Goal: Task Accomplishment & Management: Manage account settings

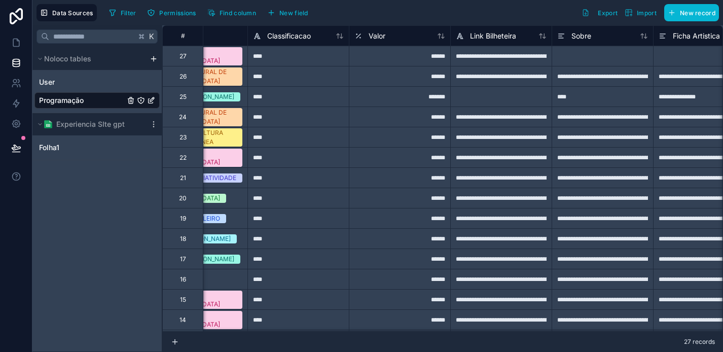
scroll to position [0, 504]
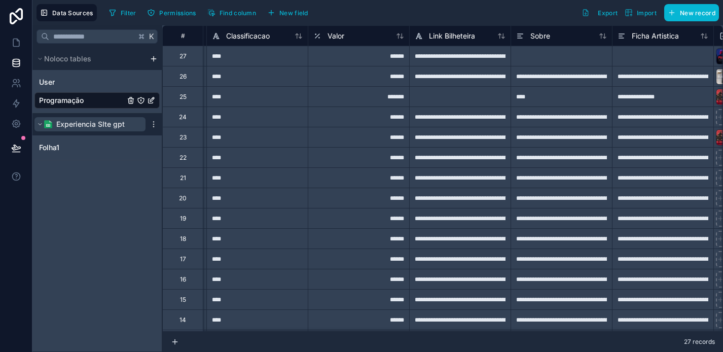
click at [105, 120] on span "Experiencia SIte gpt" at bounding box center [90, 124] width 68 height 10
click at [99, 146] on div "Folha1" at bounding box center [96, 148] width 125 height 16
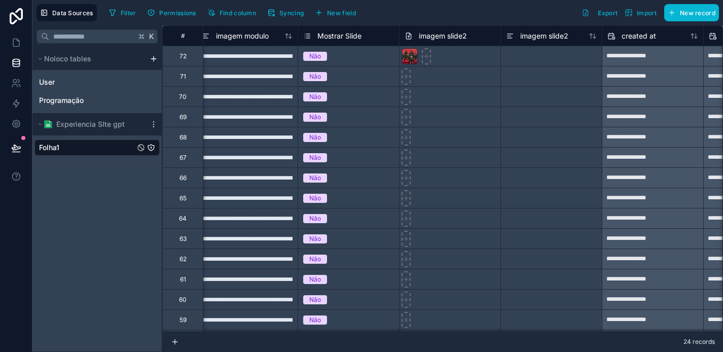
scroll to position [0, 1122]
click at [412, 56] on div at bounding box center [411, 56] width 16 height 16
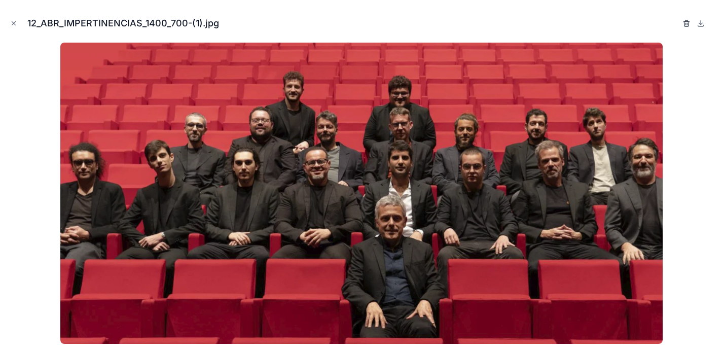
click at [689, 25] on icon "button" at bounding box center [687, 23] width 8 height 8
click at [678, 25] on icon "button" at bounding box center [677, 23] width 8 height 8
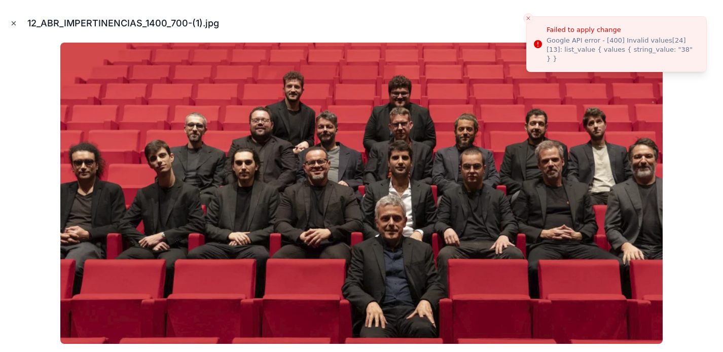
click at [12, 22] on icon "Close modal" at bounding box center [13, 23] width 7 height 7
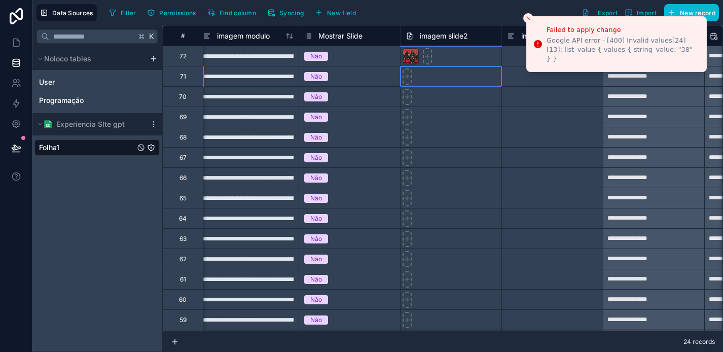
click at [444, 74] on div at bounding box center [450, 76] width 101 height 20
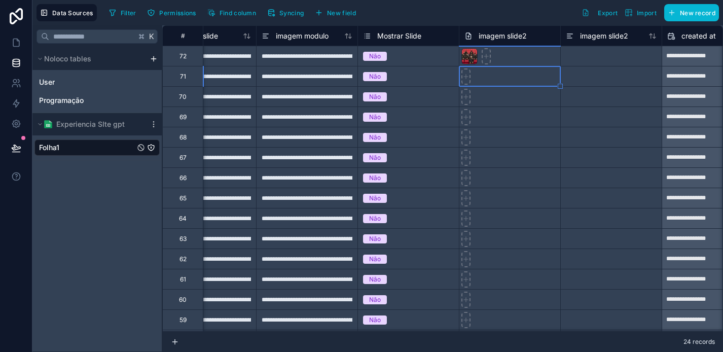
scroll to position [0, 1051]
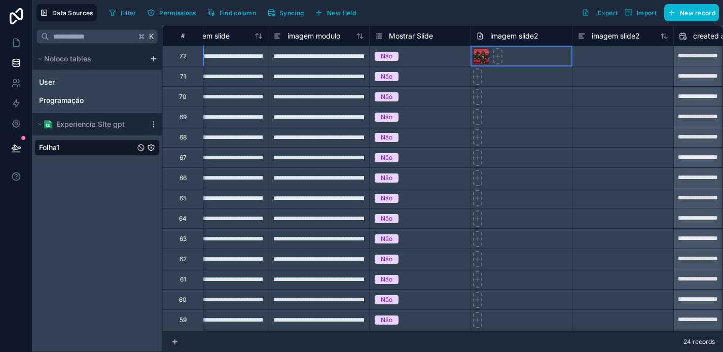
click at [527, 60] on div at bounding box center [521, 56] width 101 height 20
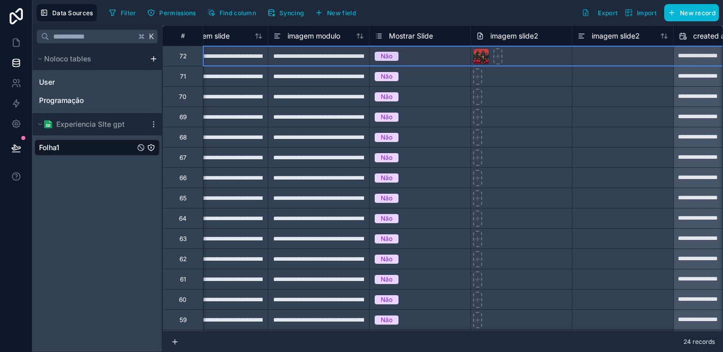
click at [505, 111] on div at bounding box center [521, 117] width 101 height 20
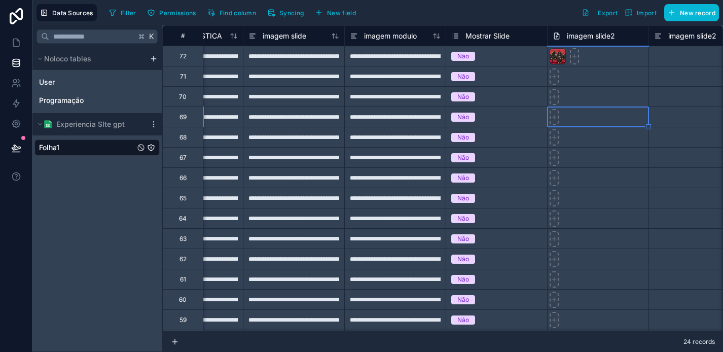
scroll to position [0, 927]
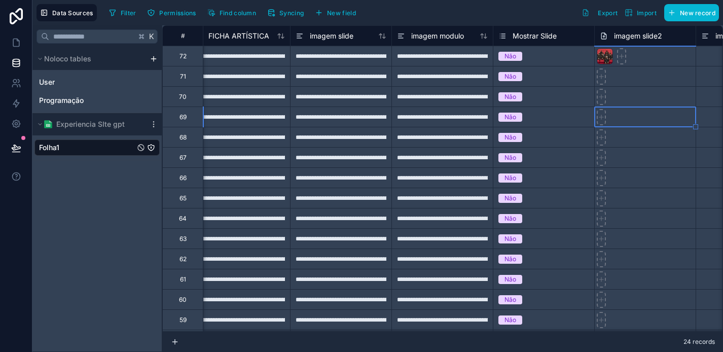
click at [363, 56] on div "**********" at bounding box center [340, 56] width 101 height 20
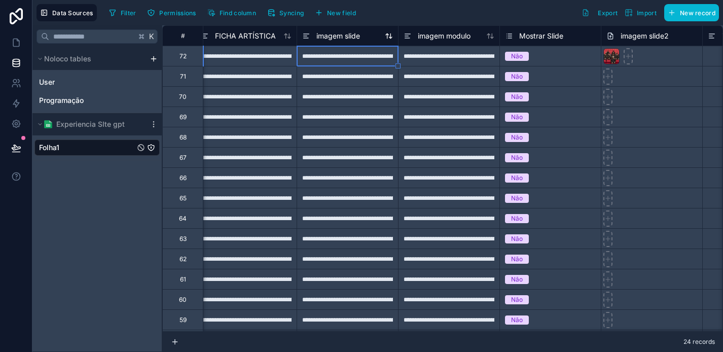
scroll to position [0, 921]
click at [340, 36] on span "imagem slide" at bounding box center [338, 36] width 44 height 10
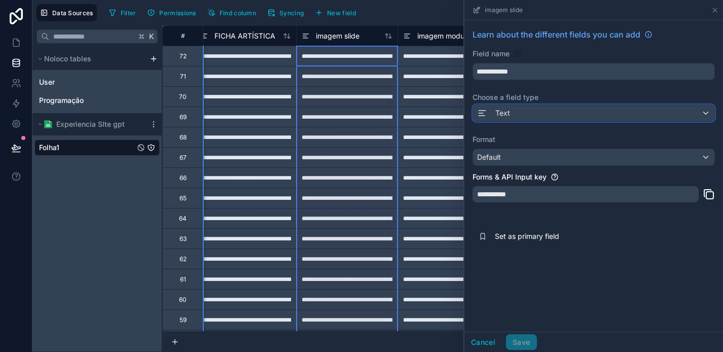
click at [534, 110] on div "Text" at bounding box center [593, 113] width 241 height 16
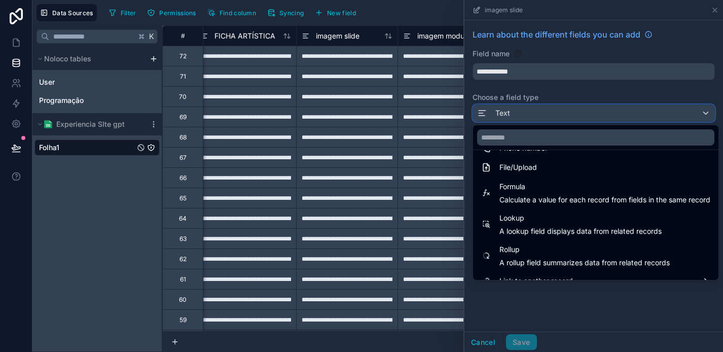
scroll to position [263, 0]
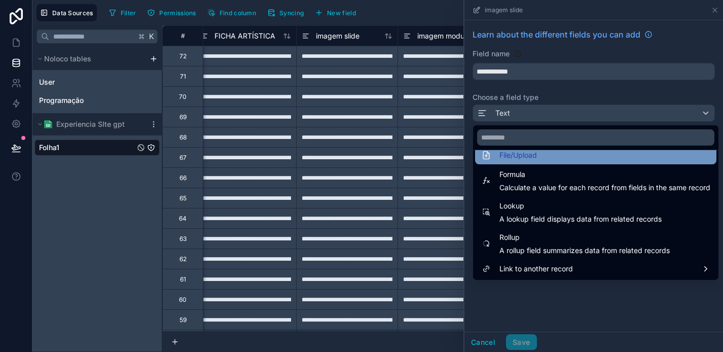
click at [559, 159] on div "File/Upload" at bounding box center [595, 155] width 229 height 12
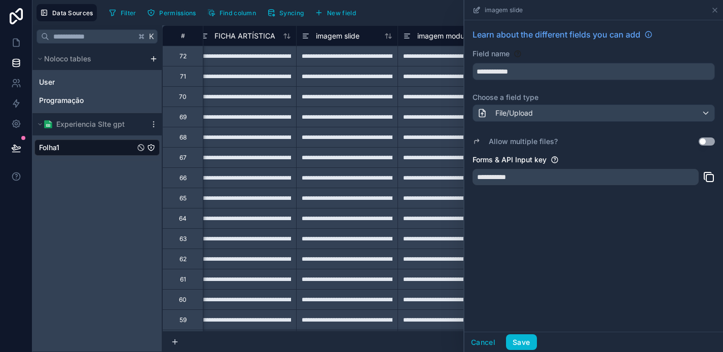
click at [713, 139] on button "Use setting" at bounding box center [707, 141] width 16 height 8
click at [529, 334] on button "Save" at bounding box center [521, 342] width 30 height 16
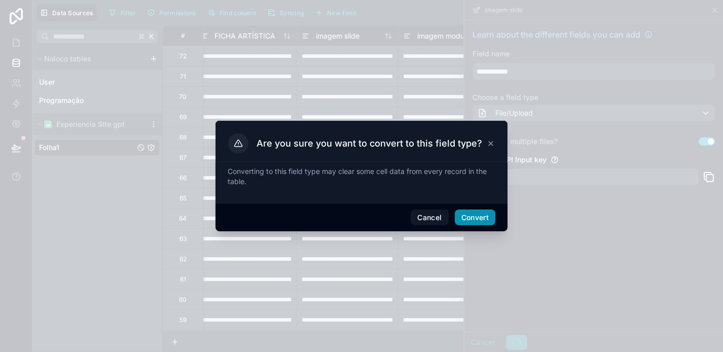
click at [478, 212] on button "Convert" at bounding box center [475, 218] width 41 height 16
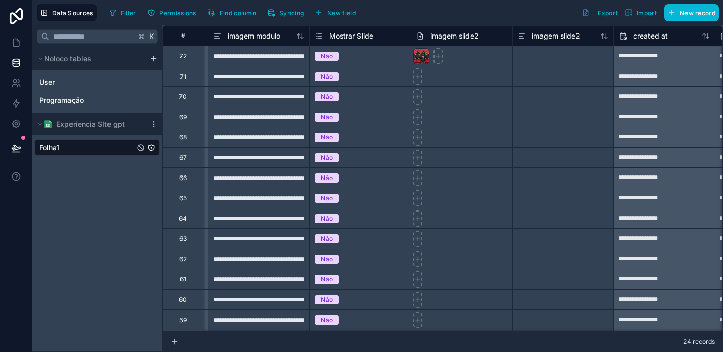
scroll to position [0, 912]
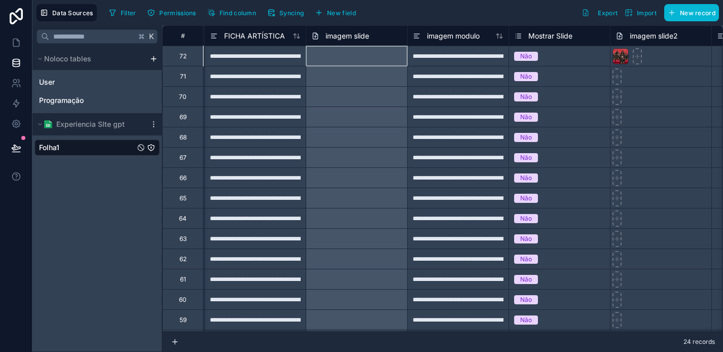
click at [364, 54] on div at bounding box center [356, 56] width 101 height 20
click at [348, 55] on div at bounding box center [356, 56] width 101 height 20
click at [338, 87] on div at bounding box center [356, 96] width 101 height 20
click at [340, 56] on div at bounding box center [356, 56] width 101 height 20
click at [340, 55] on div at bounding box center [356, 56] width 101 height 20
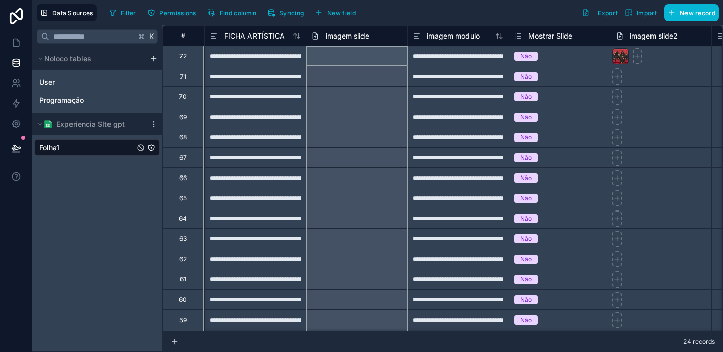
click at [338, 37] on span "imagem slide" at bounding box center [348, 36] width 44 height 10
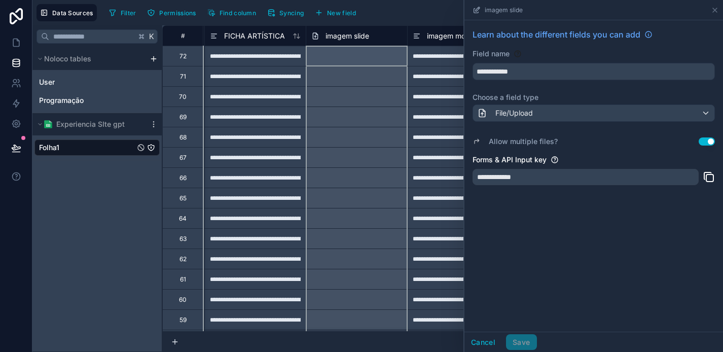
click at [345, 74] on div at bounding box center [356, 76] width 101 height 20
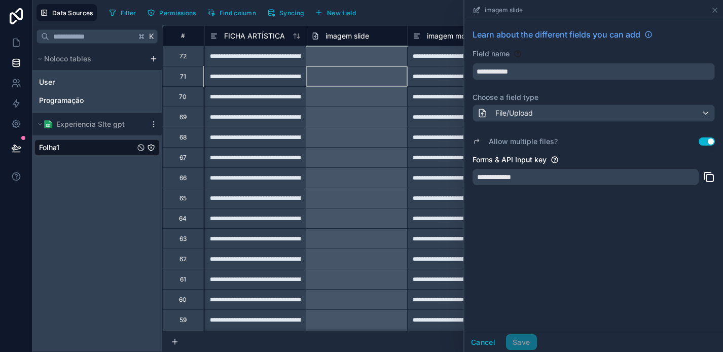
click at [350, 58] on div at bounding box center [356, 56] width 101 height 20
click at [484, 342] on button "Cancel" at bounding box center [484, 342] width 38 height 16
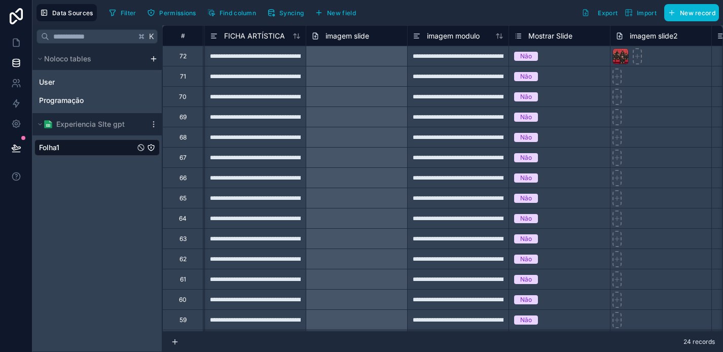
click at [382, 52] on div at bounding box center [356, 56] width 101 height 20
click at [377, 60] on div at bounding box center [356, 56] width 101 height 20
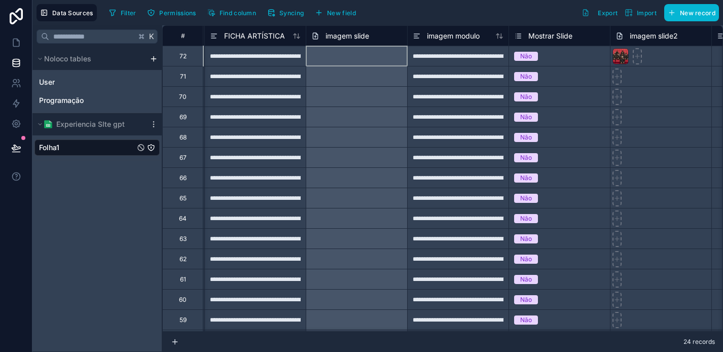
click at [377, 60] on div at bounding box center [356, 56] width 101 height 20
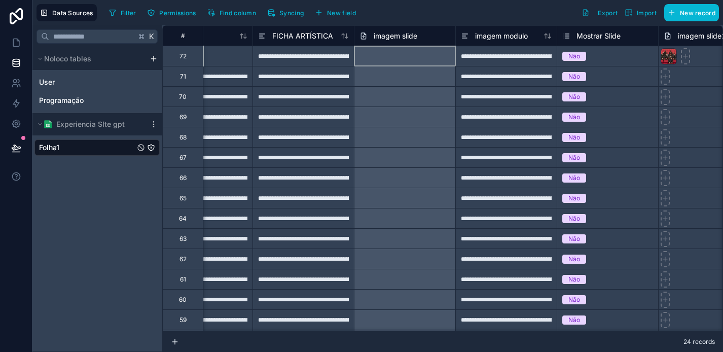
scroll to position [0, 861]
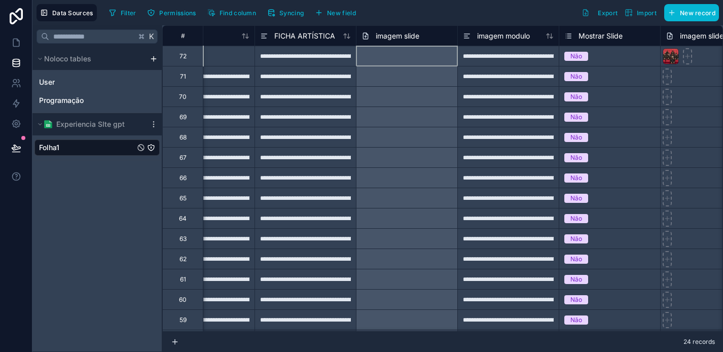
click at [385, 34] on span "imagem slide" at bounding box center [398, 36] width 44 height 10
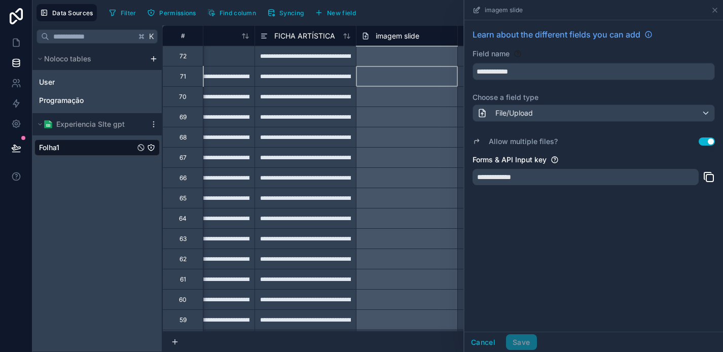
click at [387, 79] on div at bounding box center [406, 76] width 101 height 20
click at [394, 48] on div at bounding box center [406, 56] width 101 height 20
click at [716, 13] on icon at bounding box center [715, 10] width 8 height 8
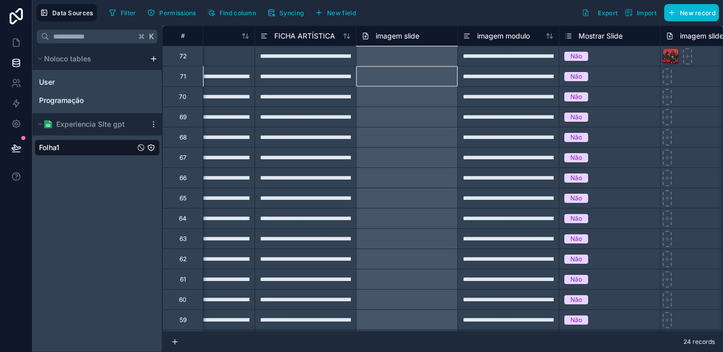
click at [434, 73] on div at bounding box center [406, 76] width 101 height 20
click at [432, 80] on div at bounding box center [406, 76] width 101 height 20
click at [432, 81] on div at bounding box center [406, 76] width 101 height 20
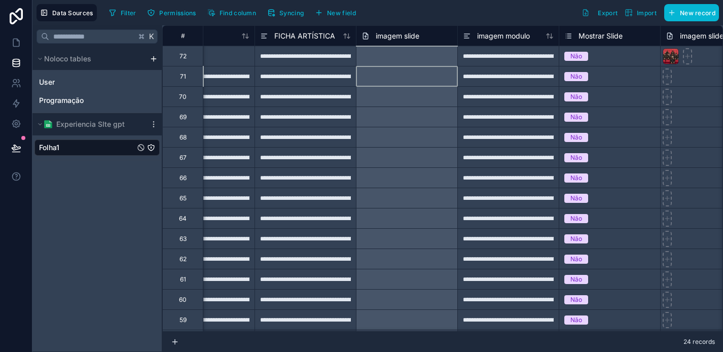
click at [432, 81] on div at bounding box center [406, 76] width 101 height 20
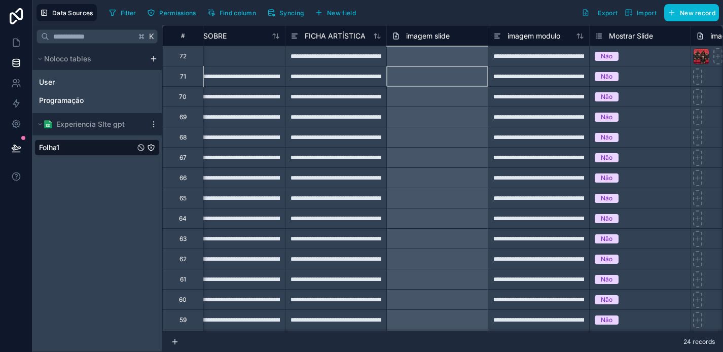
scroll to position [0, 830]
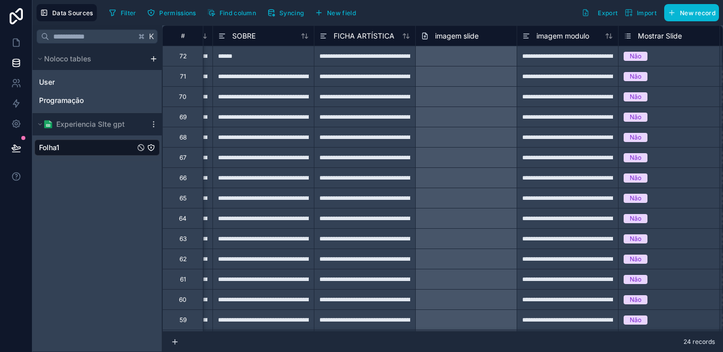
scroll to position [0, 839]
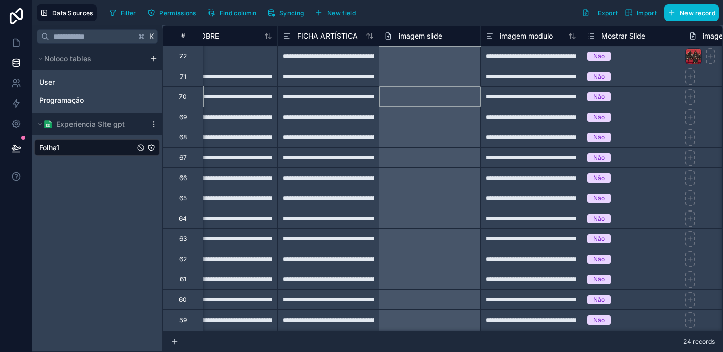
click at [413, 91] on div at bounding box center [429, 96] width 101 height 20
click at [414, 85] on div at bounding box center [429, 76] width 101 height 20
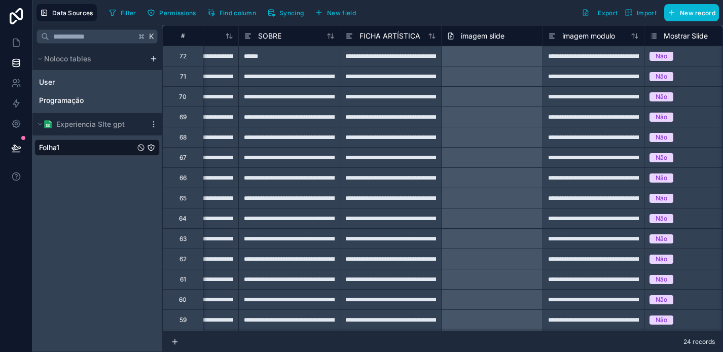
scroll to position [0, 798]
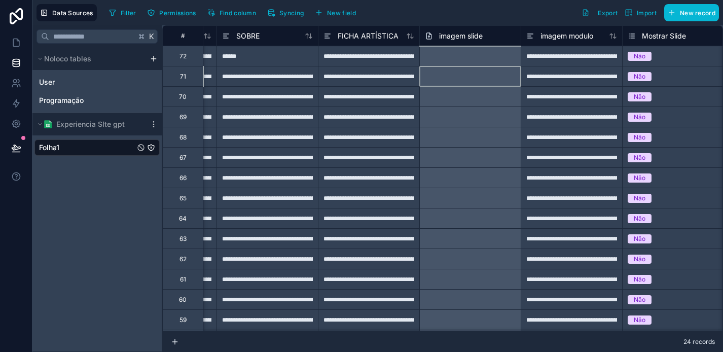
click at [469, 83] on div at bounding box center [470, 76] width 101 height 20
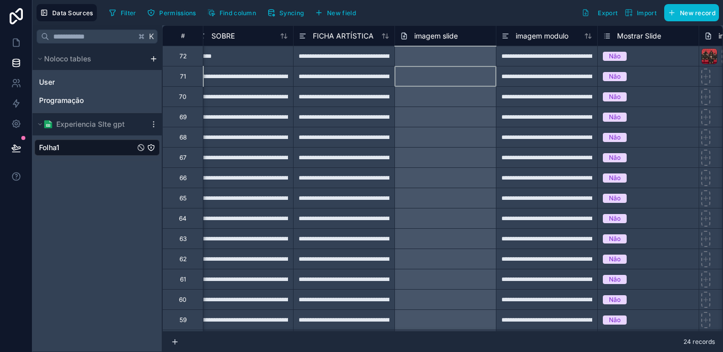
scroll to position [0, 827]
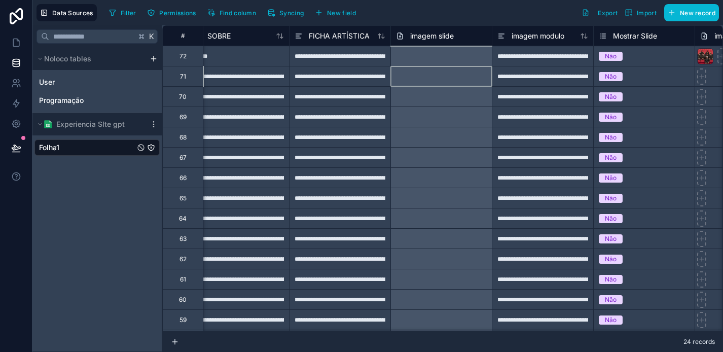
click at [461, 79] on div at bounding box center [441, 76] width 101 height 20
click at [461, 78] on div at bounding box center [441, 76] width 101 height 20
click at [458, 116] on div at bounding box center [441, 117] width 101 height 20
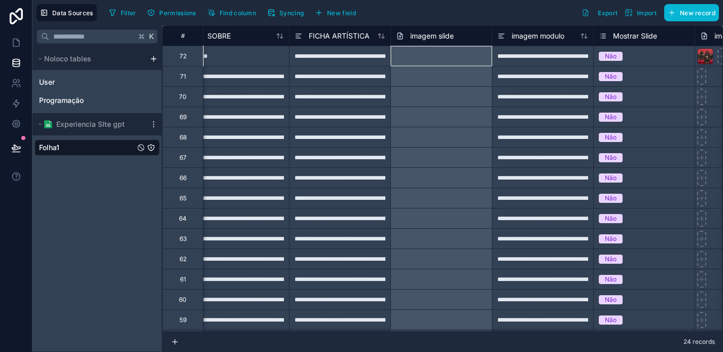
click at [460, 61] on div at bounding box center [441, 56] width 101 height 20
click at [455, 80] on div at bounding box center [441, 76] width 101 height 20
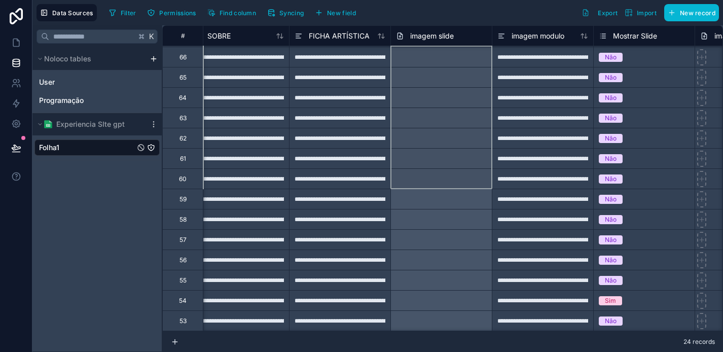
drag, startPoint x: 456, startPoint y: 50, endPoint x: 457, endPoint y: 216, distance: 165.9
click at [458, 216] on div "**********" at bounding box center [268, 158] width 1867 height 507
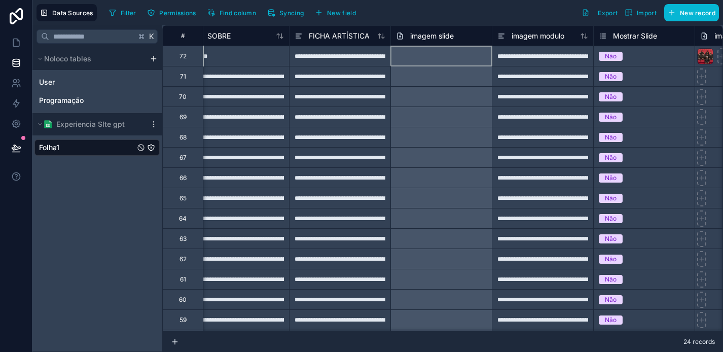
click at [455, 53] on div at bounding box center [441, 56] width 101 height 20
click at [437, 53] on div at bounding box center [441, 56] width 101 height 20
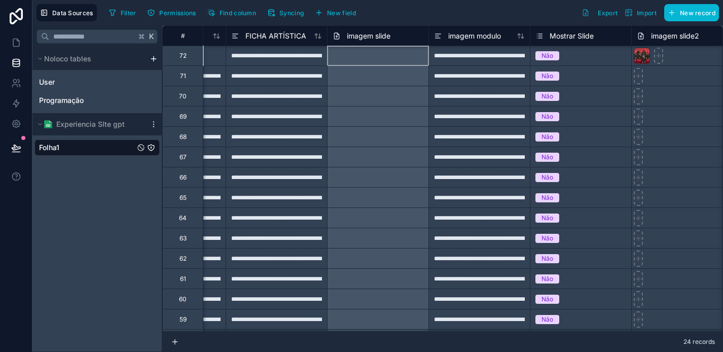
scroll to position [1, 900]
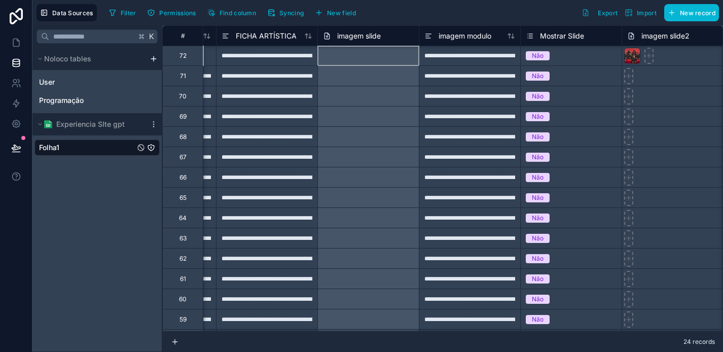
click at [377, 85] on div at bounding box center [368, 75] width 101 height 20
click at [384, 53] on div at bounding box center [368, 55] width 101 height 20
click at [687, 13] on span "New record" at bounding box center [698, 13] width 36 height 8
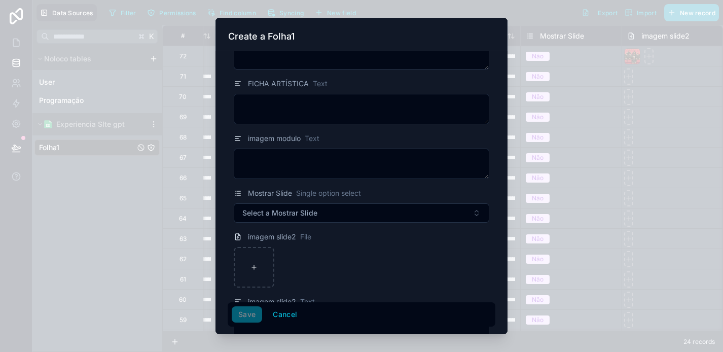
scroll to position [421, 0]
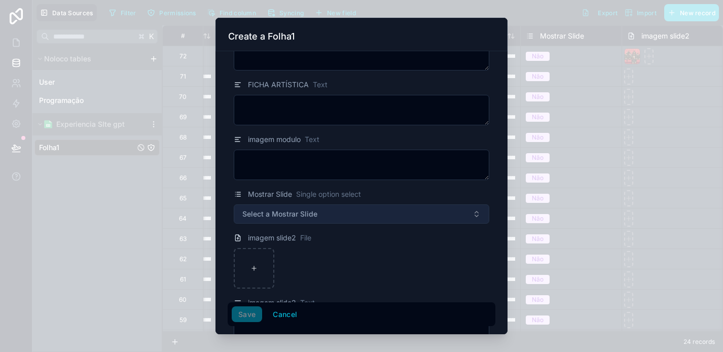
click at [386, 212] on button "Select a Mostrar Slide" at bounding box center [362, 213] width 256 height 19
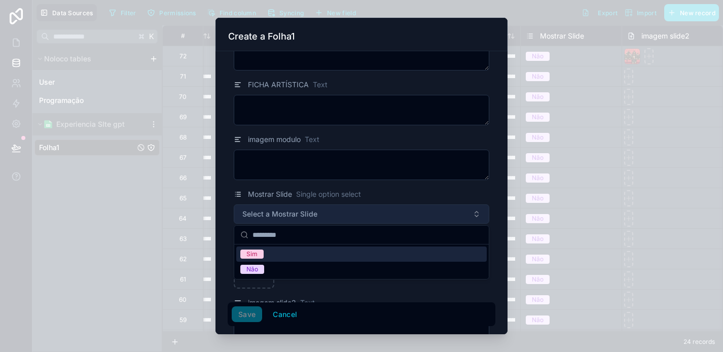
click at [386, 212] on button "Select a Mostrar Slide" at bounding box center [362, 213] width 256 height 19
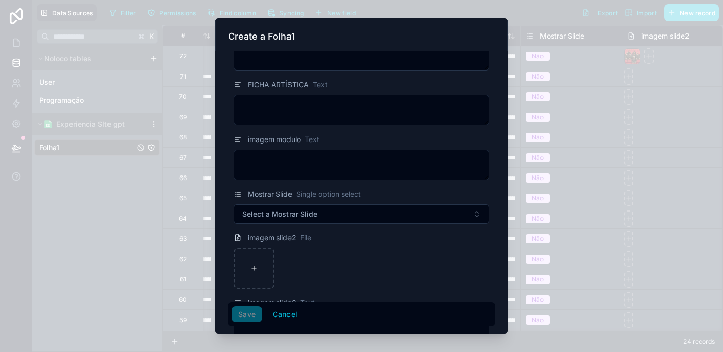
click at [611, 99] on div at bounding box center [361, 176] width 723 height 352
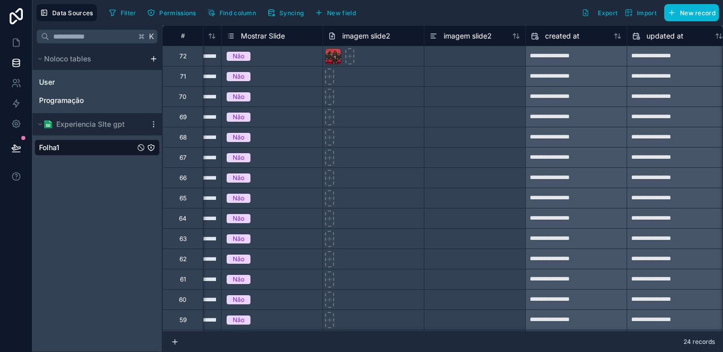
scroll to position [0, 1209]
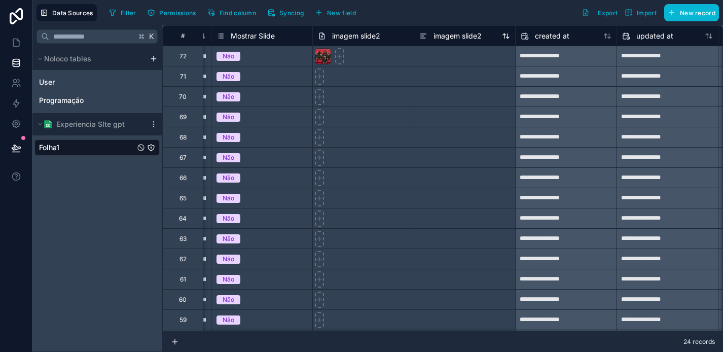
click at [472, 32] on span "imagem slide2" at bounding box center [458, 36] width 48 height 10
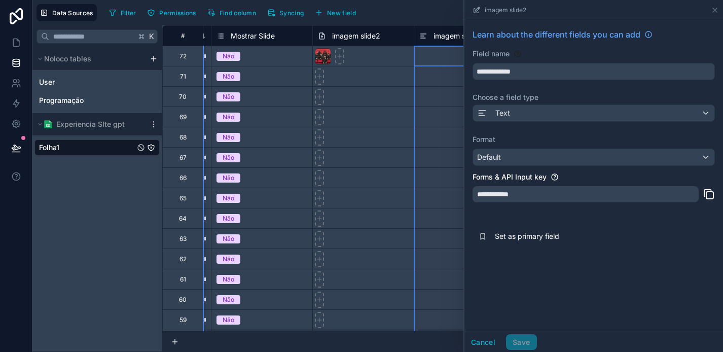
click at [438, 172] on div at bounding box center [464, 177] width 101 height 20
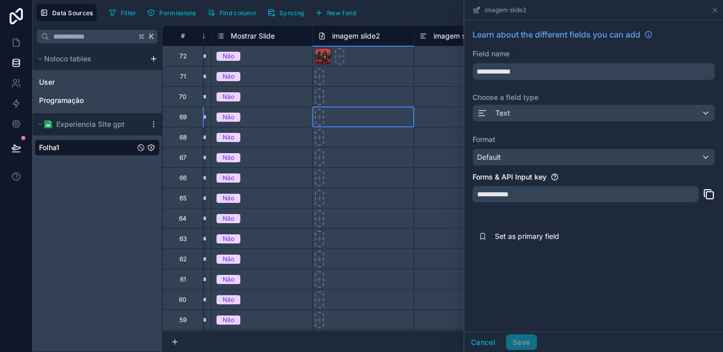
click at [409, 120] on div at bounding box center [363, 117] width 101 height 20
click at [129, 195] on div "K Noloco tables User Programação Experiencia SIte gpt Folha1" at bounding box center [97, 188] width 130 height 327
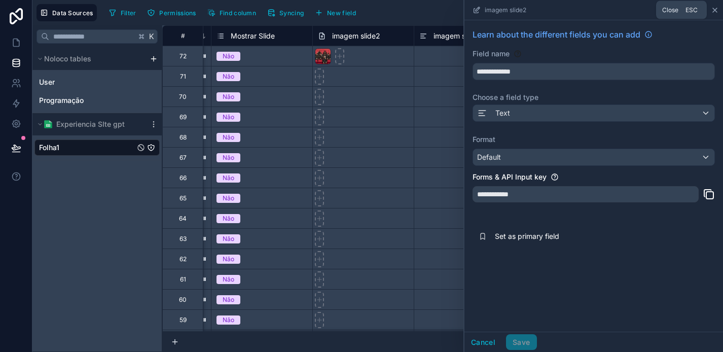
click at [715, 11] on icon at bounding box center [715, 10] width 8 height 8
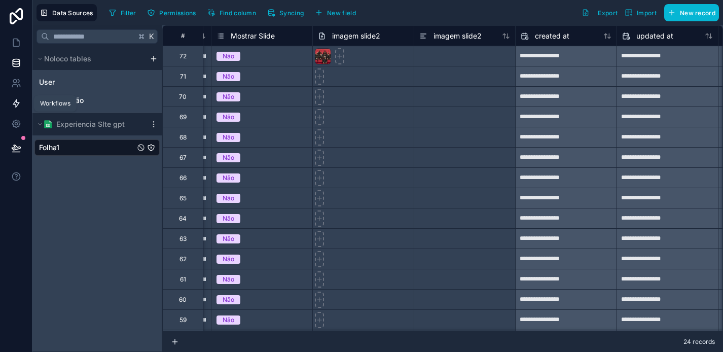
click at [16, 102] on icon at bounding box center [16, 104] width 6 height 8
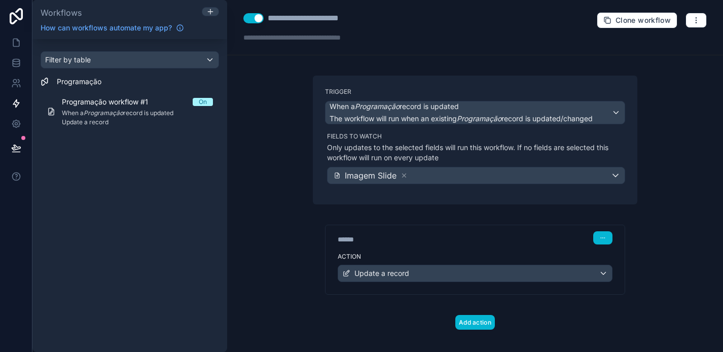
click at [596, 54] on div "**********" at bounding box center [475, 27] width 496 height 55
click at [249, 22] on button "Use setting" at bounding box center [254, 18] width 20 height 10
click at [159, 177] on div "Filter by table Programação Programação workflow #1 On When a Programação recor…" at bounding box center [129, 195] width 195 height 313
click at [215, 137] on div "Filter by table Programação Programação workflow #1 Off When a Programação reco…" at bounding box center [129, 94] width 195 height 110
click at [16, 59] on icon at bounding box center [16, 60] width 7 height 3
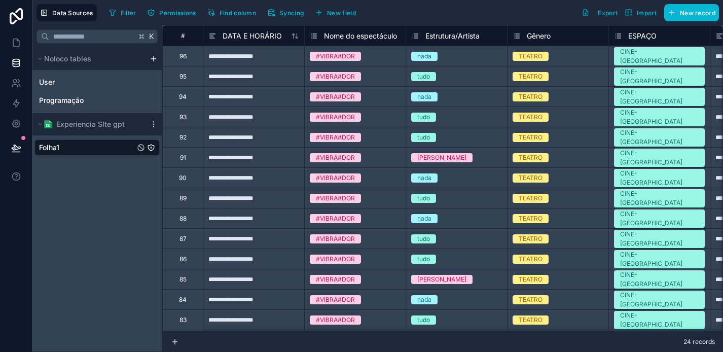
click at [98, 152] on div "Folha1" at bounding box center [96, 148] width 125 height 16
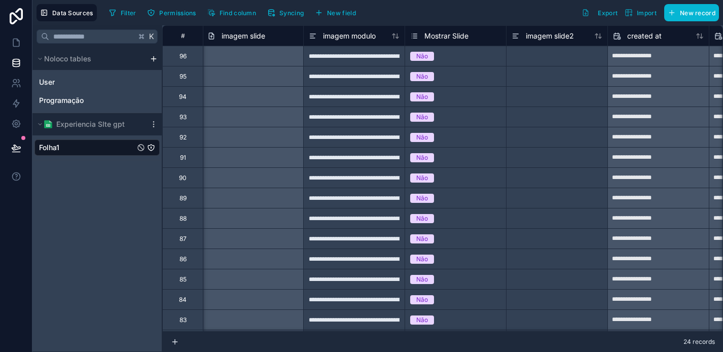
scroll to position [0, 1029]
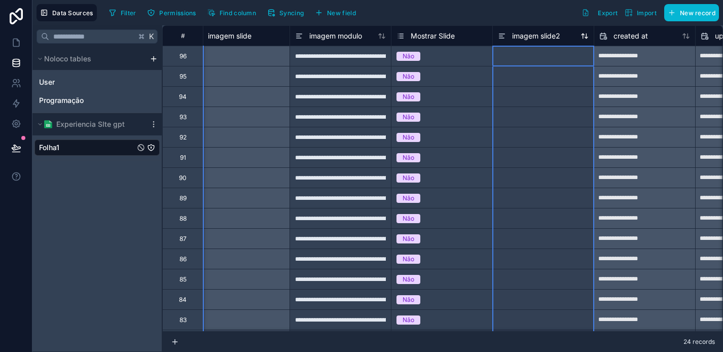
click at [533, 37] on span "imagem slide2" at bounding box center [536, 36] width 48 height 10
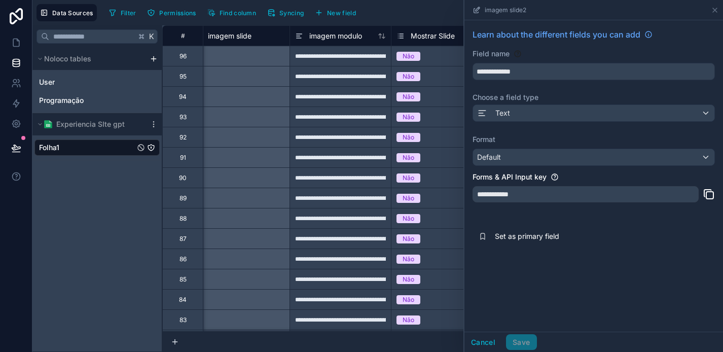
click at [526, 195] on div "**********" at bounding box center [586, 194] width 226 height 16
click at [15, 63] on icon at bounding box center [16, 63] width 10 height 10
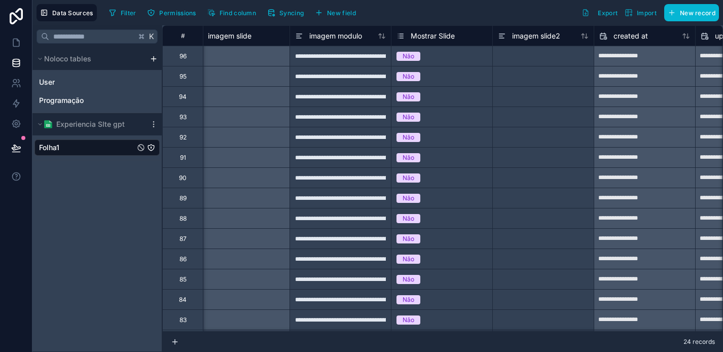
click at [93, 145] on div "Folha1" at bounding box center [96, 148] width 125 height 16
click at [95, 152] on div "Folha1" at bounding box center [96, 148] width 125 height 16
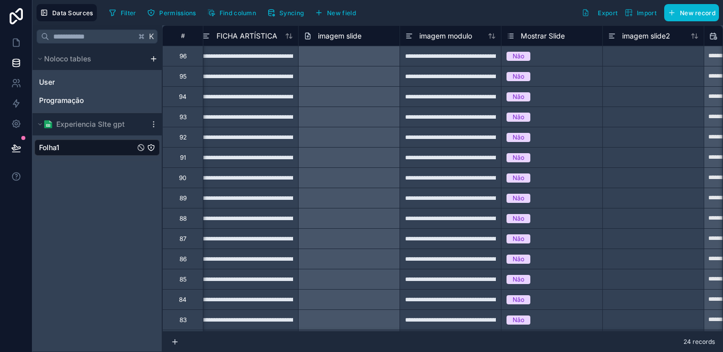
scroll to position [0, 779]
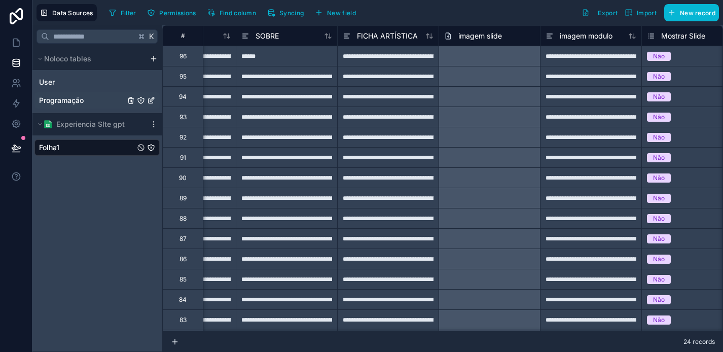
click at [75, 92] on div "Programação" at bounding box center [96, 100] width 125 height 16
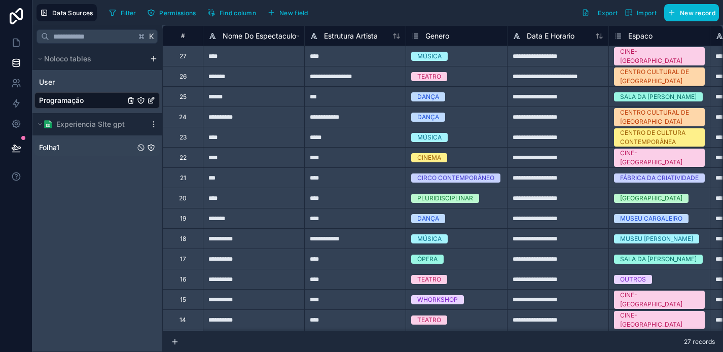
click at [90, 149] on div "Folha1" at bounding box center [96, 148] width 125 height 16
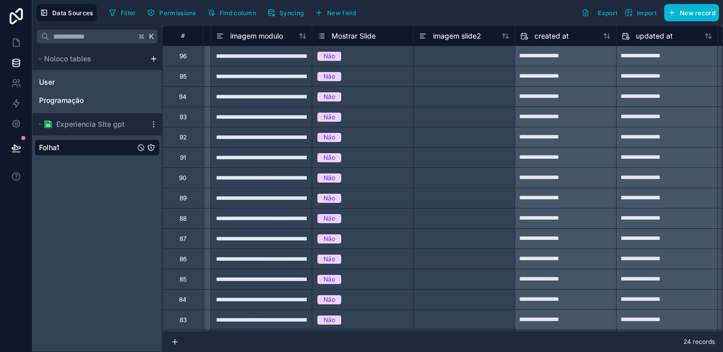
scroll to position [0, 1107]
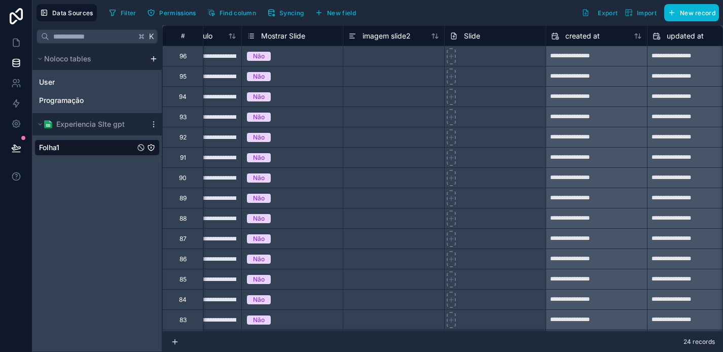
scroll to position [0, 1256]
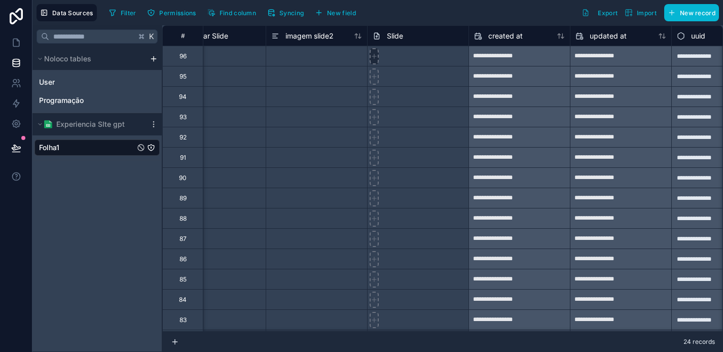
click at [374, 57] on icon at bounding box center [374, 56] width 0 height 4
type input "**********"
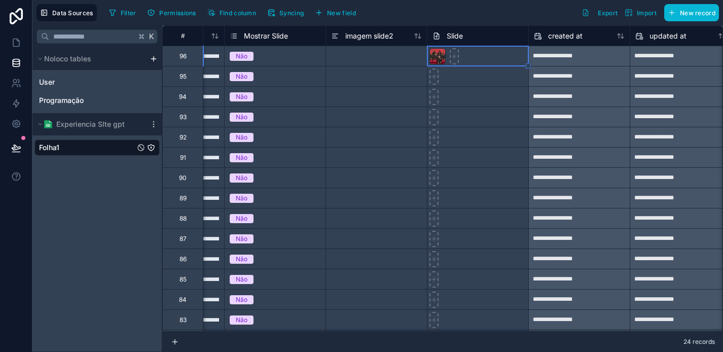
scroll to position [0, 1193]
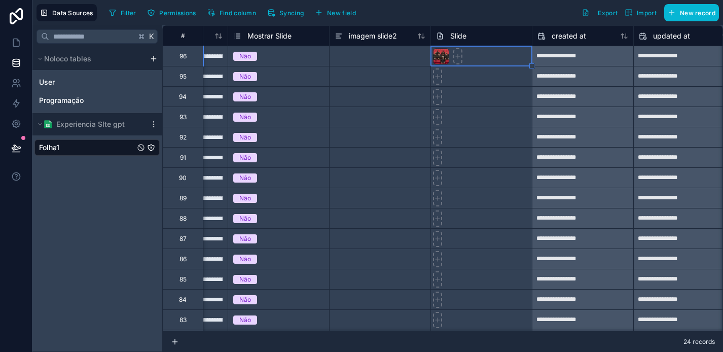
click at [308, 148] on div "Não" at bounding box center [278, 158] width 101 height 20
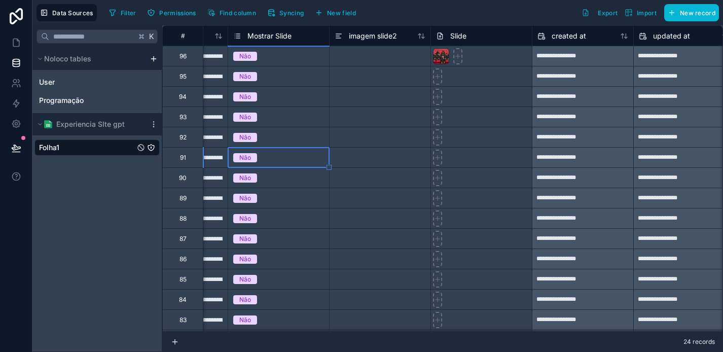
click at [356, 82] on div at bounding box center [379, 76] width 101 height 20
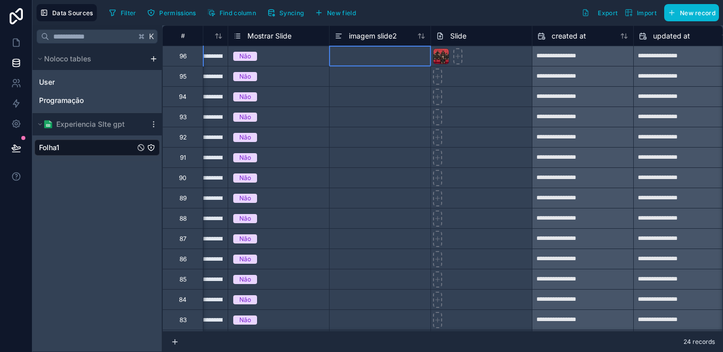
click at [366, 63] on div at bounding box center [379, 56] width 101 height 20
click at [377, 101] on div at bounding box center [379, 96] width 101 height 20
click at [442, 57] on div at bounding box center [441, 56] width 16 height 16
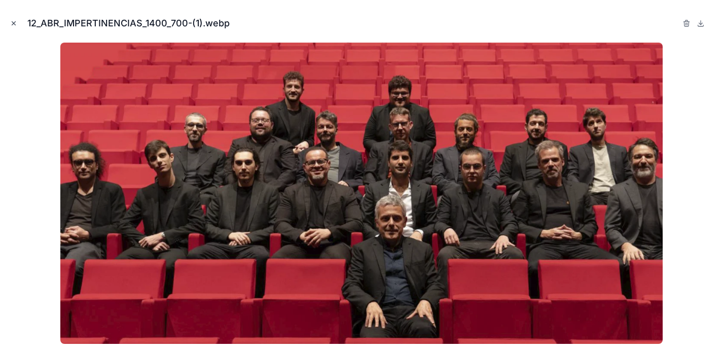
click at [14, 25] on icon "Close modal" at bounding box center [13, 23] width 7 height 7
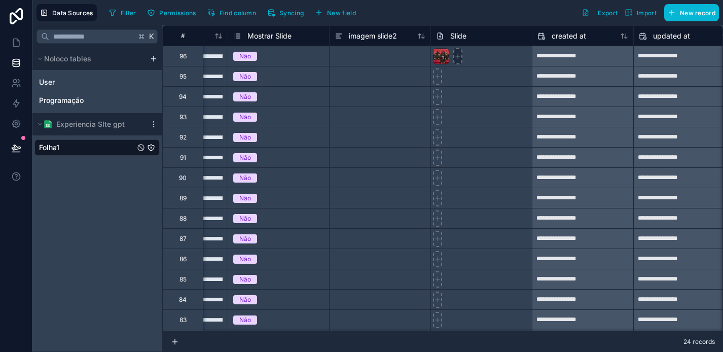
click at [456, 58] on icon at bounding box center [458, 56] width 7 height 7
type input "**********"
click at [388, 121] on div at bounding box center [379, 117] width 101 height 20
click at [372, 57] on div at bounding box center [379, 56] width 101 height 20
click at [81, 97] on span "Programação" at bounding box center [61, 100] width 45 height 10
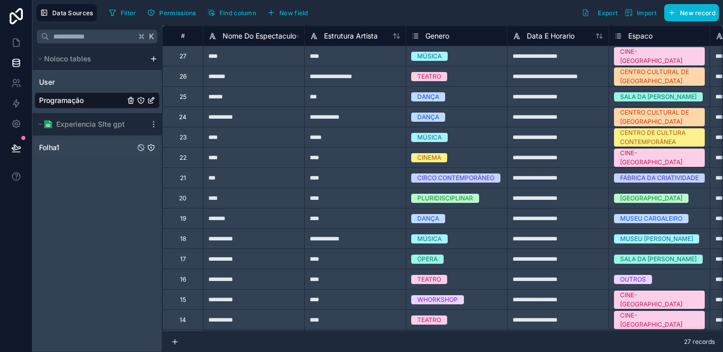
click at [91, 146] on div "Folha1" at bounding box center [96, 148] width 125 height 16
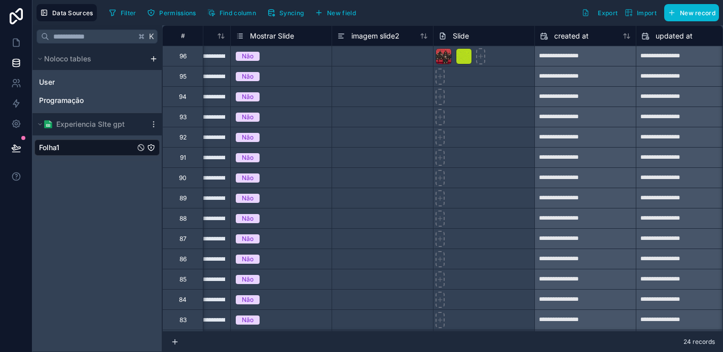
scroll to position [0, 1188]
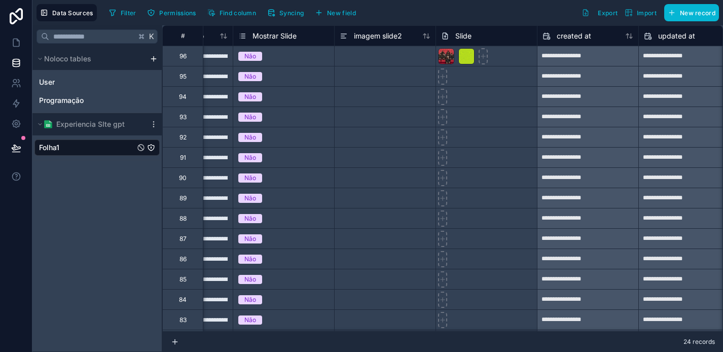
click at [362, 53] on div at bounding box center [384, 56] width 101 height 20
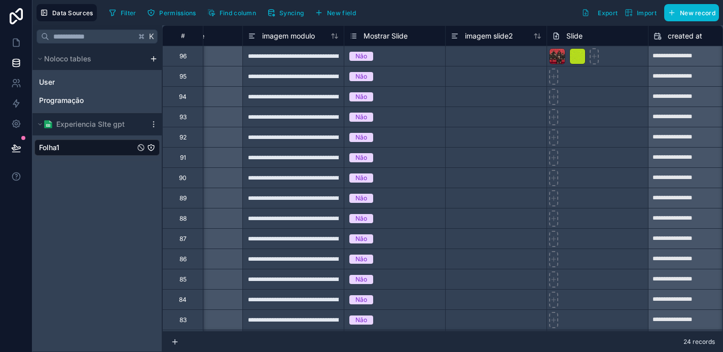
scroll to position [0, 1140]
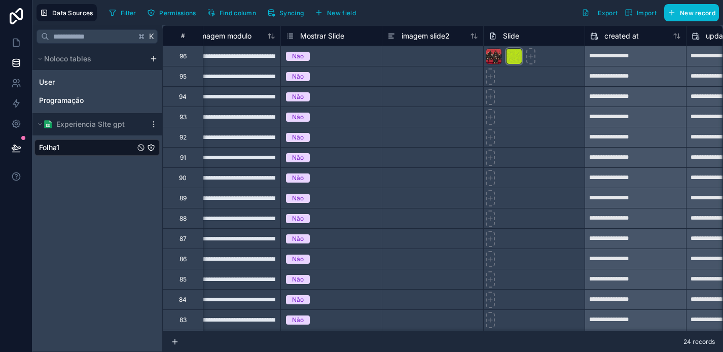
click at [512, 59] on div at bounding box center [514, 56] width 16 height 16
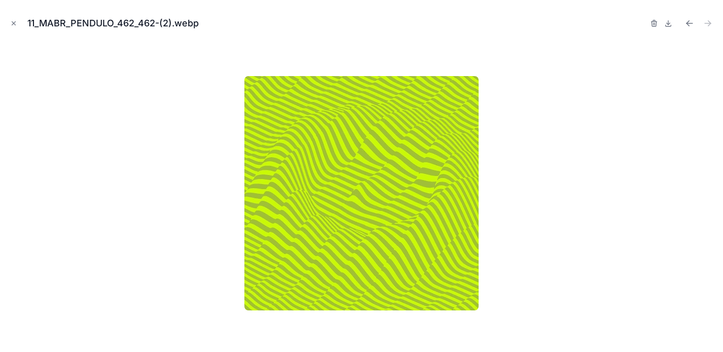
click at [652, 17] on div at bounding box center [654, 23] width 8 height 14
click at [652, 23] on icon "button" at bounding box center [654, 24] width 5 height 5
click at [643, 22] on icon "button" at bounding box center [644, 23] width 8 height 8
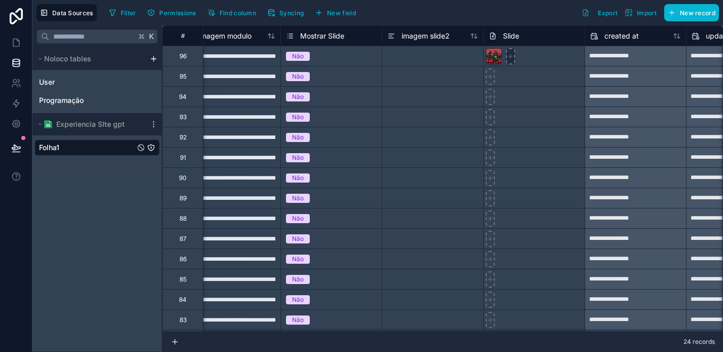
click at [512, 56] on icon at bounding box center [510, 56] width 7 height 7
type input "**********"
click at [434, 84] on div at bounding box center [432, 76] width 101 height 20
click at [435, 49] on div at bounding box center [432, 56] width 101 height 20
click at [433, 109] on div at bounding box center [432, 117] width 101 height 20
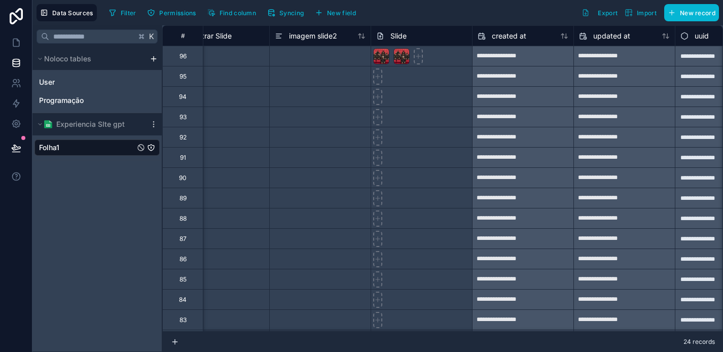
scroll to position [0, 1306]
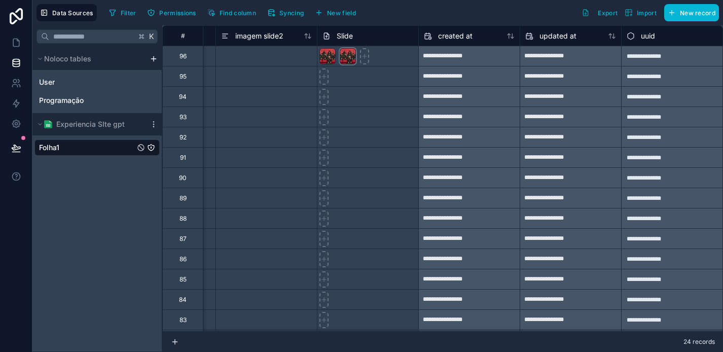
click at [349, 54] on div at bounding box center [348, 56] width 16 height 16
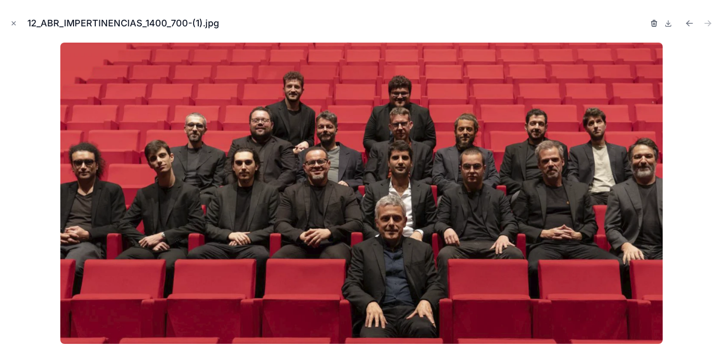
click at [651, 20] on icon "button" at bounding box center [654, 23] width 8 height 8
click at [641, 24] on icon "button" at bounding box center [644, 23] width 8 height 8
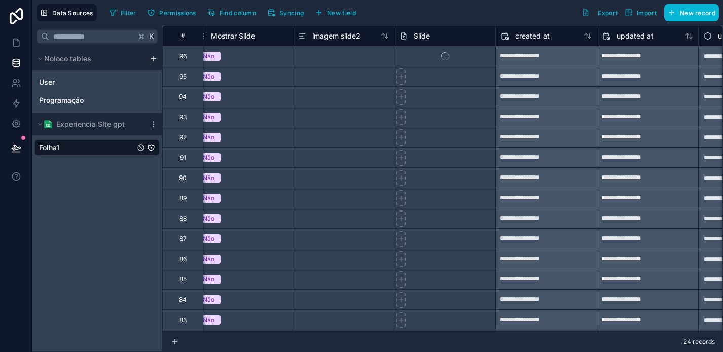
scroll to position [0, 1217]
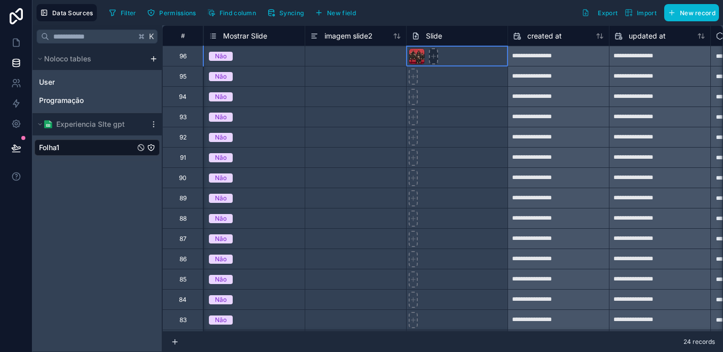
click at [434, 59] on icon at bounding box center [433, 56] width 7 height 7
type input "**********"
click at [437, 133] on div at bounding box center [456, 137] width 101 height 20
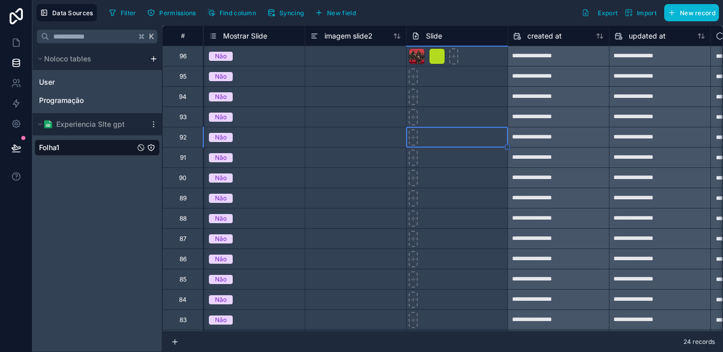
click at [326, 56] on div at bounding box center [355, 56] width 101 height 20
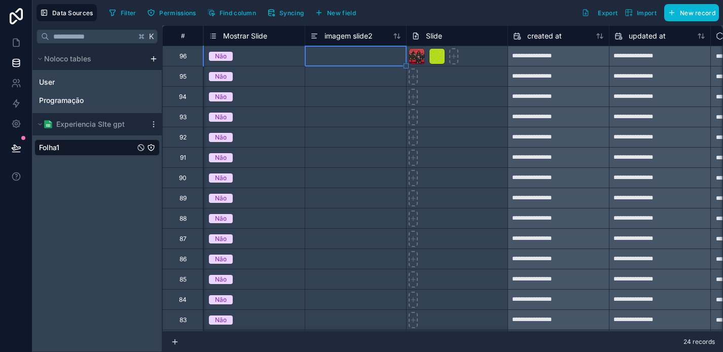
click at [326, 56] on div at bounding box center [355, 56] width 101 height 20
click at [326, 56] on input at bounding box center [355, 56] width 101 height 20
click at [353, 105] on div at bounding box center [355, 96] width 101 height 20
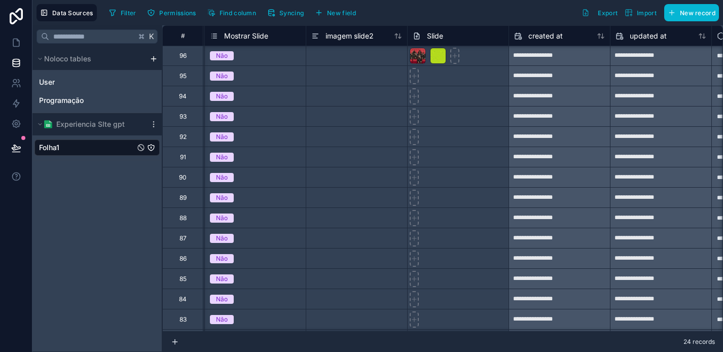
scroll to position [1, 1216]
click at [440, 56] on div at bounding box center [439, 56] width 16 height 16
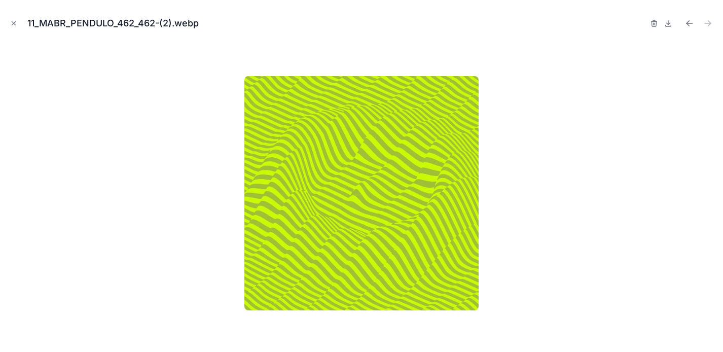
scroll to position [0, 1216]
click at [651, 23] on icon "button" at bounding box center [654, 23] width 8 height 8
click at [646, 25] on icon "button" at bounding box center [644, 24] width 5 height 5
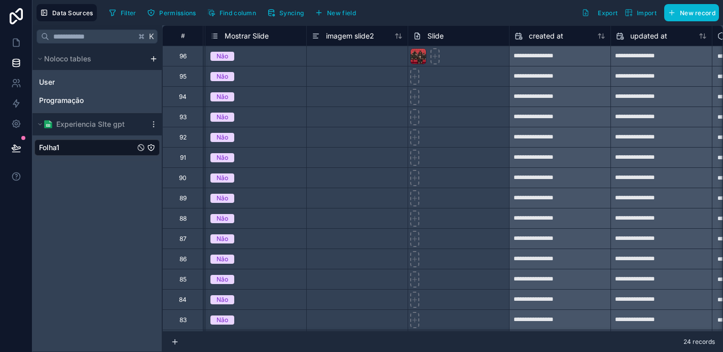
click at [440, 57] on div at bounding box center [458, 56] width 101 height 20
click at [435, 57] on icon at bounding box center [435, 56] width 0 height 4
type input "**********"
click at [350, 60] on div at bounding box center [356, 56] width 101 height 20
click at [362, 118] on div at bounding box center [356, 117] width 101 height 20
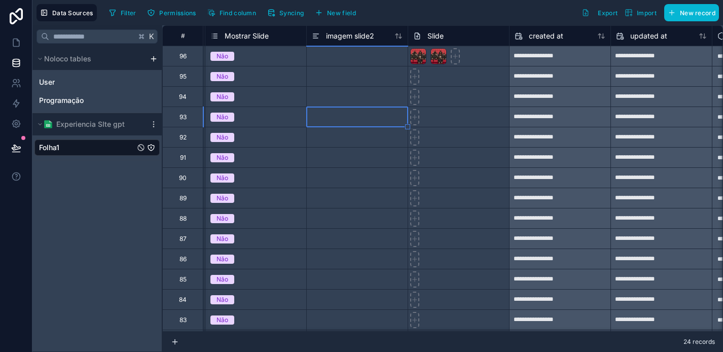
click at [372, 83] on div at bounding box center [356, 76] width 101 height 20
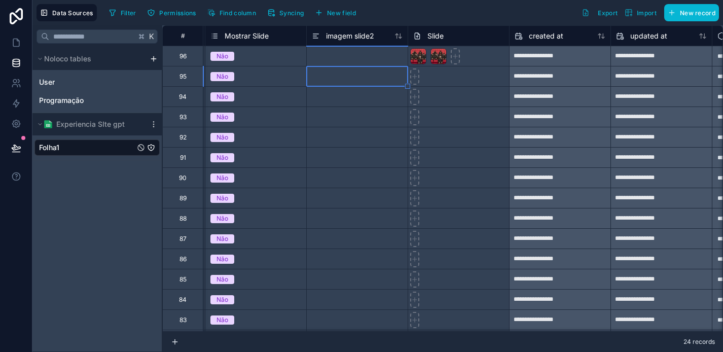
click at [355, 196] on div at bounding box center [356, 198] width 101 height 20
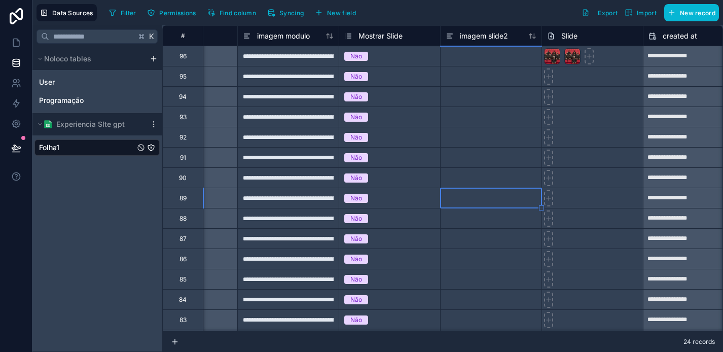
scroll to position [0, 1055]
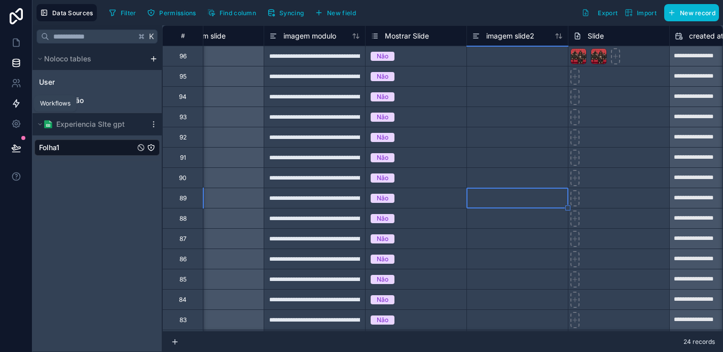
click at [17, 102] on icon at bounding box center [16, 104] width 6 height 8
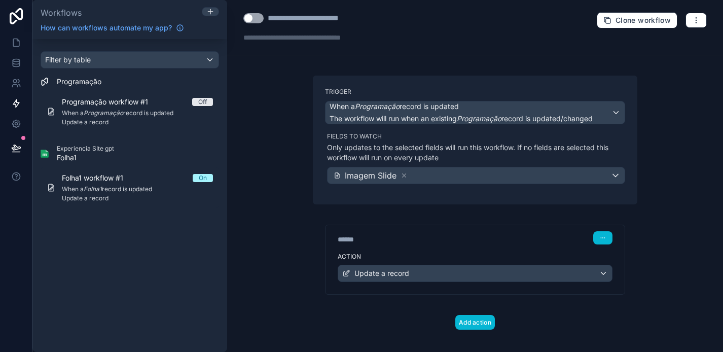
scroll to position [10, 0]
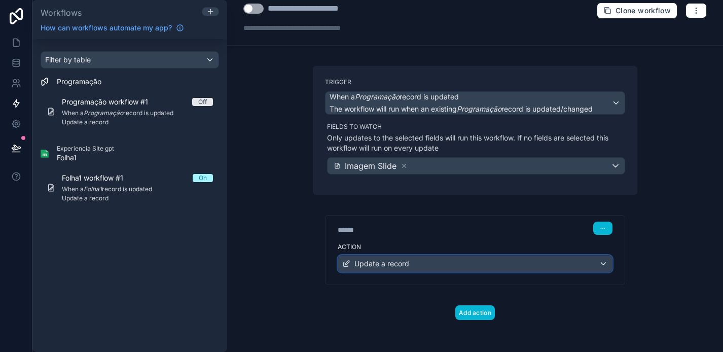
click at [521, 264] on div "Update a record" at bounding box center [475, 264] width 274 height 16
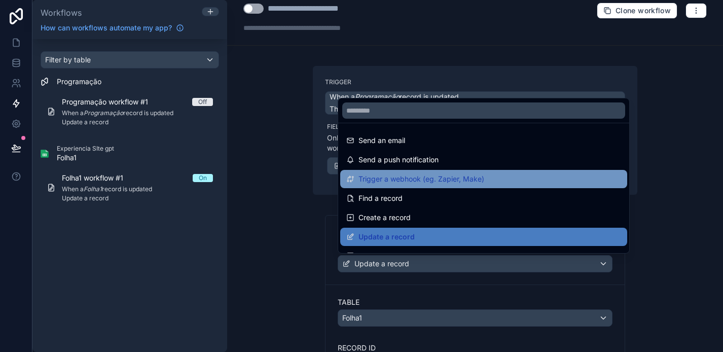
click at [496, 170] on div "Trigger a webhook (eg. Zapier, Make)" at bounding box center [483, 179] width 287 height 18
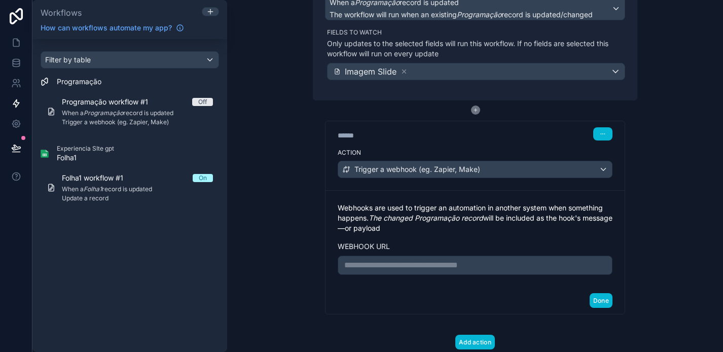
scroll to position [133, 0]
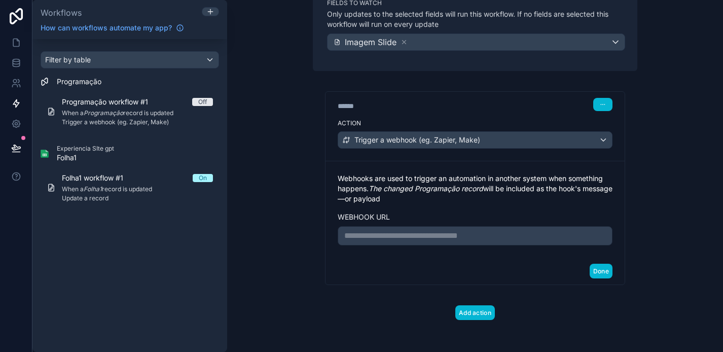
click at [463, 234] on p "**********" at bounding box center [475, 236] width 262 height 12
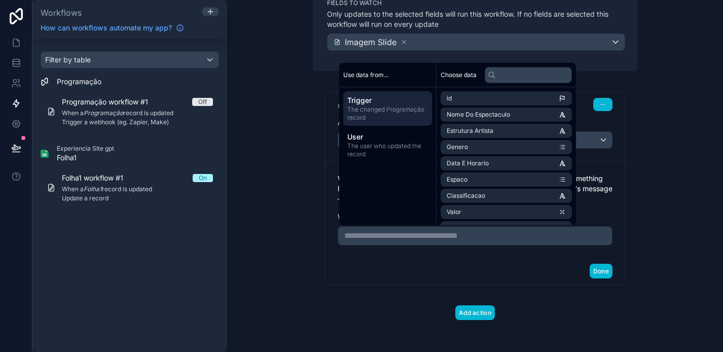
click at [307, 245] on div "**********" at bounding box center [475, 147] width 341 height 410
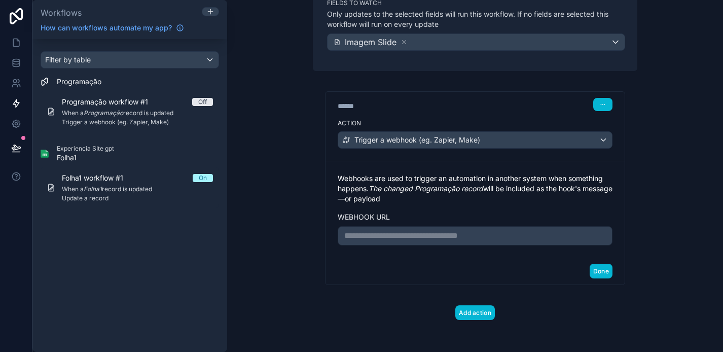
click at [273, 122] on div "**********" at bounding box center [475, 176] width 496 height 352
click at [376, 235] on p "**********" at bounding box center [475, 236] width 262 height 12
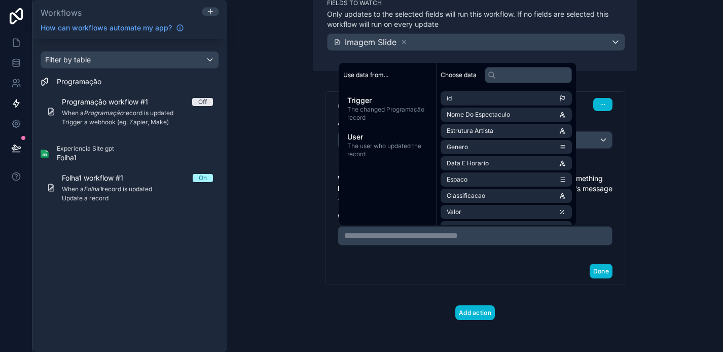
click at [388, 262] on div "Done" at bounding box center [475, 271] width 299 height 27
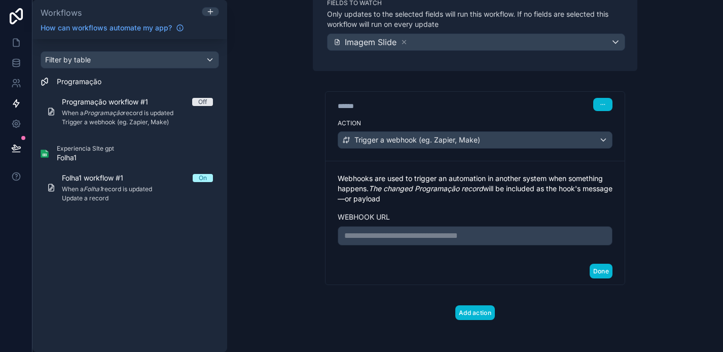
click at [369, 238] on p "**********" at bounding box center [475, 236] width 262 height 12
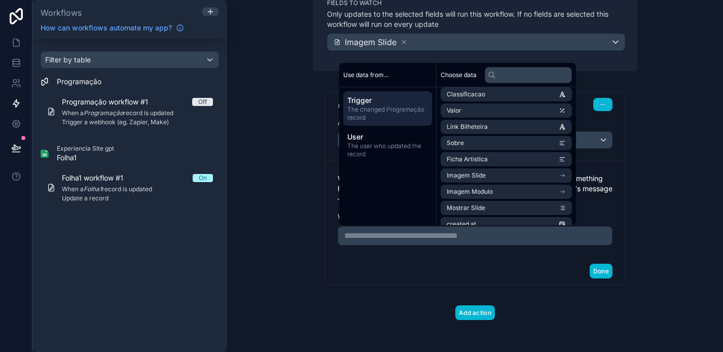
scroll to position [144, 0]
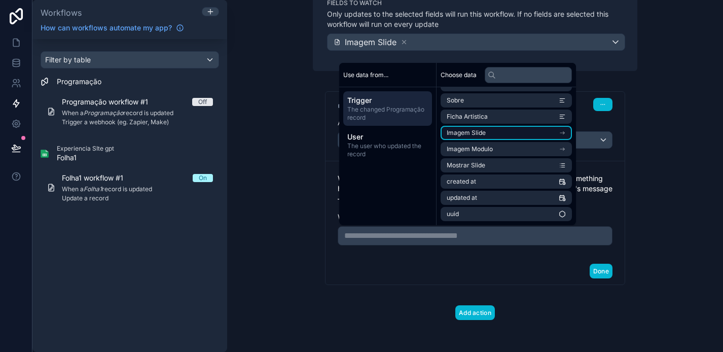
click at [506, 134] on li "Imagem Slide" at bounding box center [506, 133] width 131 height 14
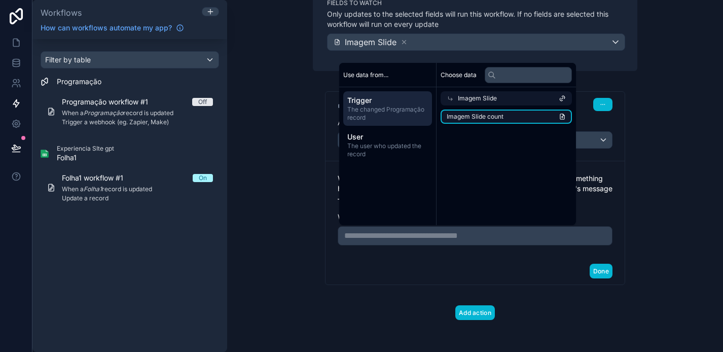
click at [503, 119] on span "Imagem Slide count" at bounding box center [475, 117] width 57 height 8
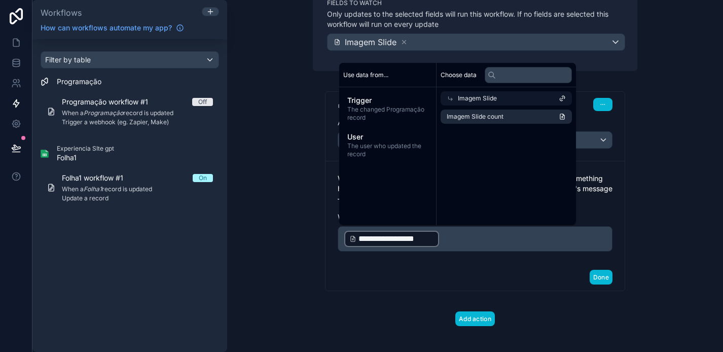
click at [517, 280] on div "Done" at bounding box center [475, 277] width 299 height 27
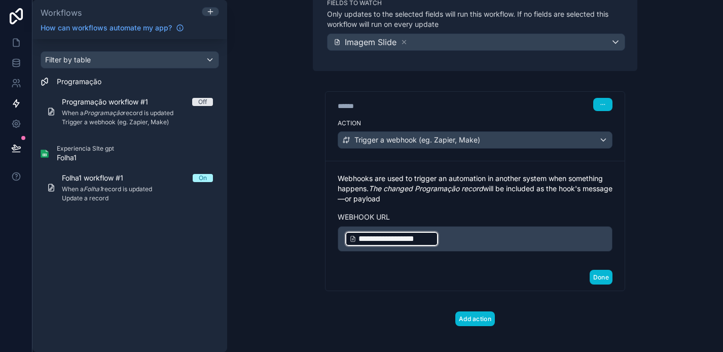
click at [503, 240] on p "**********" at bounding box center [475, 239] width 262 height 18
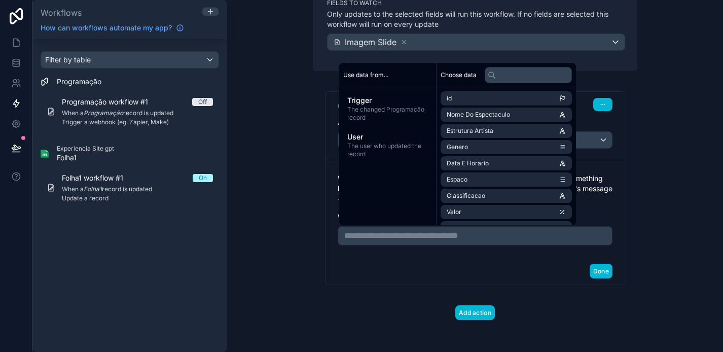
click at [476, 267] on div "Done" at bounding box center [475, 271] width 299 height 27
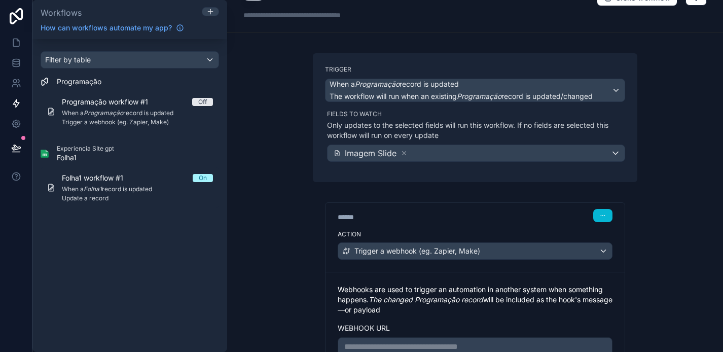
scroll to position [133, 0]
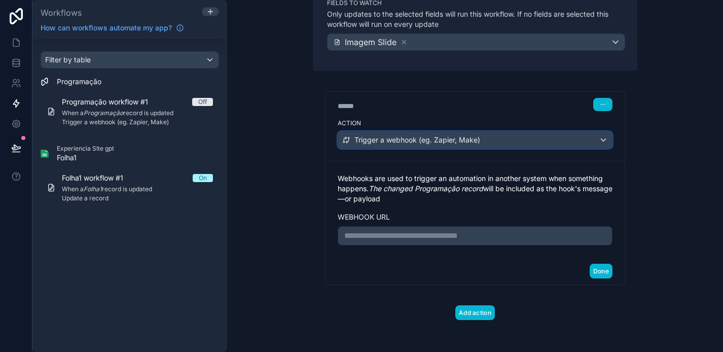
click at [547, 135] on div "Trigger a webhook (eg. Zapier, Make)" at bounding box center [475, 140] width 274 height 16
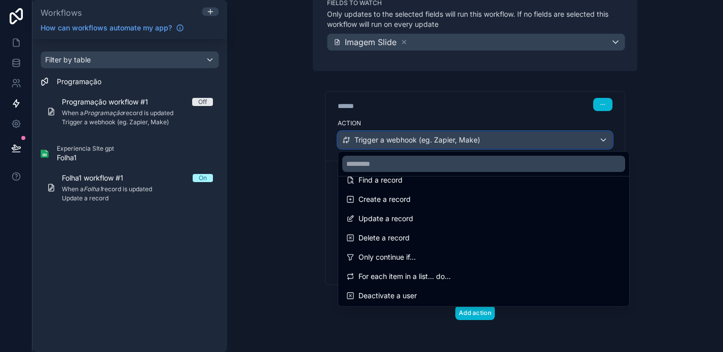
scroll to position [74, 0]
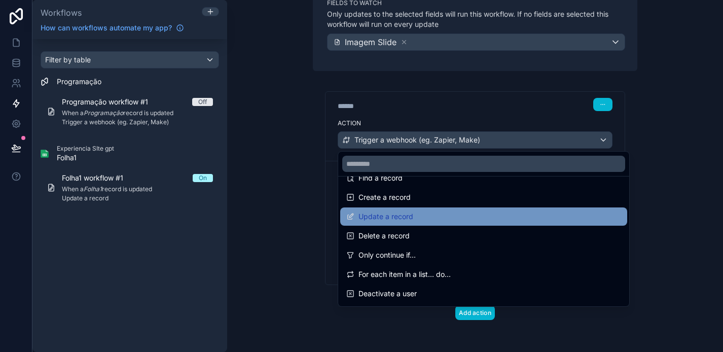
click at [497, 216] on div "Update a record" at bounding box center [484, 217] width 275 height 12
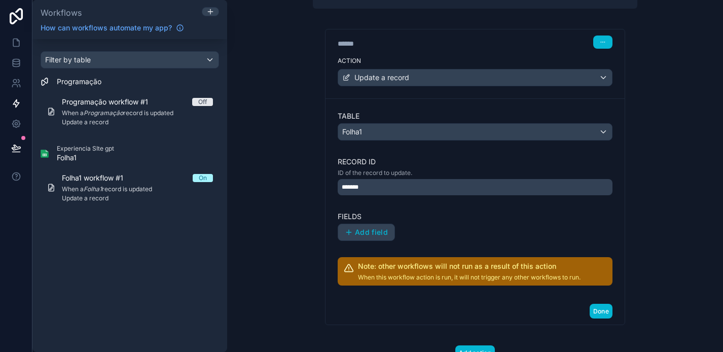
scroll to position [229, 0]
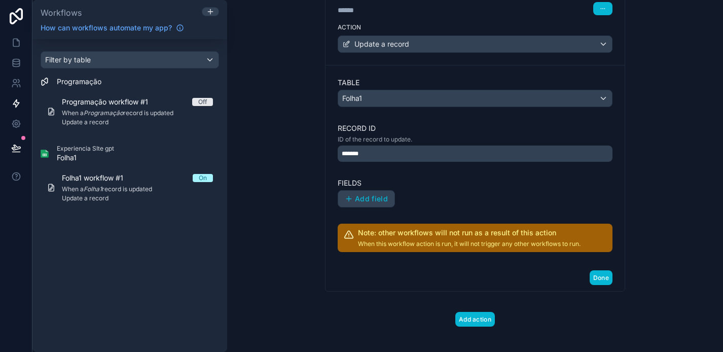
click at [497, 149] on div "*******" at bounding box center [475, 154] width 275 height 16
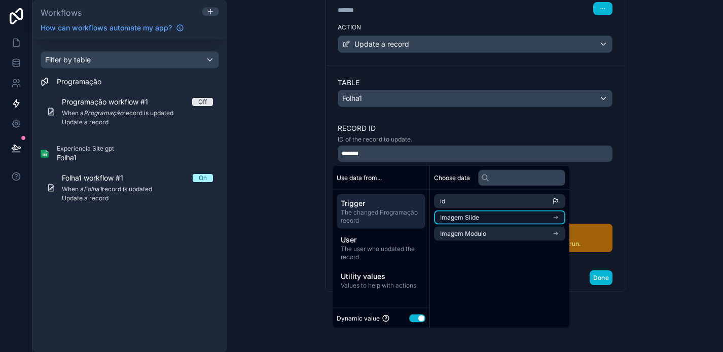
click at [502, 215] on li "Imagem Slide" at bounding box center [499, 218] width 131 height 14
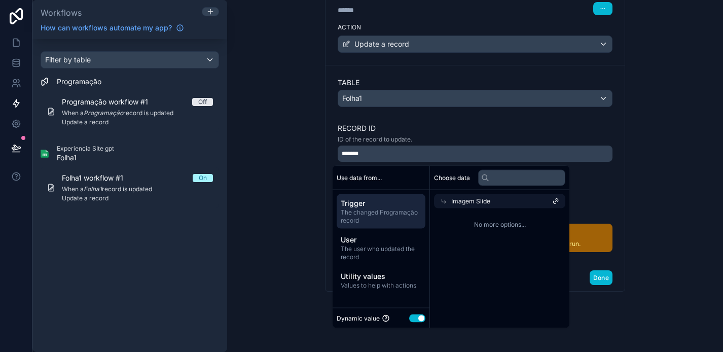
click at [503, 200] on div "Imagem Slide" at bounding box center [499, 201] width 131 height 14
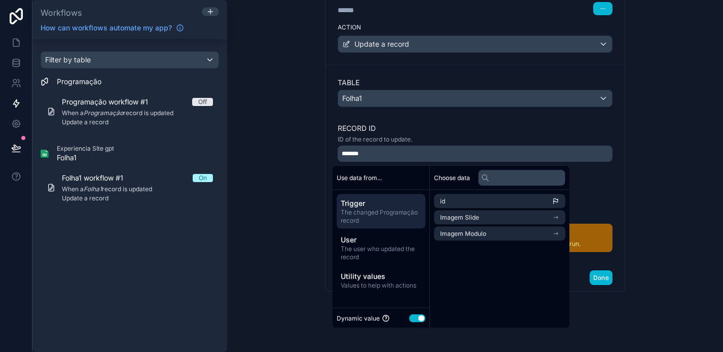
click at [642, 183] on div "Trigger When a Programação record is updated The workflow will run when an exis…" at bounding box center [475, 102] width 341 height 513
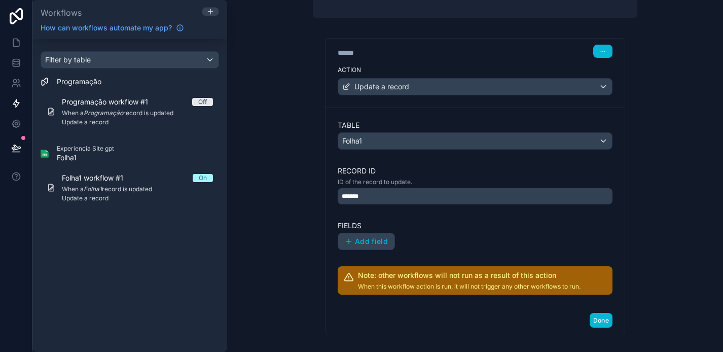
scroll to position [188, 0]
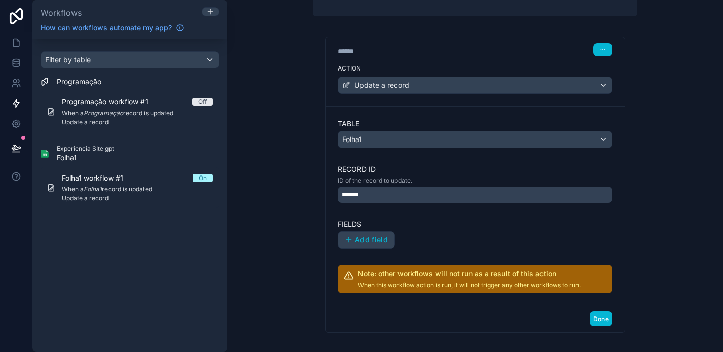
click at [356, 196] on span "*******" at bounding box center [352, 195] width 21 height 8
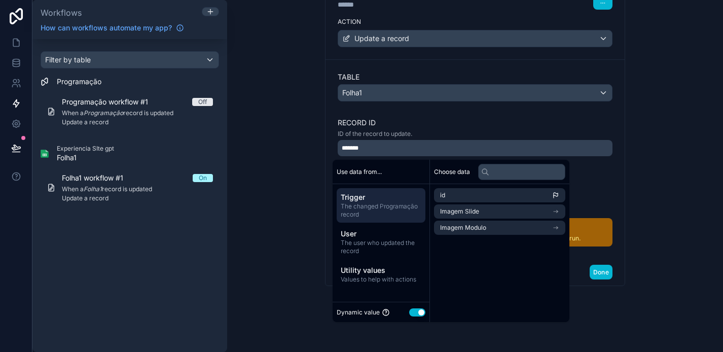
scroll to position [236, 0]
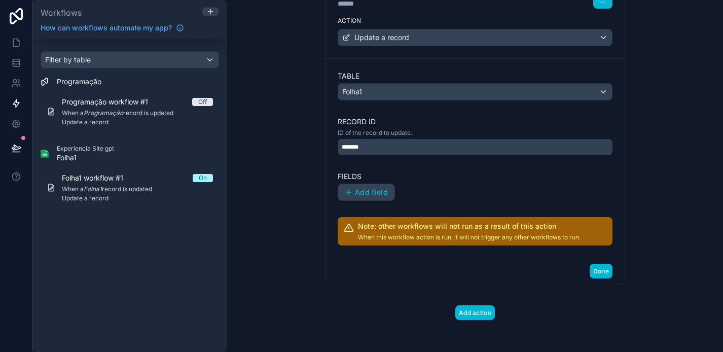
click at [379, 105] on div "Table Folha1 Record ID ID of the record to update. ******* Fields Add field Not…" at bounding box center [475, 158] width 275 height 175
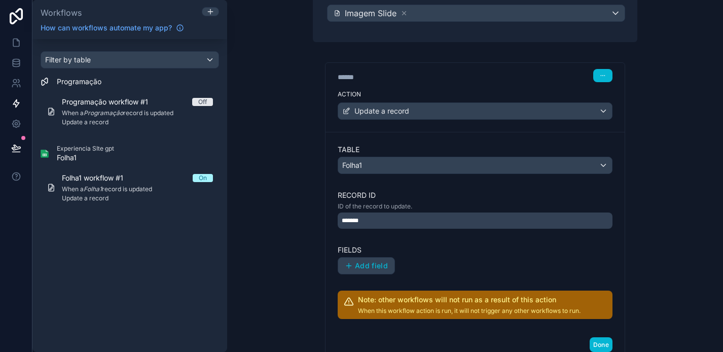
scroll to position [158, 0]
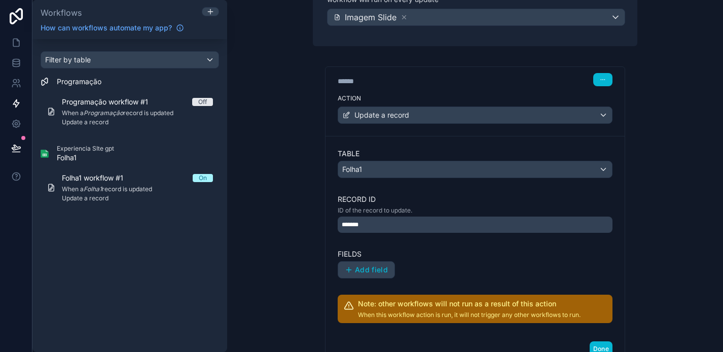
click at [359, 233] on div "Table Folha1 Record ID ID of the record to update. ******* Fields Add field Not…" at bounding box center [475, 236] width 275 height 175
click at [359, 227] on span "*******" at bounding box center [352, 225] width 21 height 8
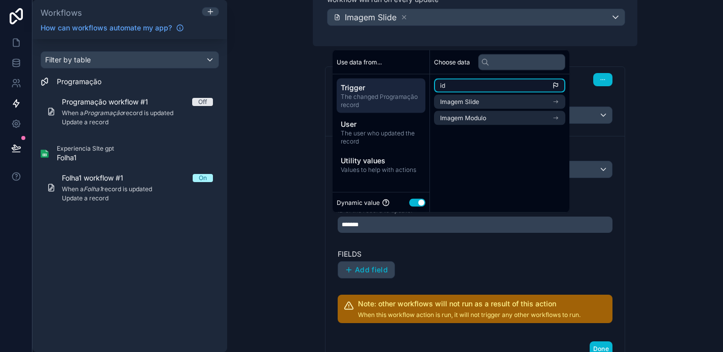
click at [507, 79] on li "id" at bounding box center [499, 86] width 131 height 14
click at [510, 81] on li "id" at bounding box center [499, 86] width 131 height 14
click at [486, 83] on li "id" at bounding box center [499, 86] width 131 height 14
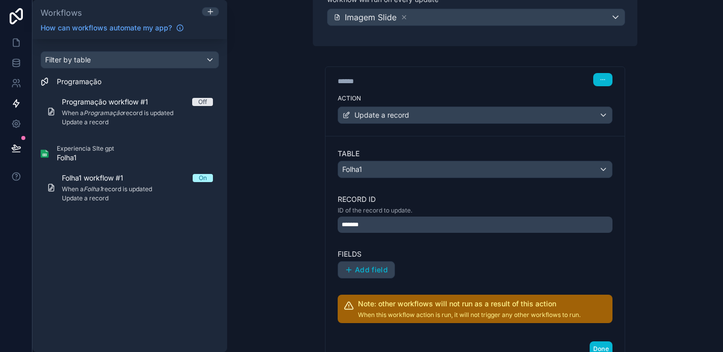
click at [489, 249] on label "Fields" at bounding box center [475, 254] width 275 height 10
click at [447, 229] on div "*******" at bounding box center [475, 225] width 275 height 16
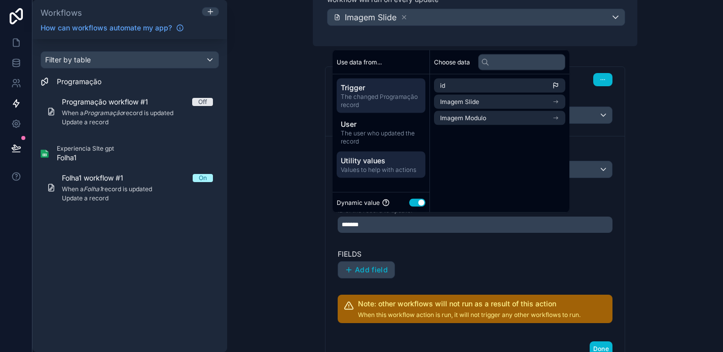
click at [400, 163] on span "Utility values" at bounding box center [381, 161] width 81 height 10
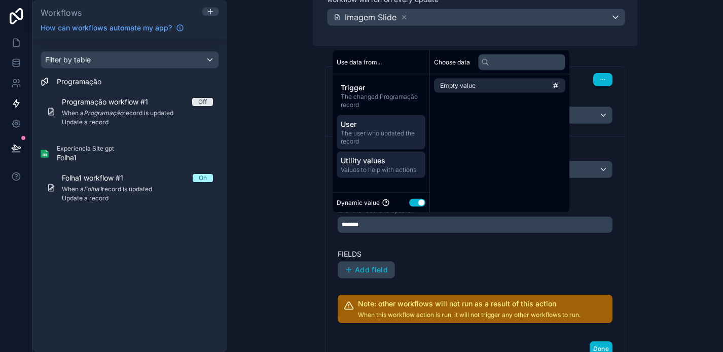
click at [398, 132] on span "The user who updated the record" at bounding box center [381, 137] width 81 height 16
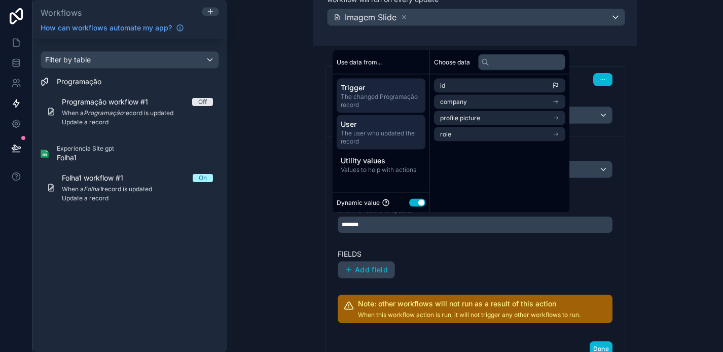
click at [402, 97] on span "The changed Programação record" at bounding box center [381, 101] width 81 height 16
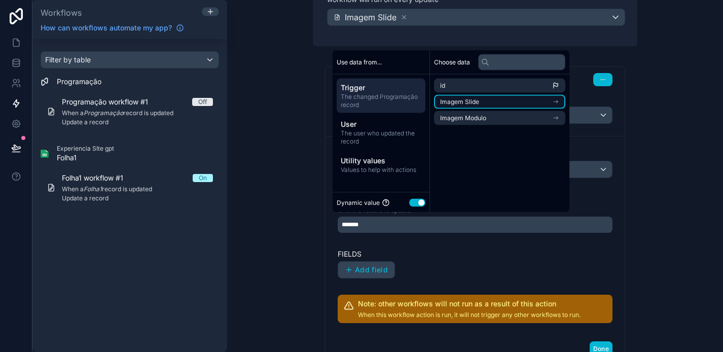
click at [473, 105] on span "Imagem Slide" at bounding box center [459, 102] width 39 height 8
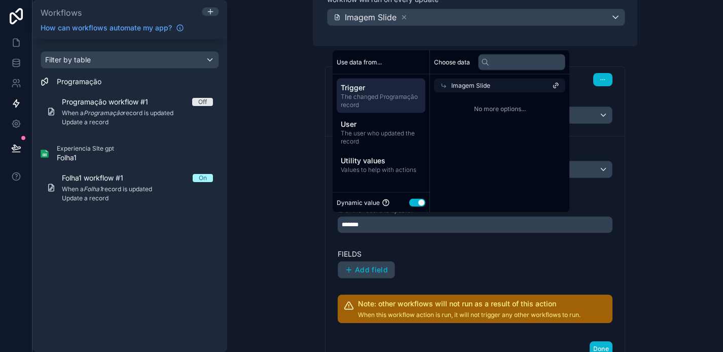
click at [480, 84] on span "Imagem Slide" at bounding box center [471, 86] width 39 height 8
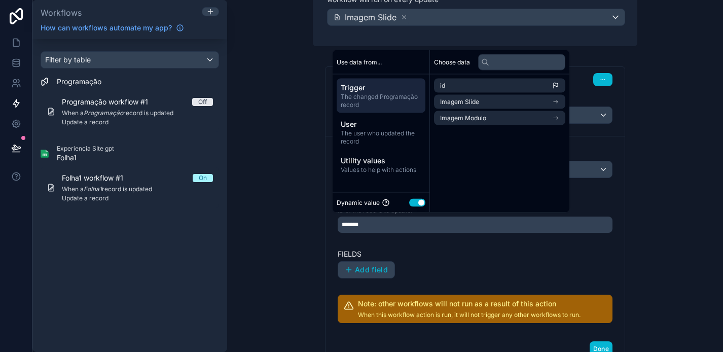
click at [642, 101] on div "Trigger When a Programação record is updated The workflow will run when an exis…" at bounding box center [475, 173] width 341 height 513
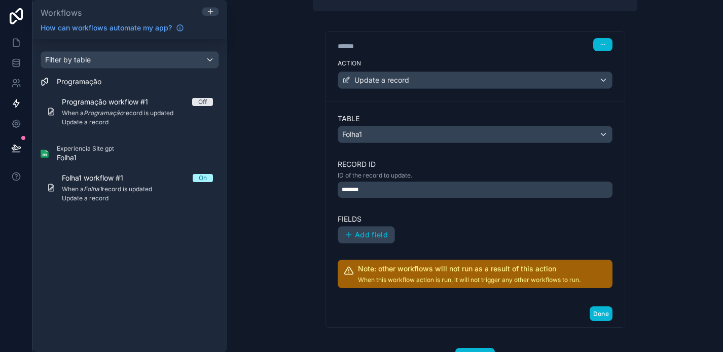
scroll to position [193, 0]
click at [14, 66] on icon at bounding box center [16, 63] width 10 height 10
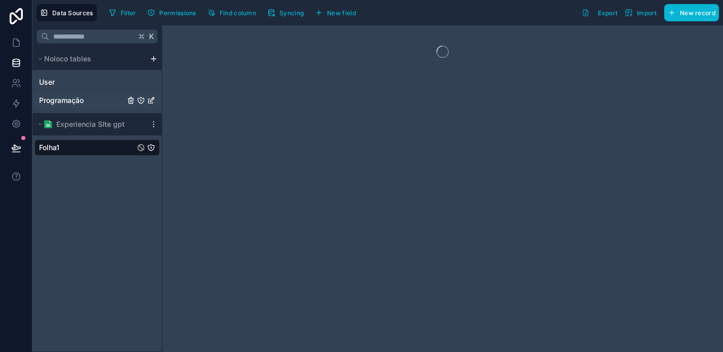
click at [80, 100] on span "Programação" at bounding box center [61, 100] width 45 height 10
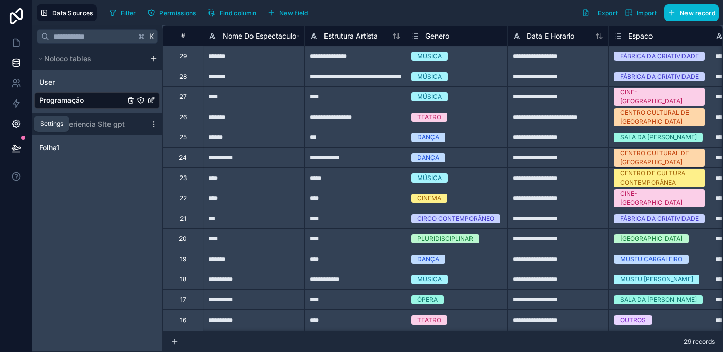
click at [14, 127] on icon at bounding box center [16, 124] width 10 height 10
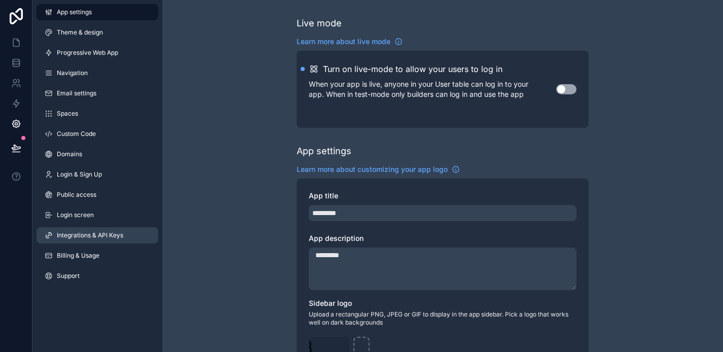
click at [113, 236] on span "Integrations & API Keys" at bounding box center [90, 235] width 66 height 8
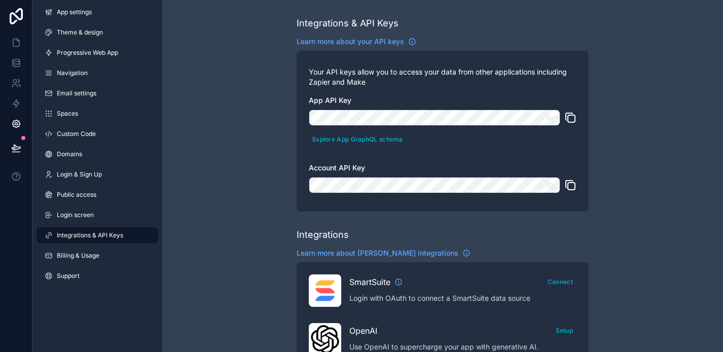
click at [568, 116] on icon "scrollable content" at bounding box center [571, 118] width 7 height 7
click at [576, 116] on icon "scrollable content" at bounding box center [571, 118] width 12 height 12
click at [575, 115] on icon "scrollable content" at bounding box center [571, 118] width 12 height 12
click at [574, 184] on icon "scrollable content" at bounding box center [571, 185] width 12 height 12
click at [14, 58] on icon at bounding box center [16, 63] width 10 height 10
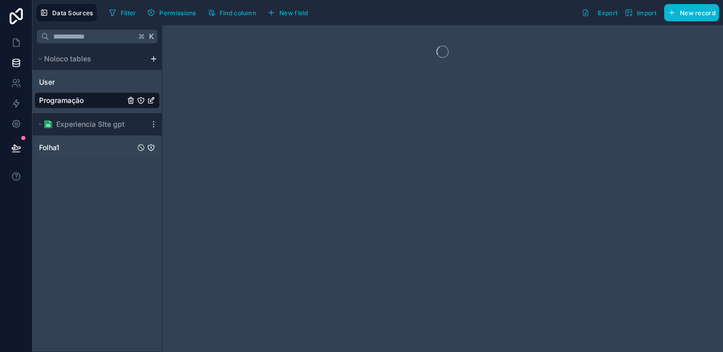
click at [112, 147] on div "Folha1" at bounding box center [96, 148] width 125 height 16
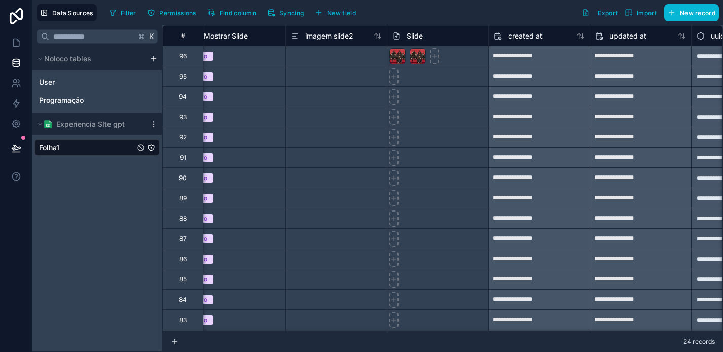
scroll to position [0, 1242]
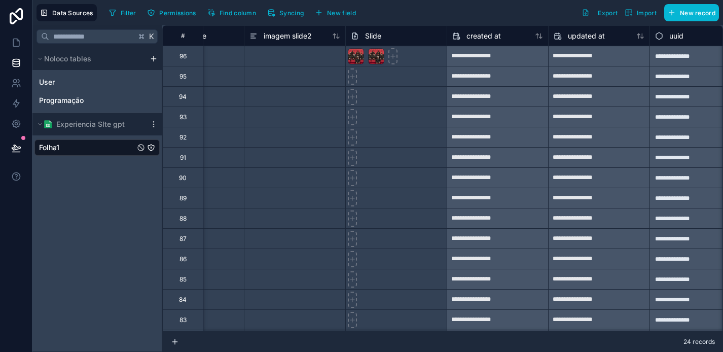
scroll to position [0, 1306]
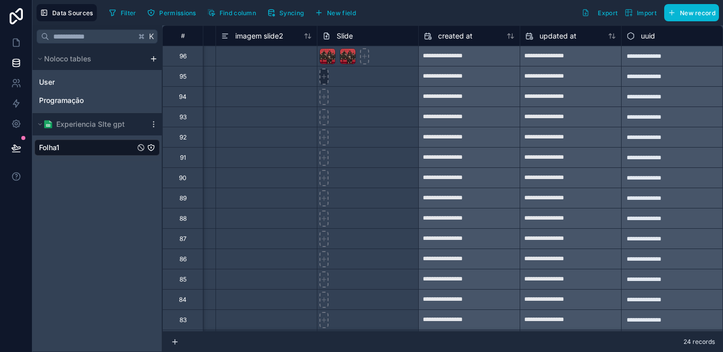
click at [325, 79] on icon at bounding box center [324, 76] width 7 height 7
type input "**********"
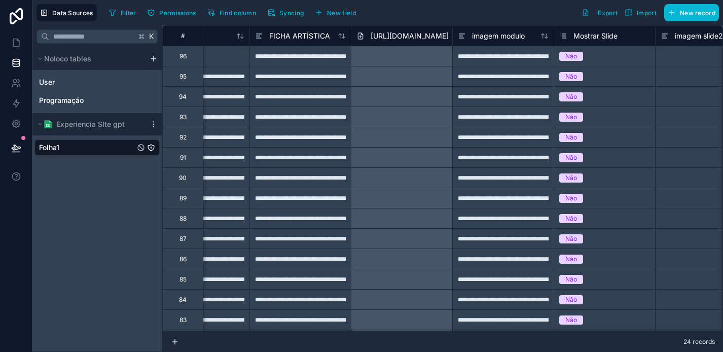
scroll to position [0, 901]
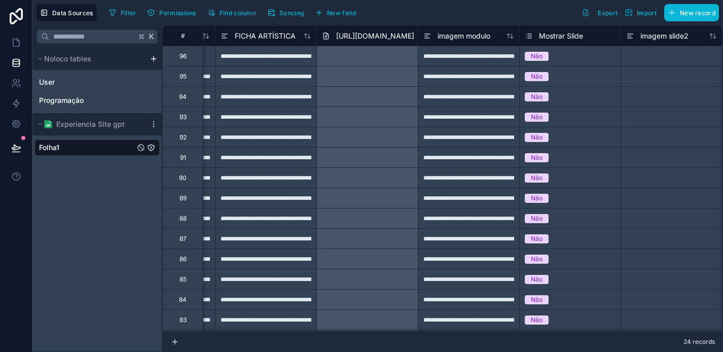
click at [374, 34] on span "https://app-media.noloco.app/cbcultura/1484e054-ad58-423e-a8c6-67f3bba44c58-12_…" at bounding box center [375, 36] width 78 height 10
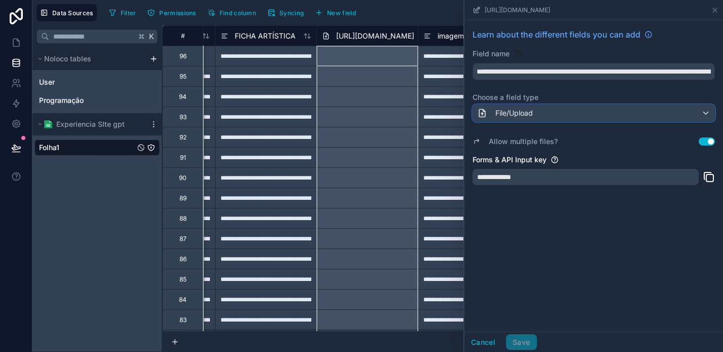
click at [561, 121] on button "File/Upload" at bounding box center [594, 113] width 243 height 17
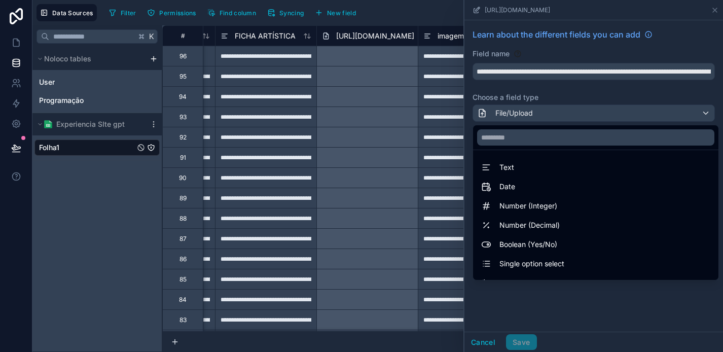
click at [536, 168] on div "Text" at bounding box center [595, 167] width 229 height 12
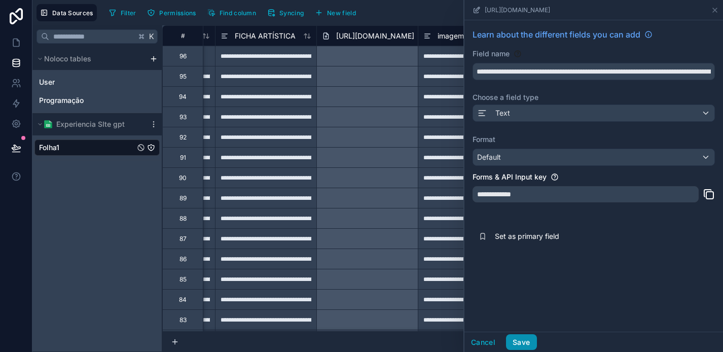
click at [516, 342] on button "Save" at bounding box center [521, 342] width 30 height 16
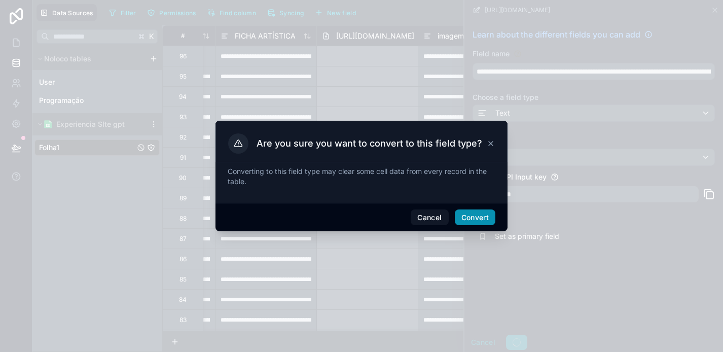
click at [481, 222] on button "Convert" at bounding box center [475, 218] width 41 height 16
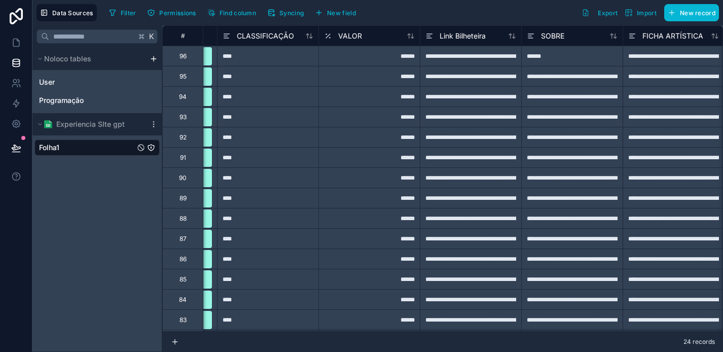
scroll to position [0, 769]
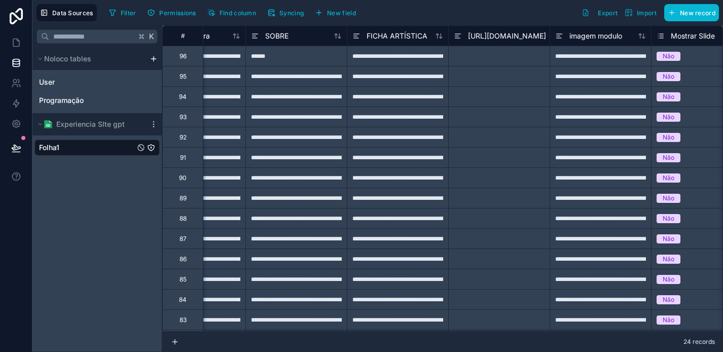
click at [478, 35] on span "https://app-media.noloco.app/cbcultura/1484e054-ad58-423e-a8c6-67f3bba44c58-12_…" at bounding box center [507, 36] width 78 height 10
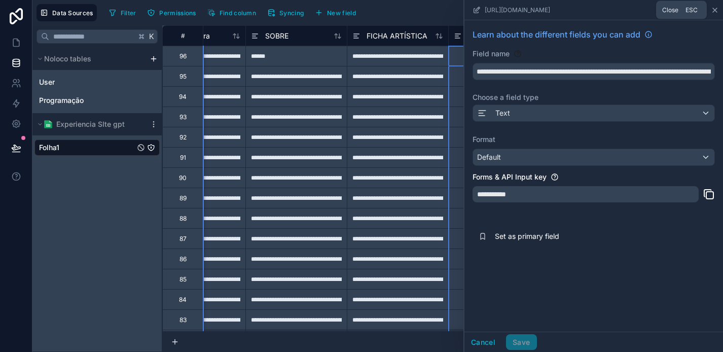
click at [718, 12] on icon at bounding box center [715, 10] width 8 height 8
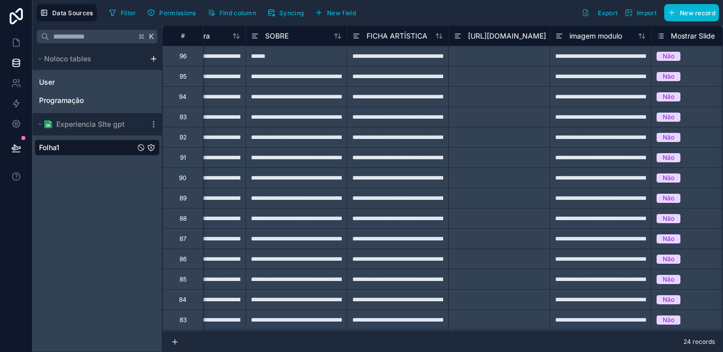
click at [303, 24] on div "Data Sources Filter Permissions Find column Syncing New field Export Import New…" at bounding box center [377, 12] width 691 height 25
click at [302, 9] on span "Syncing" at bounding box center [292, 13] width 24 height 8
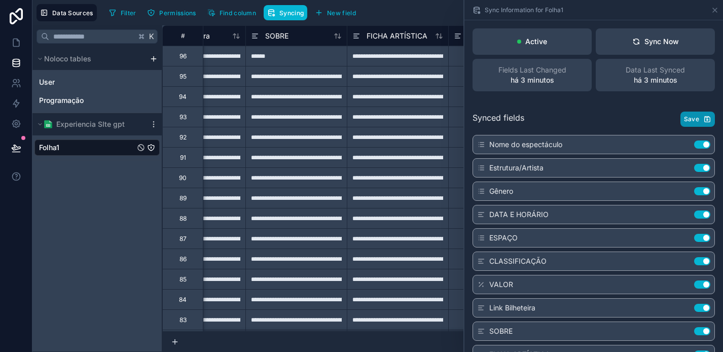
click at [700, 118] on button "Save" at bounding box center [698, 119] width 34 height 15
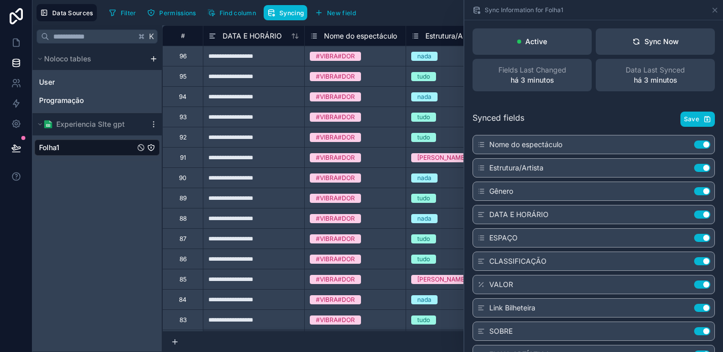
click at [400, 91] on div "#VIBRA#DOR" at bounding box center [355, 96] width 101 height 11
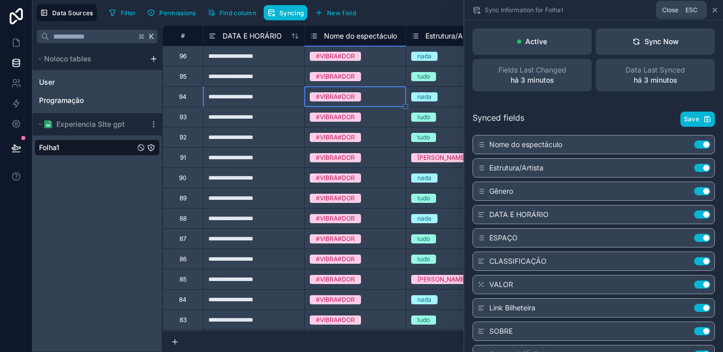
click at [716, 8] on icon at bounding box center [715, 10] width 4 height 4
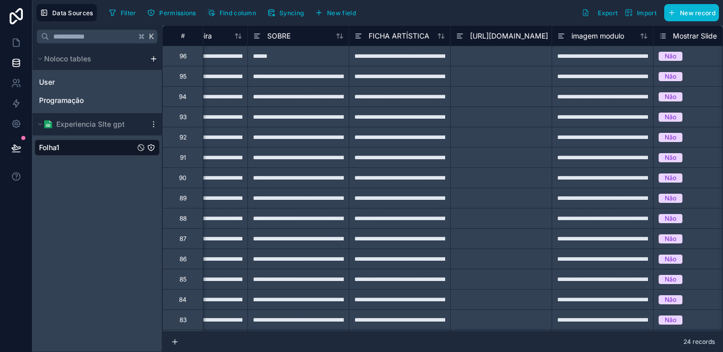
scroll to position [0, 911]
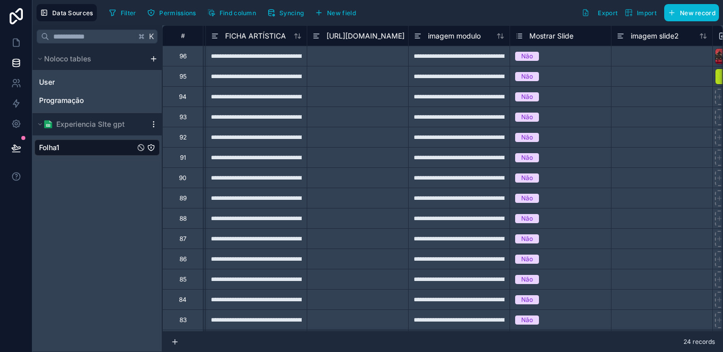
click at [152, 125] on icon "scrollable content" at bounding box center [154, 124] width 8 height 8
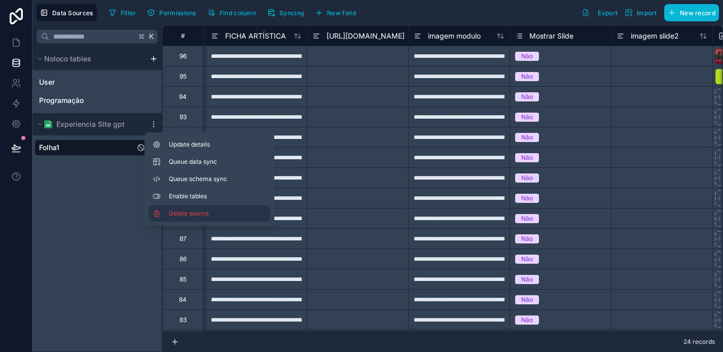
click at [194, 211] on span "Delete source" at bounding box center [205, 214] width 73 height 8
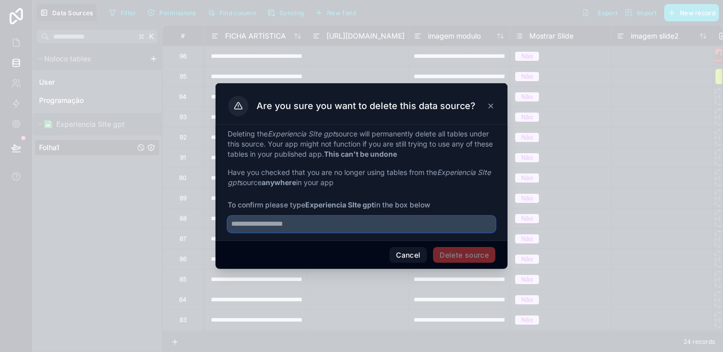
click at [312, 226] on input "text" at bounding box center [362, 224] width 268 height 16
paste input "**********"
type input "**********"
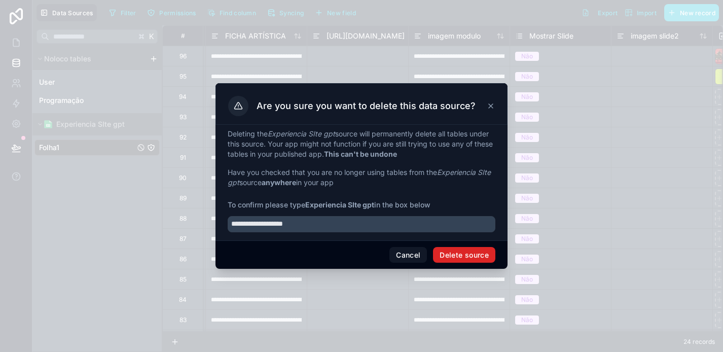
click at [468, 255] on button "Delete source" at bounding box center [464, 255] width 62 height 16
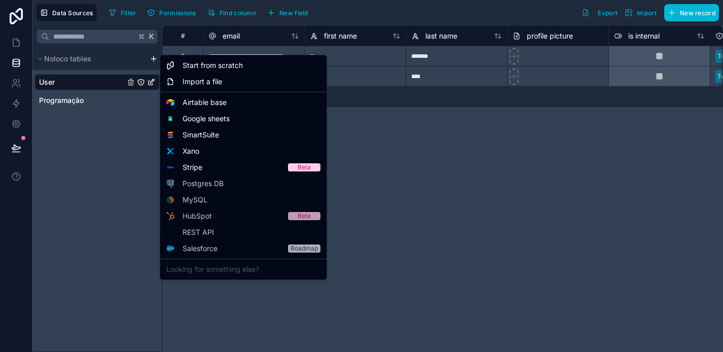
click at [153, 59] on html "**********" at bounding box center [361, 176] width 723 height 352
click at [220, 113] on div "Google sheets" at bounding box center [243, 119] width 162 height 16
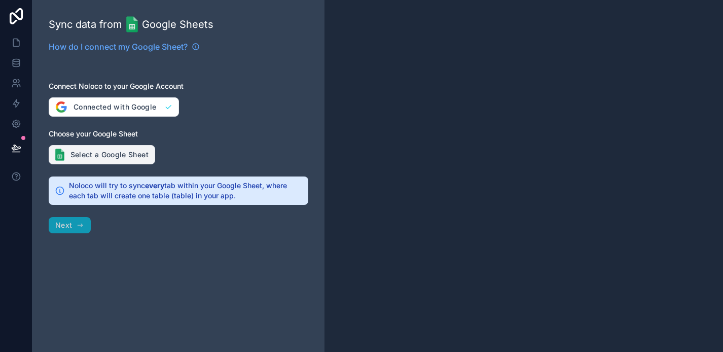
click at [112, 153] on button "Select a Google Sheet" at bounding box center [102, 154] width 107 height 19
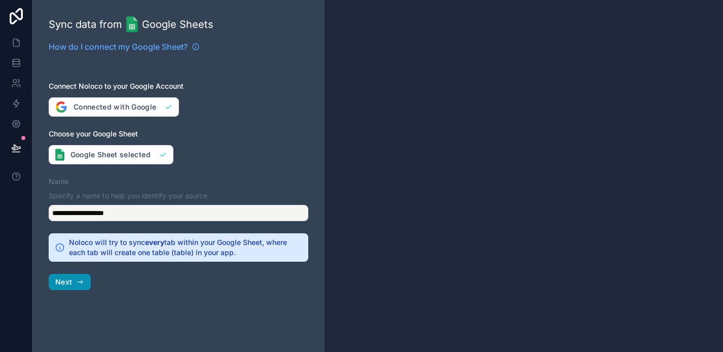
click at [74, 280] on button "Next" at bounding box center [70, 282] width 42 height 16
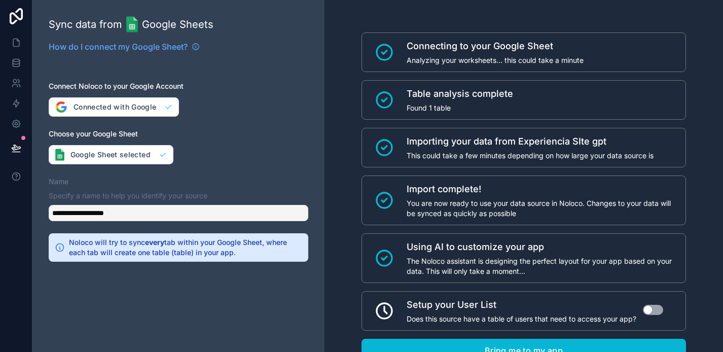
scroll to position [43, 0]
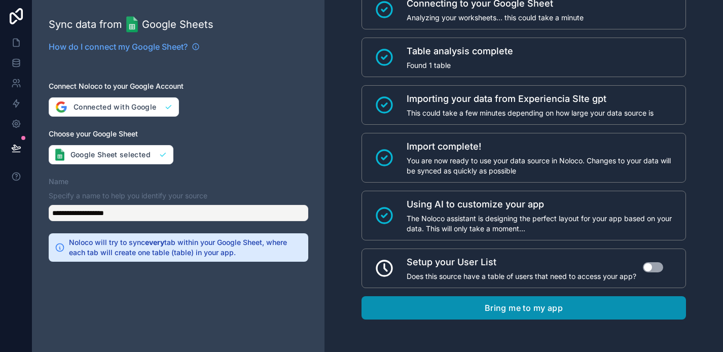
click at [565, 306] on button "Bring me to my app" at bounding box center [524, 307] width 325 height 23
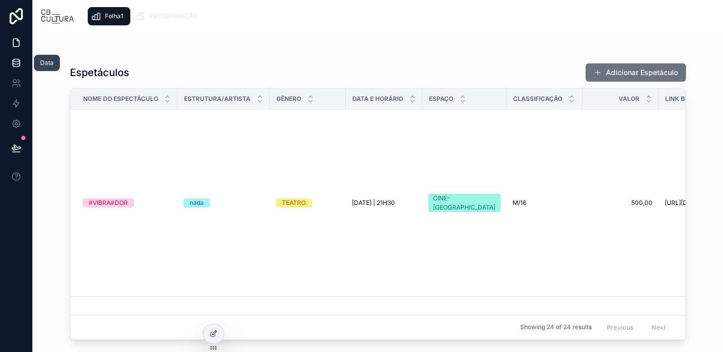
click at [12, 63] on icon at bounding box center [16, 63] width 10 height 10
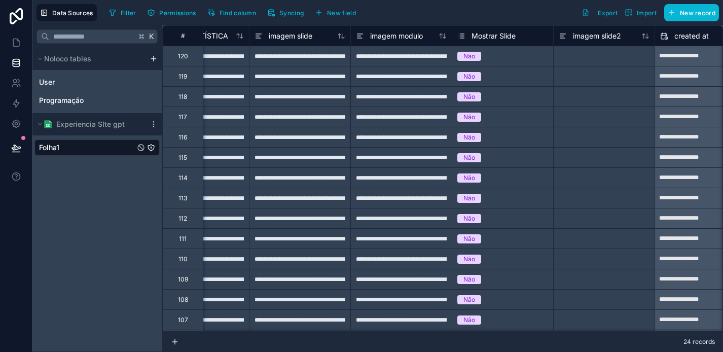
scroll to position [0, 1028]
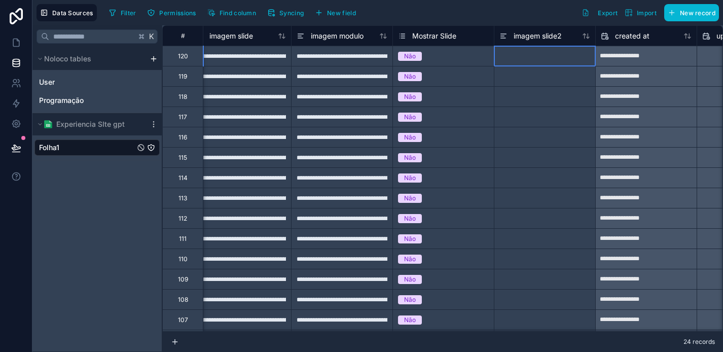
click at [525, 53] on div at bounding box center [544, 56] width 101 height 20
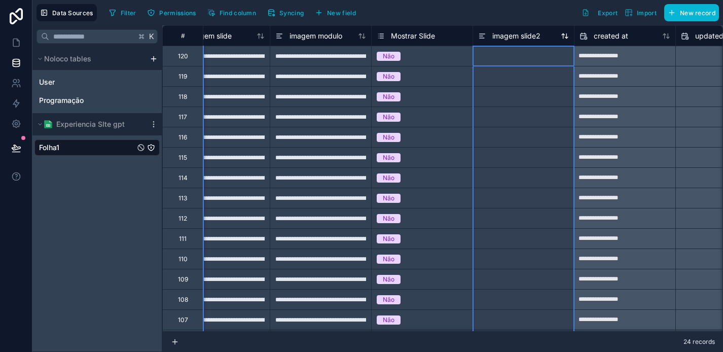
click at [524, 32] on span "imagem slide2" at bounding box center [517, 36] width 48 height 10
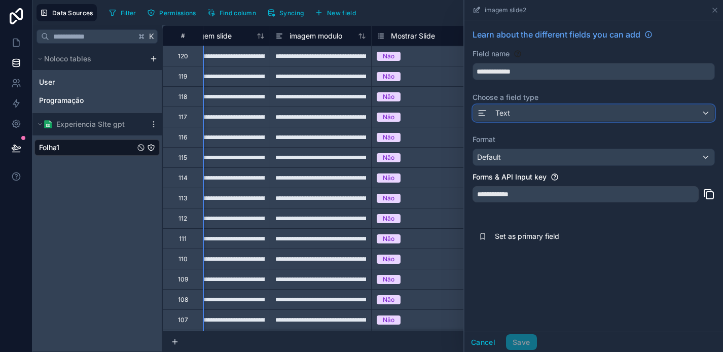
click at [542, 113] on div "Text" at bounding box center [593, 113] width 241 height 16
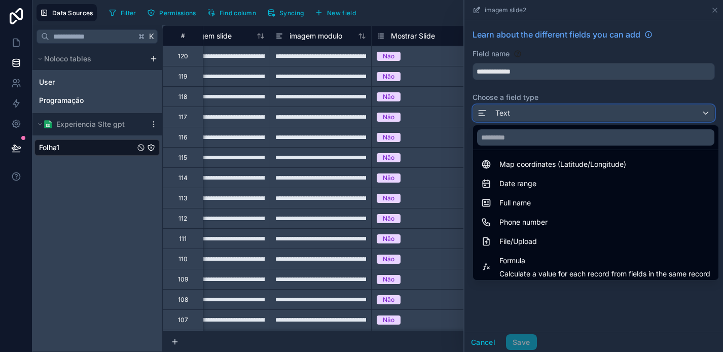
scroll to position [241, 0]
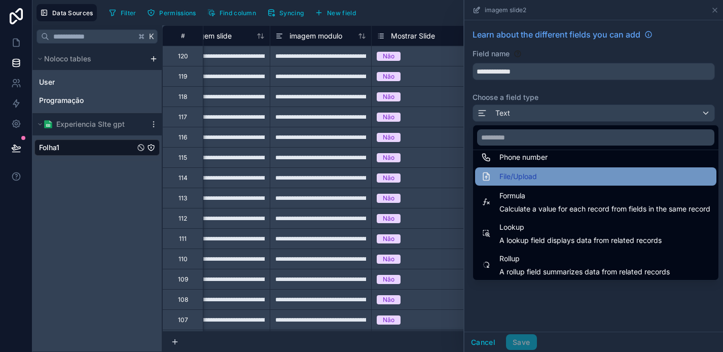
click at [543, 183] on div "File/Upload" at bounding box center [595, 176] width 241 height 18
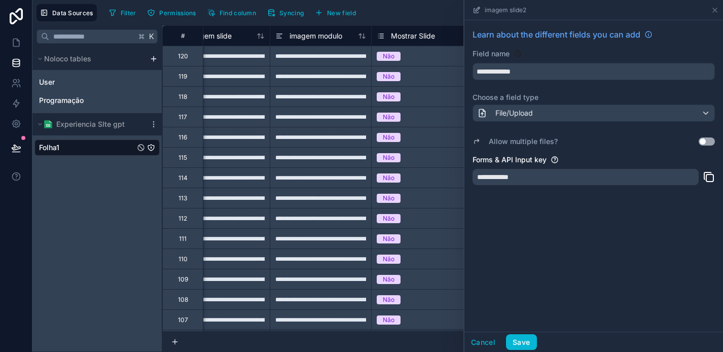
click at [709, 143] on button "Use setting" at bounding box center [707, 141] width 16 height 8
click at [529, 341] on button "Save" at bounding box center [521, 342] width 30 height 16
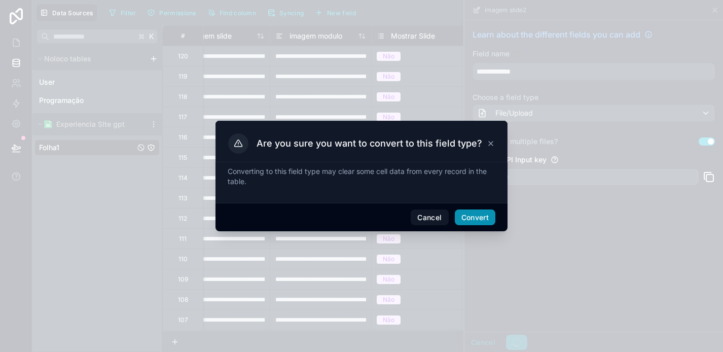
click at [481, 221] on button "Convert" at bounding box center [475, 218] width 41 height 16
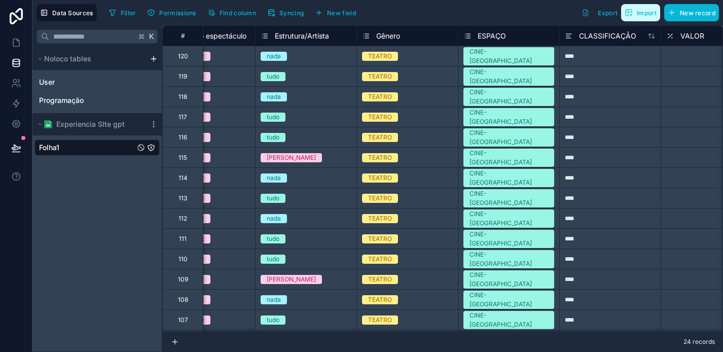
scroll to position [0, 186]
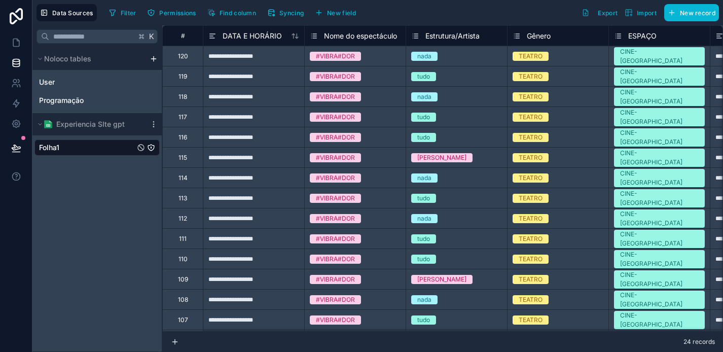
click at [90, 146] on div "Folha1" at bounding box center [96, 148] width 125 height 16
click at [153, 121] on icon "scrollable content" at bounding box center [154, 124] width 8 height 8
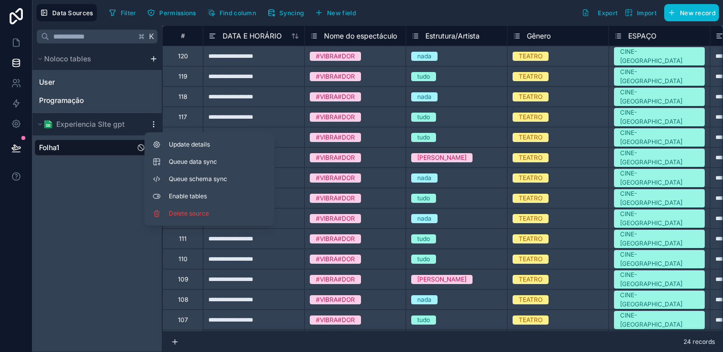
click at [153, 121] on icon "scrollable content" at bounding box center [154, 124] width 8 height 8
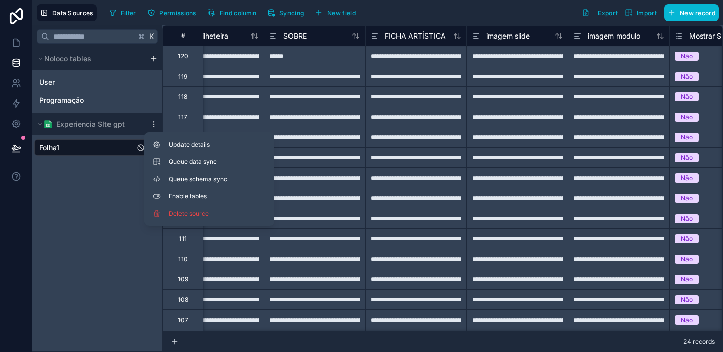
scroll to position [0, 815]
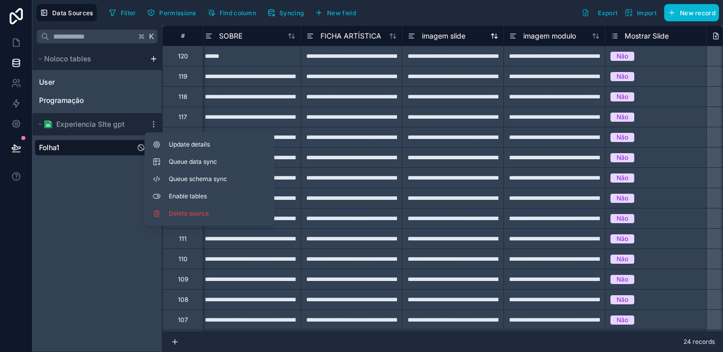
click at [447, 35] on span "imagem slide" at bounding box center [444, 36] width 44 height 10
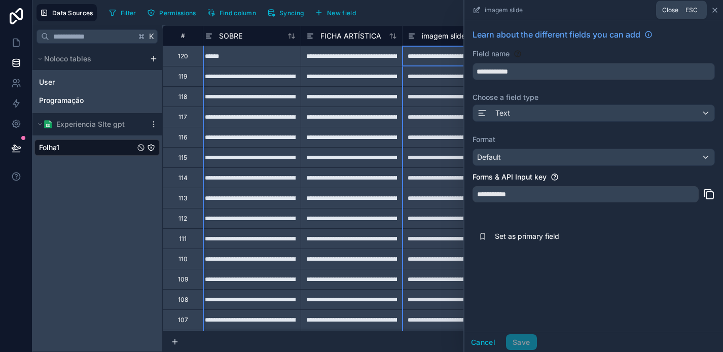
click at [714, 11] on icon at bounding box center [715, 10] width 8 height 8
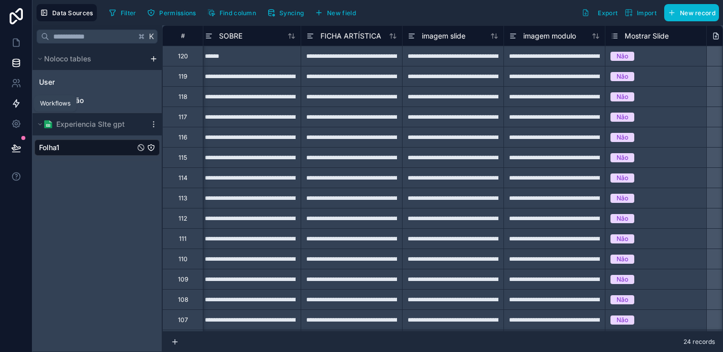
click at [13, 107] on icon at bounding box center [16, 103] width 10 height 10
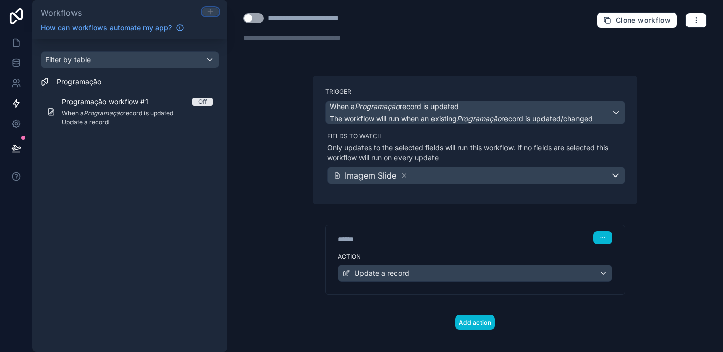
click at [211, 12] on icon at bounding box center [211, 11] width 0 height 5
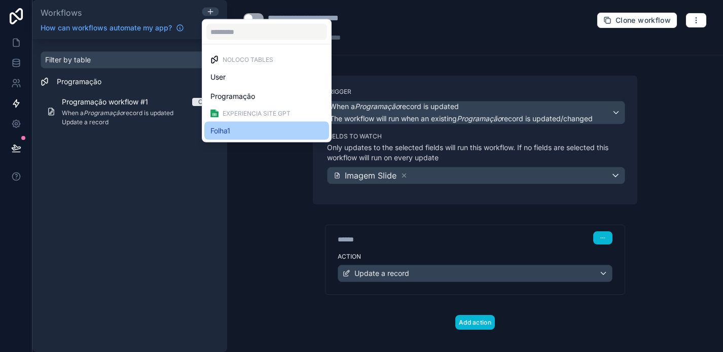
click at [263, 130] on div "Folha1" at bounding box center [267, 131] width 113 height 12
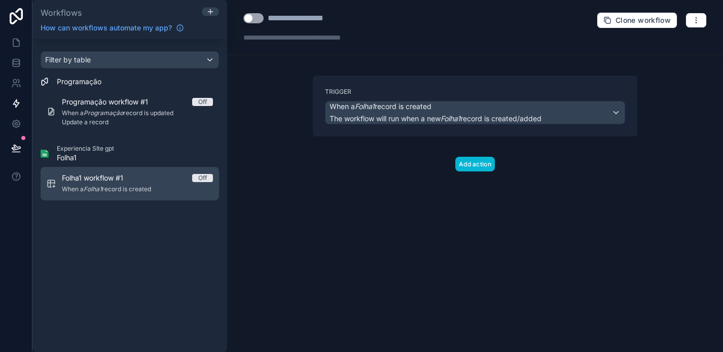
click at [141, 186] on span "When a Folha1 record is created" at bounding box center [137, 189] width 151 height 8
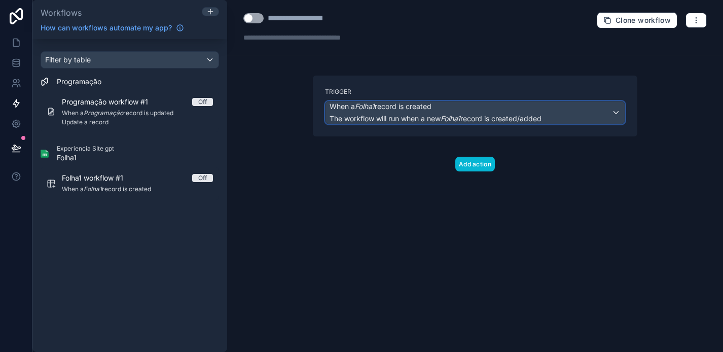
click at [431, 115] on span "The workflow will run when a new Folha1 record is created/added" at bounding box center [436, 118] width 212 height 9
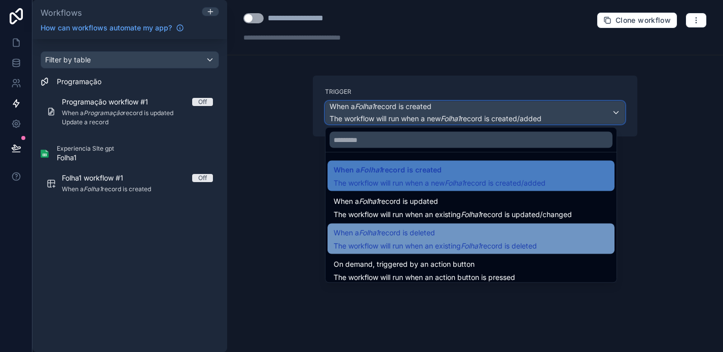
scroll to position [37, 0]
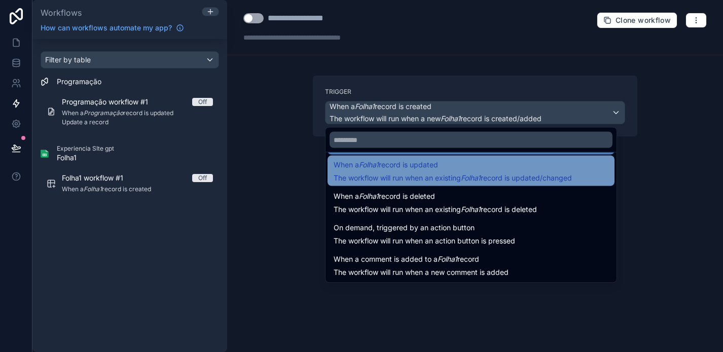
click at [456, 163] on span "When a Folha1 record is updated" at bounding box center [453, 165] width 238 height 12
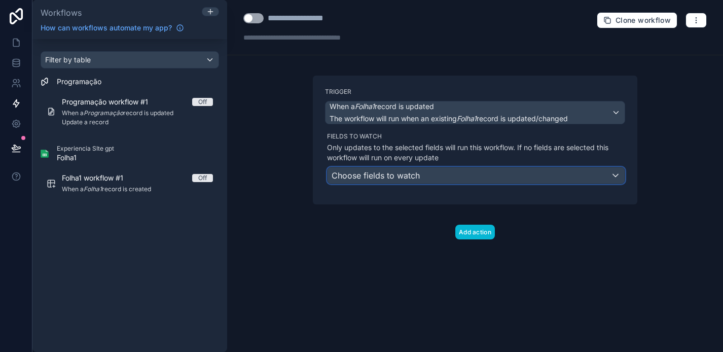
click at [459, 180] on div "Choose fields to watch" at bounding box center [476, 175] width 297 height 16
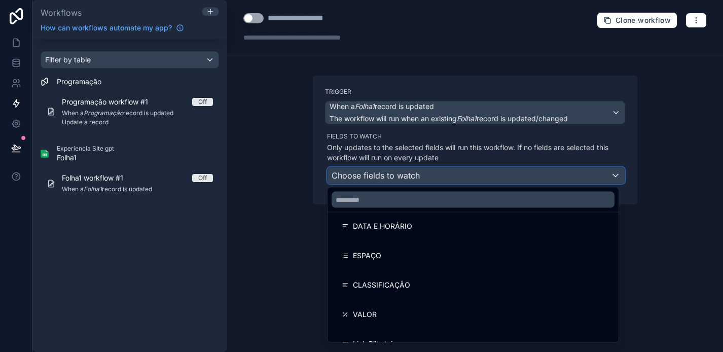
scroll to position [0, 0]
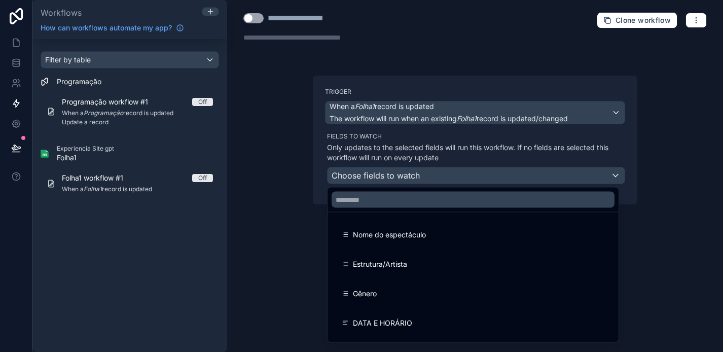
click at [12, 63] on div at bounding box center [361, 176] width 723 height 352
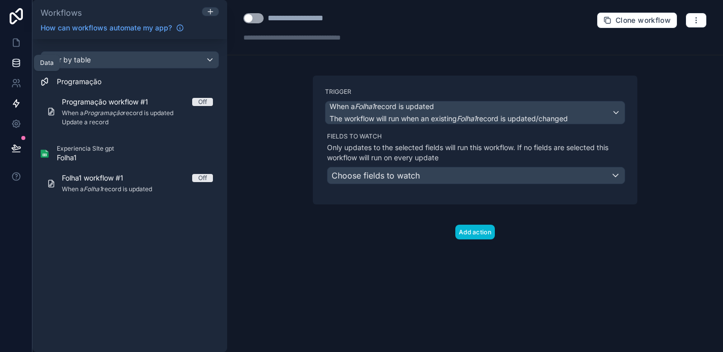
click at [15, 65] on icon at bounding box center [16, 63] width 10 height 10
click at [431, 174] on div "Choose fields to watch" at bounding box center [476, 175] width 297 height 16
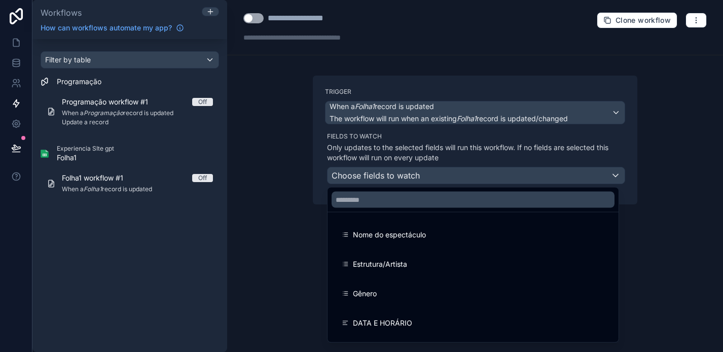
click at [280, 159] on div at bounding box center [361, 176] width 723 height 352
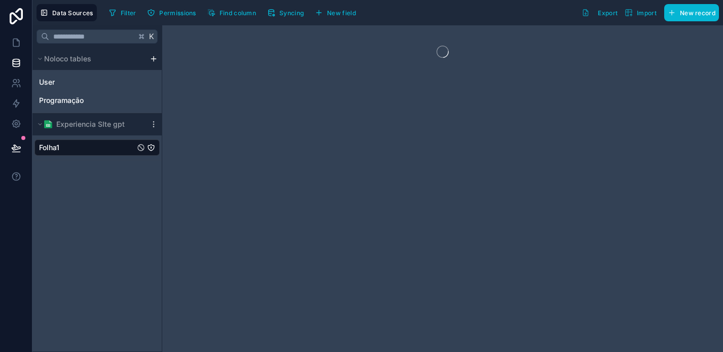
click at [80, 150] on div "Folha1" at bounding box center [96, 148] width 125 height 16
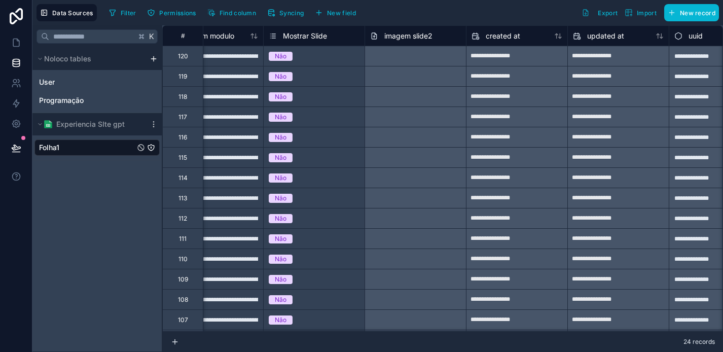
scroll to position [0, 1205]
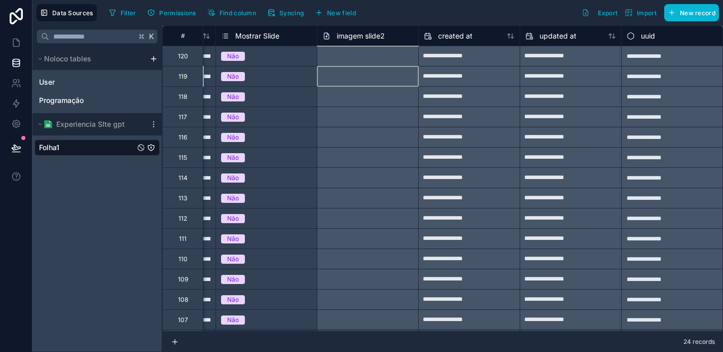
click at [359, 70] on div at bounding box center [367, 76] width 101 height 20
click at [359, 60] on div at bounding box center [367, 56] width 101 height 20
click at [365, 106] on div at bounding box center [367, 96] width 101 height 20
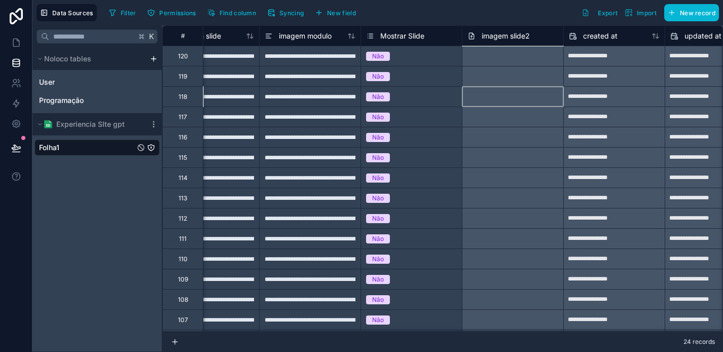
scroll to position [0, 989]
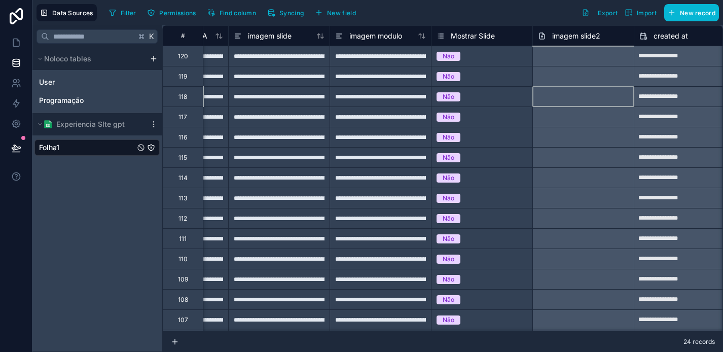
click at [574, 38] on span "imagem slide2" at bounding box center [576, 36] width 48 height 10
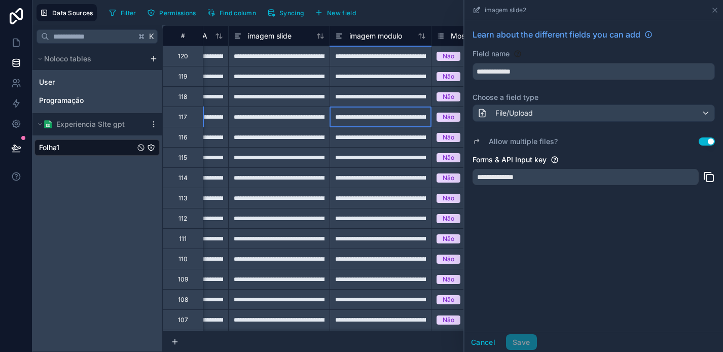
click at [396, 107] on div "**********" at bounding box center [380, 117] width 101 height 20
click at [721, 13] on div "imagem slide2" at bounding box center [594, 10] width 259 height 20
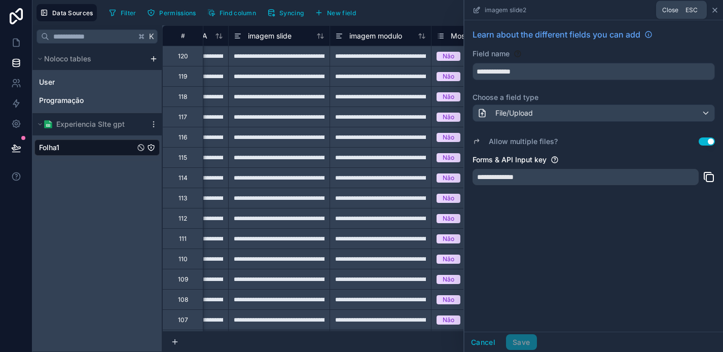
click at [716, 11] on icon at bounding box center [715, 10] width 8 height 8
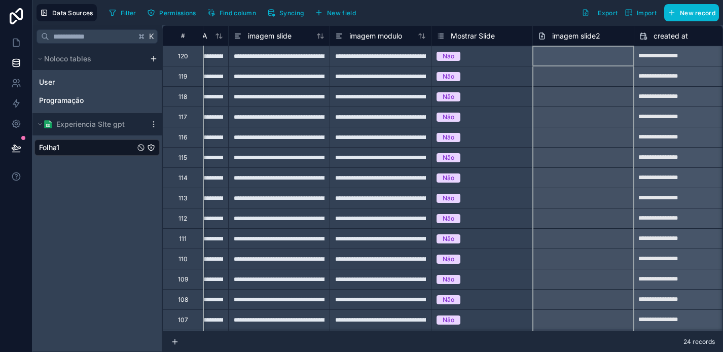
click at [609, 37] on div "imagem slide2" at bounding box center [583, 36] width 91 height 12
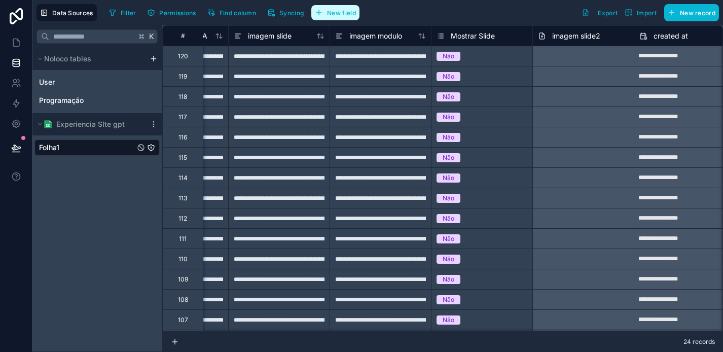
click at [345, 16] on span "New field" at bounding box center [341, 13] width 29 height 8
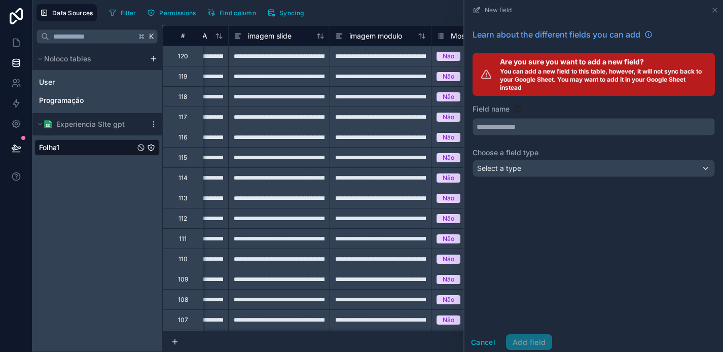
click at [545, 133] on input "text" at bounding box center [593, 127] width 241 height 16
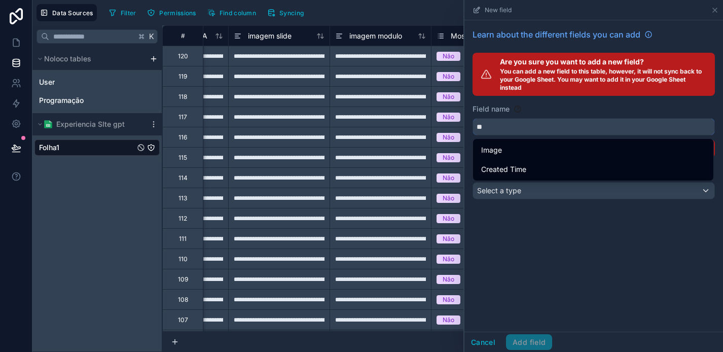
type input "*"
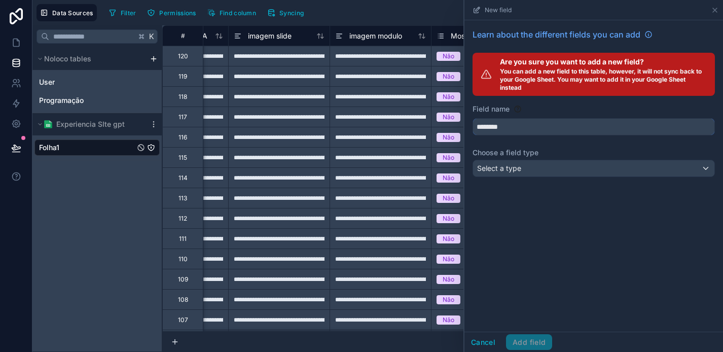
click at [473, 118] on button "********" at bounding box center [594, 126] width 243 height 17
click at [473, 118] on button "*********" at bounding box center [594, 126] width 243 height 17
type input "**********"
click at [562, 165] on div "Select a type" at bounding box center [593, 168] width 241 height 16
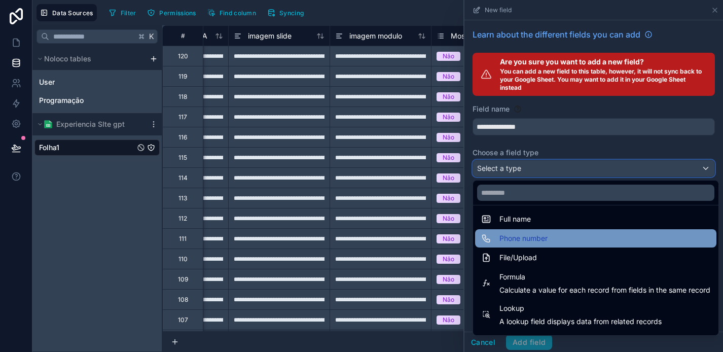
scroll to position [211, 0]
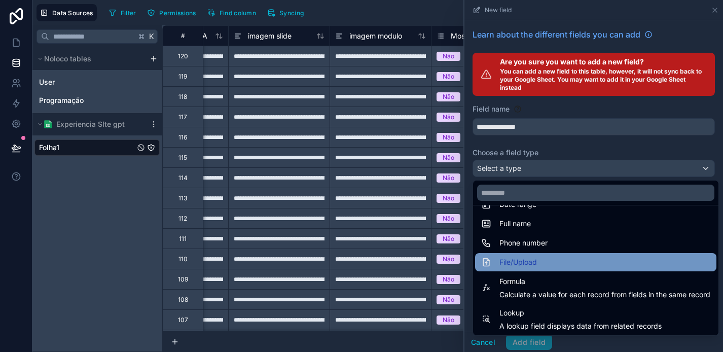
click at [554, 261] on div "File/Upload" at bounding box center [595, 262] width 229 height 12
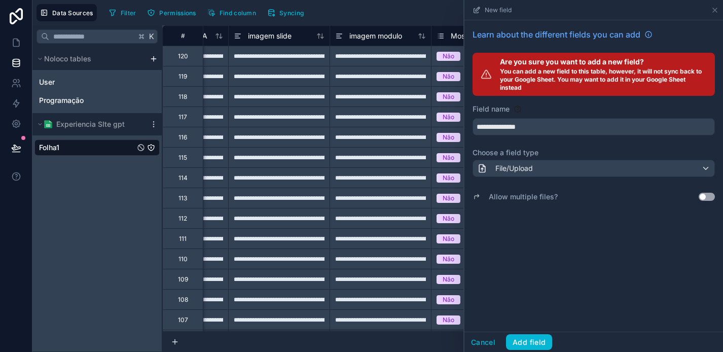
click at [709, 194] on button "Use setting" at bounding box center [707, 197] width 16 height 8
click at [534, 345] on button "Add field" at bounding box center [529, 342] width 46 height 16
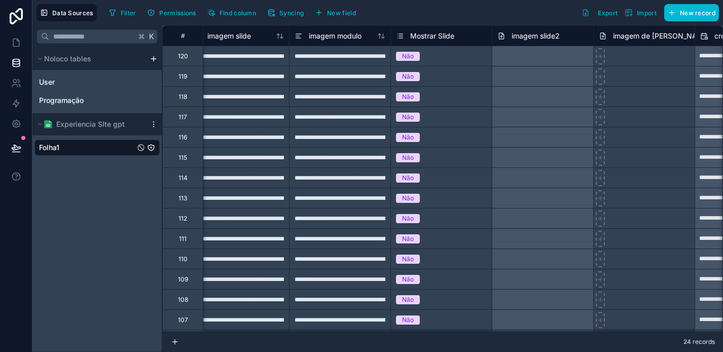
scroll to position [0, 1070]
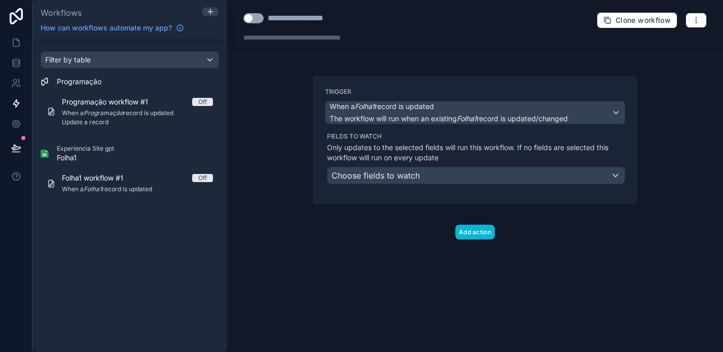
click at [413, 162] on div "Fields to watch Only updates to the selected fields will run this workflow. If …" at bounding box center [476, 158] width 298 height 52
click at [415, 175] on span "Choose fields to watch" at bounding box center [376, 175] width 88 height 10
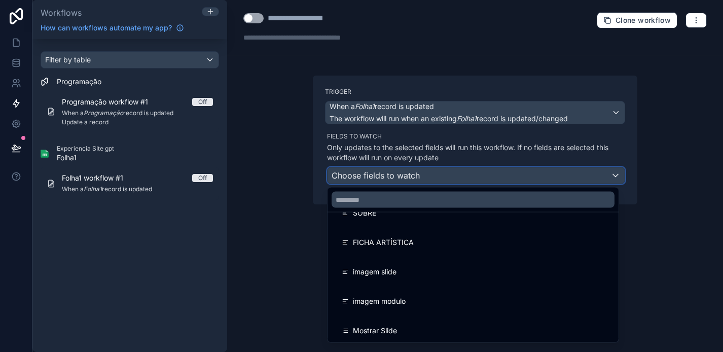
scroll to position [291, 0]
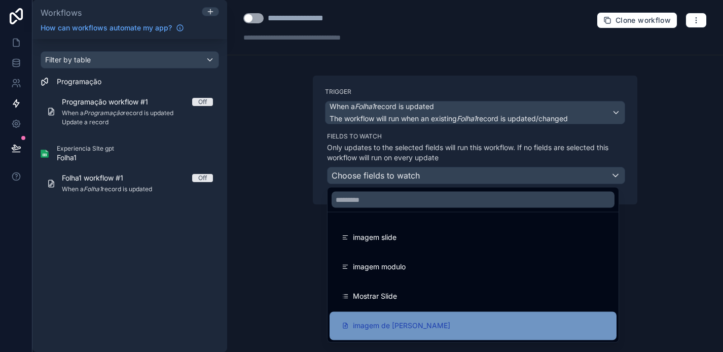
click at [415, 320] on div "imagem de [PERSON_NAME]" at bounding box center [473, 326] width 263 height 12
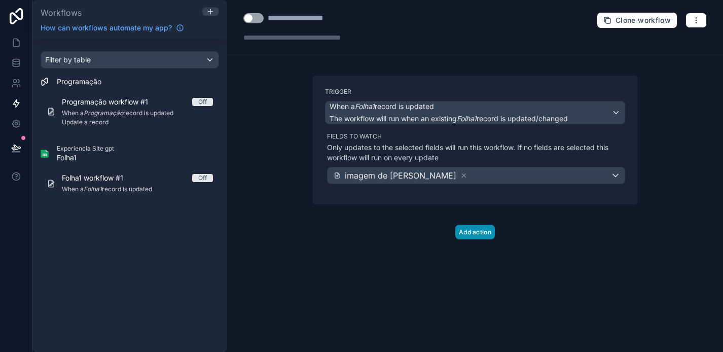
click at [484, 234] on button "Add action" at bounding box center [476, 232] width 40 height 15
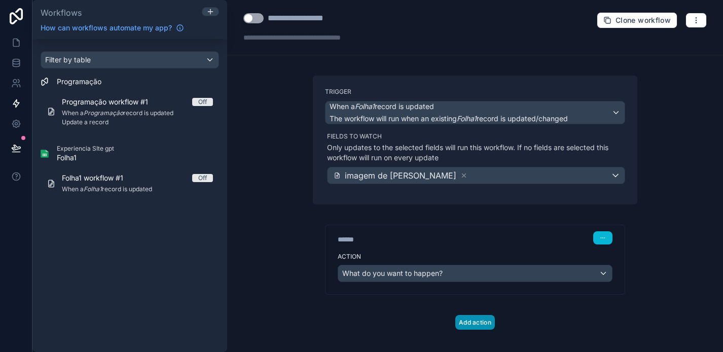
scroll to position [10, 0]
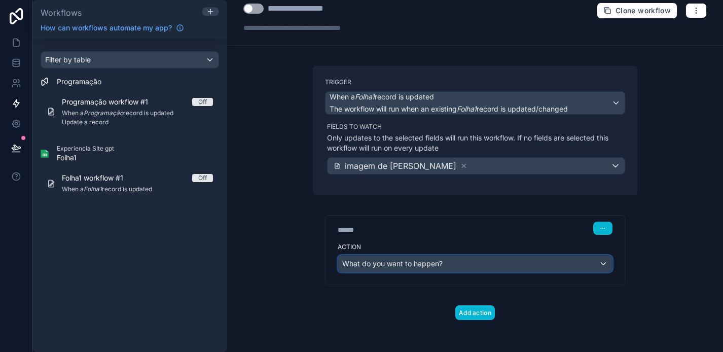
click at [409, 264] on span "What do you want to happen?" at bounding box center [392, 263] width 100 height 9
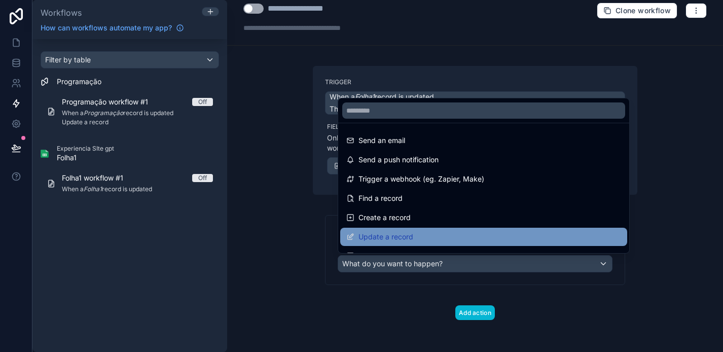
click at [423, 243] on div "Update a record" at bounding box center [483, 237] width 287 height 18
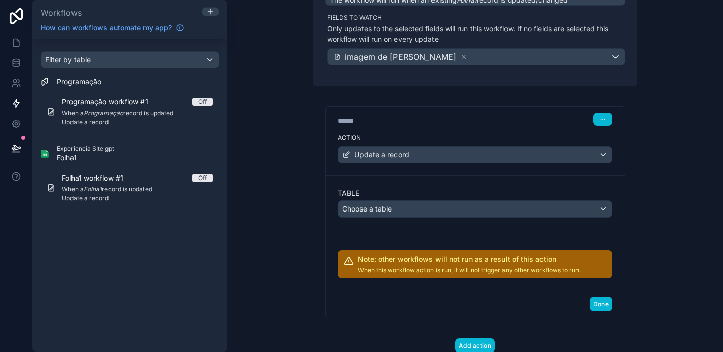
scroll to position [122, 0]
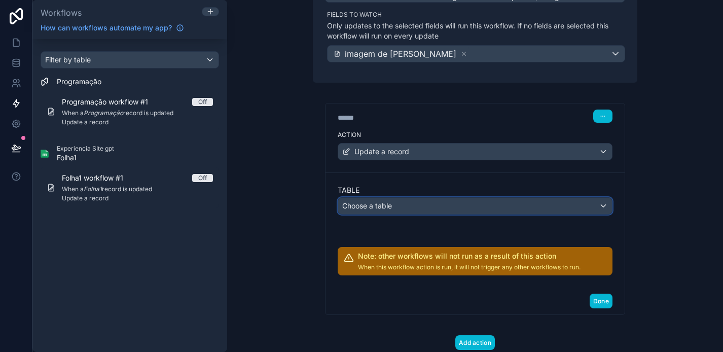
click at [442, 209] on div "Choose a table" at bounding box center [475, 206] width 274 height 16
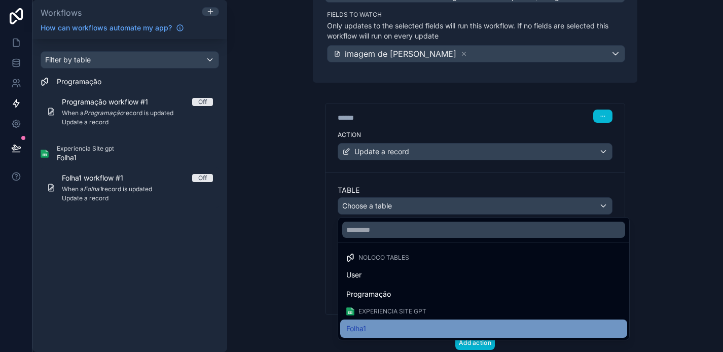
click at [399, 329] on div "Folha1" at bounding box center [484, 329] width 275 height 12
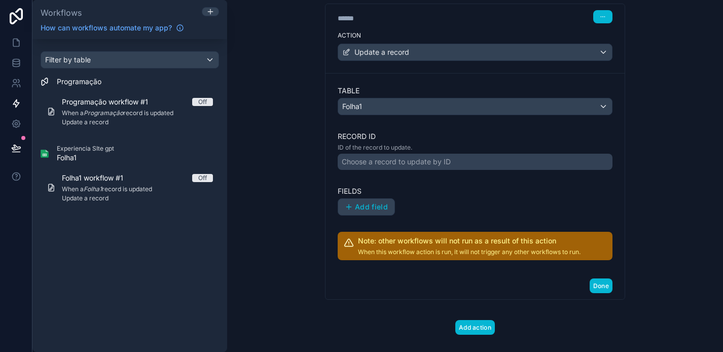
scroll to position [236, 0]
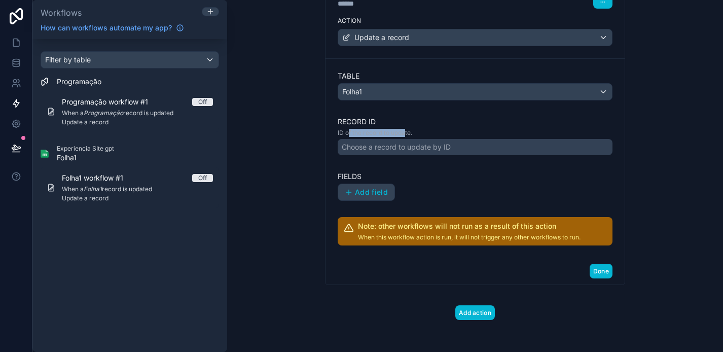
drag, startPoint x: 348, startPoint y: 131, endPoint x: 406, endPoint y: 131, distance: 57.8
click at [406, 131] on p "ID of the record to update." at bounding box center [475, 133] width 275 height 8
click at [416, 148] on div "Choose a record to update by ID" at bounding box center [396, 147] width 109 height 10
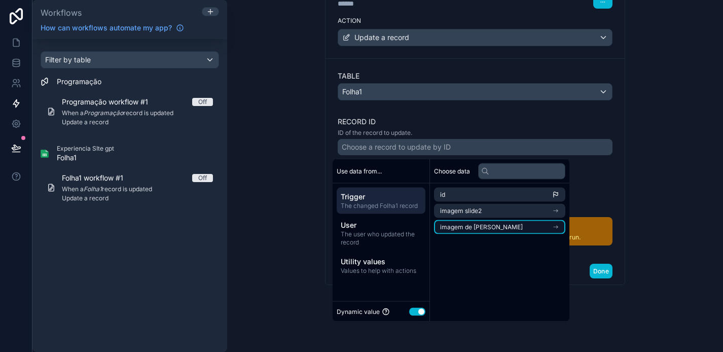
click at [523, 229] on li "imagem de [PERSON_NAME]" at bounding box center [499, 227] width 131 height 14
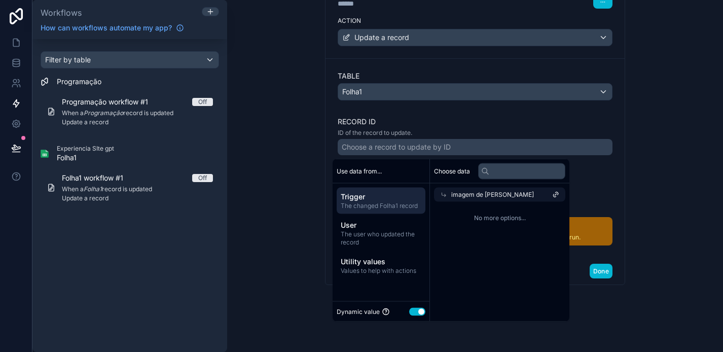
click at [565, 194] on div "imagem de [PERSON_NAME]" at bounding box center [499, 195] width 131 height 14
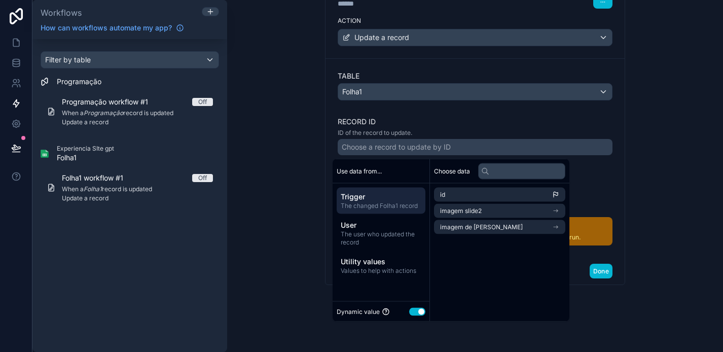
click at [615, 180] on div "Table Folha1 Record ID ID of the record to update. Choose a record to update by…" at bounding box center [475, 157] width 299 height 199
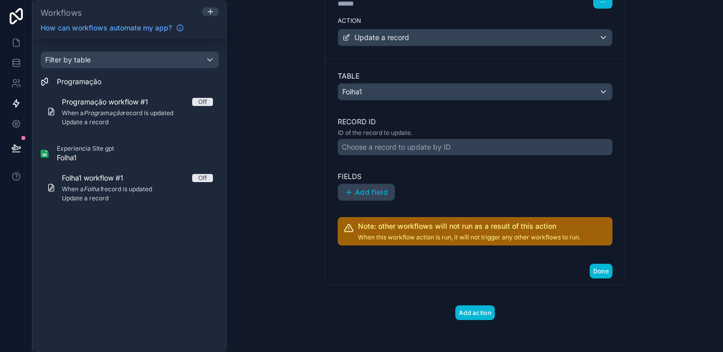
click at [465, 152] on div "Choose a record to update by ID" at bounding box center [475, 147] width 275 height 16
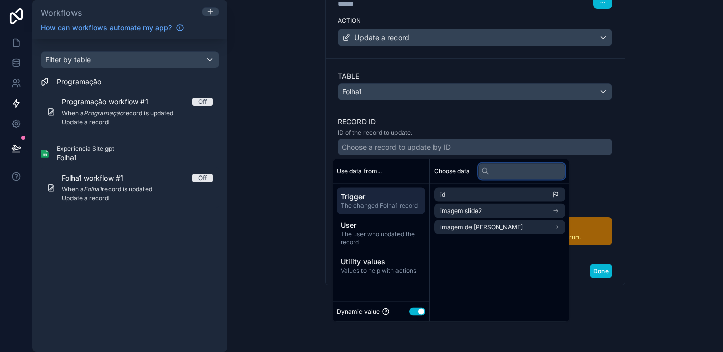
click at [520, 167] on input "text" at bounding box center [521, 171] width 87 height 16
click at [414, 319] on div "Dynamic value Use setting" at bounding box center [381, 311] width 97 height 20
click at [414, 315] on button "Use setting" at bounding box center [417, 311] width 16 height 8
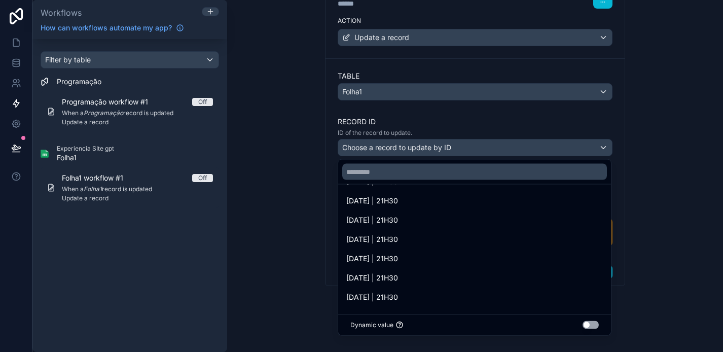
scroll to position [0, 0]
click at [643, 169] on div at bounding box center [361, 176] width 723 height 352
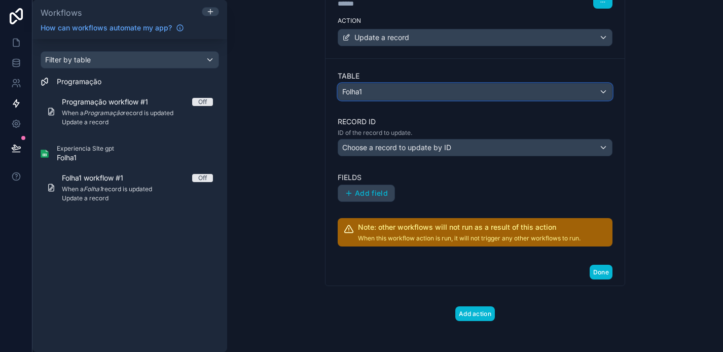
click at [462, 87] on div "Folha1" at bounding box center [475, 92] width 274 height 16
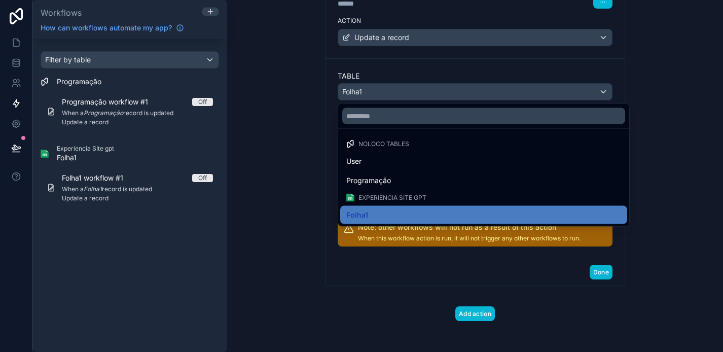
click at [686, 91] on div at bounding box center [361, 176] width 723 height 352
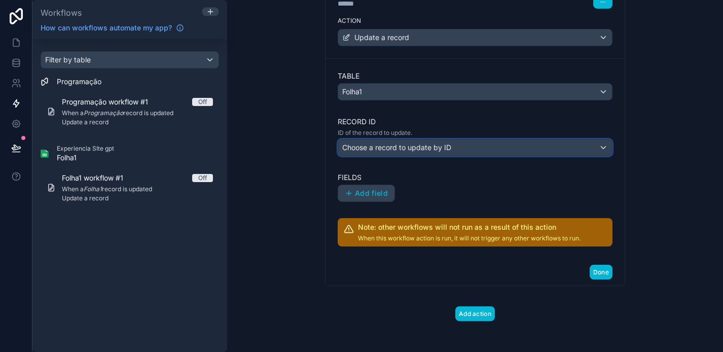
click at [477, 143] on div "Choose a record to update by ID" at bounding box center [475, 148] width 274 height 16
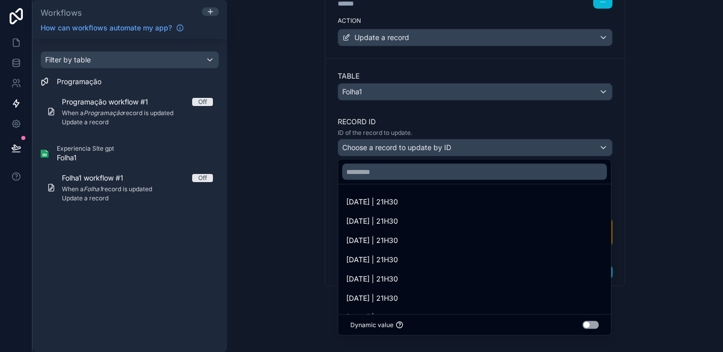
click at [591, 325] on button "Use setting" at bounding box center [591, 325] width 16 height 8
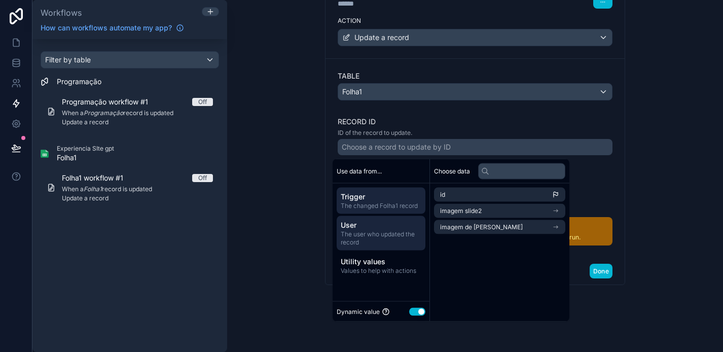
click at [371, 248] on div "User The user who updated the record" at bounding box center [381, 233] width 89 height 34
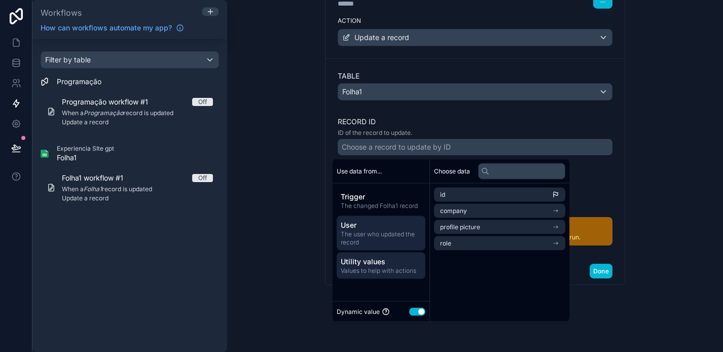
click at [377, 270] on span "Values to help with actions" at bounding box center [381, 271] width 81 height 8
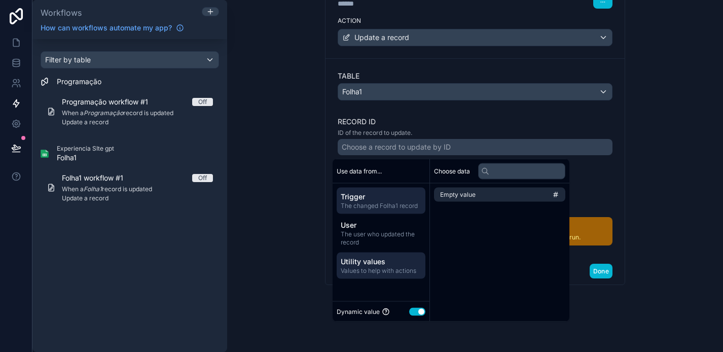
click at [377, 200] on span "Trigger" at bounding box center [381, 197] width 81 height 10
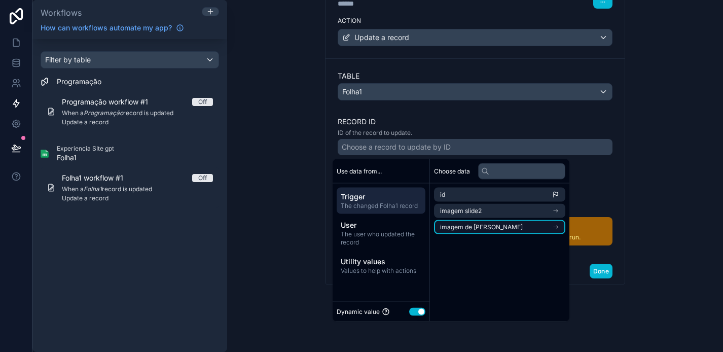
click at [507, 229] on li "imagem de [PERSON_NAME]" at bounding box center [499, 227] width 131 height 14
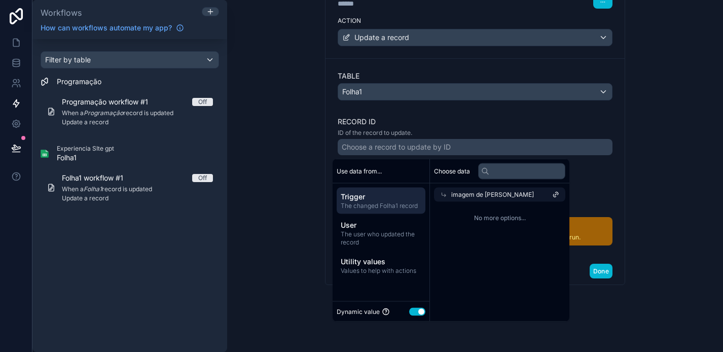
click at [560, 195] on icon at bounding box center [555, 194] width 7 height 7
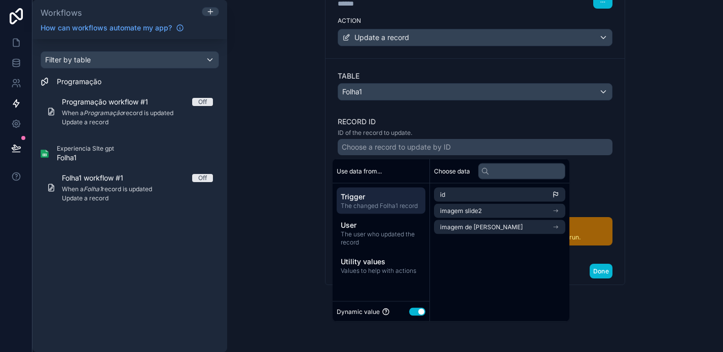
click at [607, 185] on div "Add field" at bounding box center [475, 192] width 275 height 17
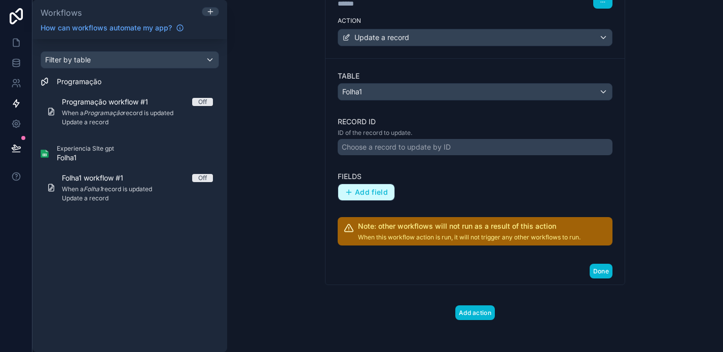
click at [382, 192] on span "Add field" at bounding box center [371, 192] width 33 height 9
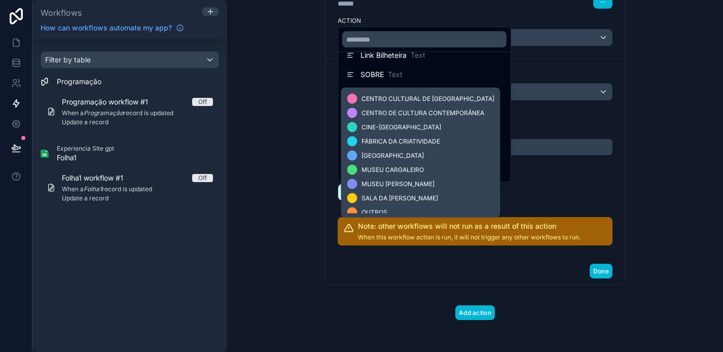
scroll to position [188, 0]
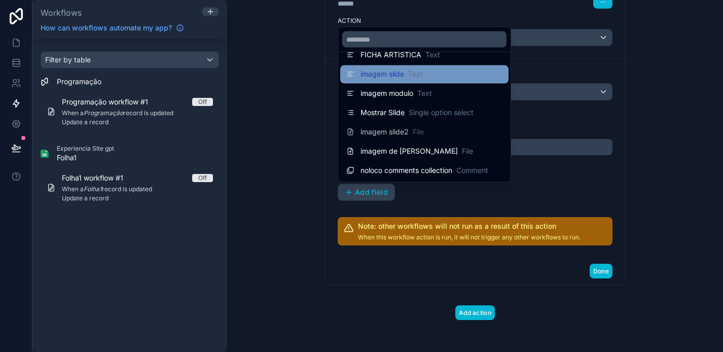
click at [480, 80] on div "imagem slide Text" at bounding box center [425, 74] width 156 height 12
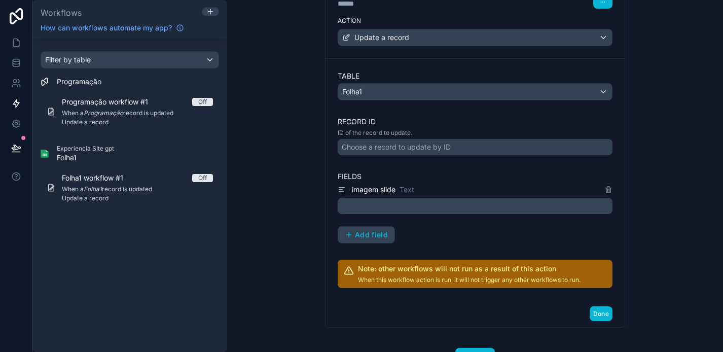
scroll to position [256, 0]
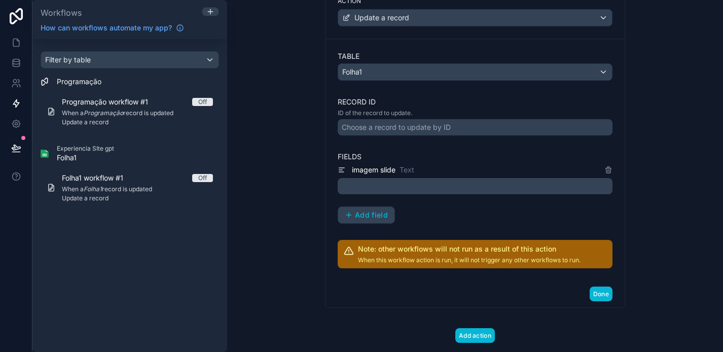
click at [528, 191] on p "﻿" at bounding box center [476, 186] width 269 height 12
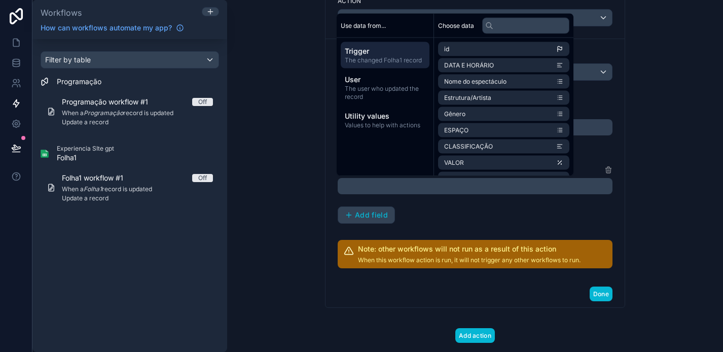
click at [538, 211] on div "imagem slide Text ﻿ Add field" at bounding box center [475, 194] width 275 height 60
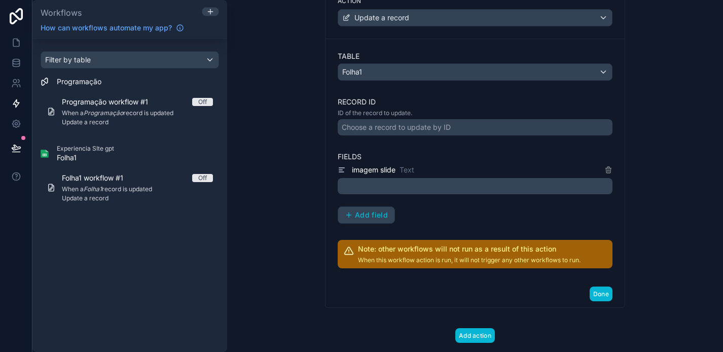
scroll to position [235, 0]
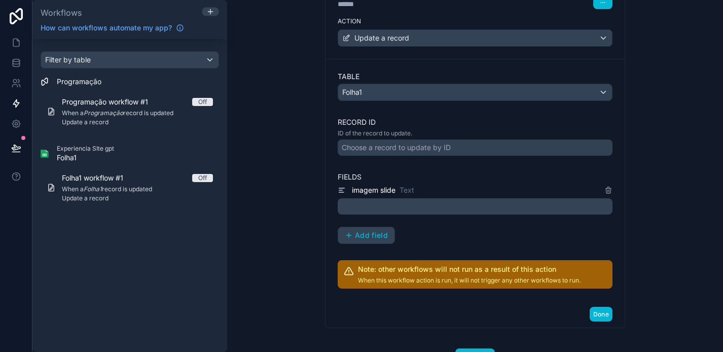
click at [537, 203] on p "﻿" at bounding box center [476, 206] width 269 height 12
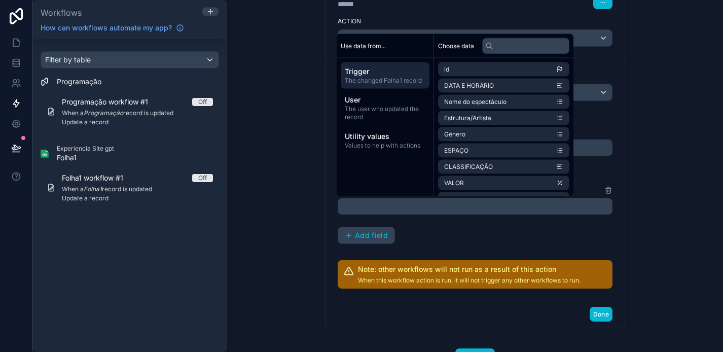
click at [539, 225] on div "imagem slide Text ﻿ Add field" at bounding box center [475, 214] width 275 height 60
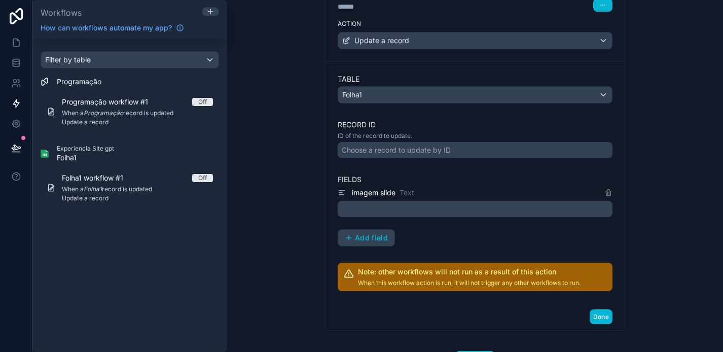
scroll to position [234, 0]
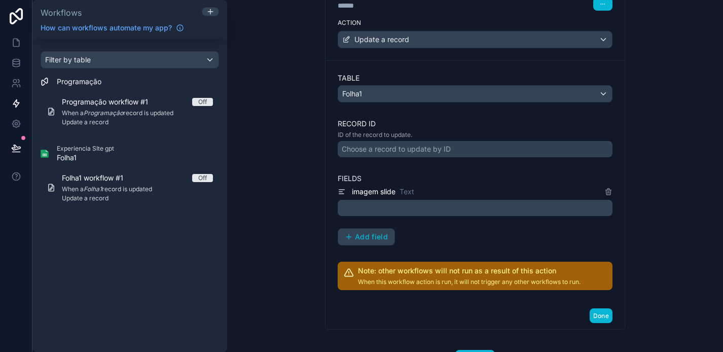
click at [442, 221] on div "imagem slide Text ﻿ Add field" at bounding box center [475, 216] width 275 height 60
click at [611, 316] on button "Done" at bounding box center [601, 315] width 23 height 15
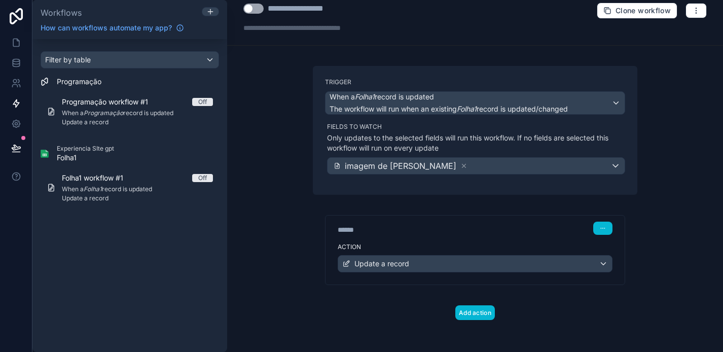
click at [260, 9] on button "Use setting" at bounding box center [254, 9] width 20 height 10
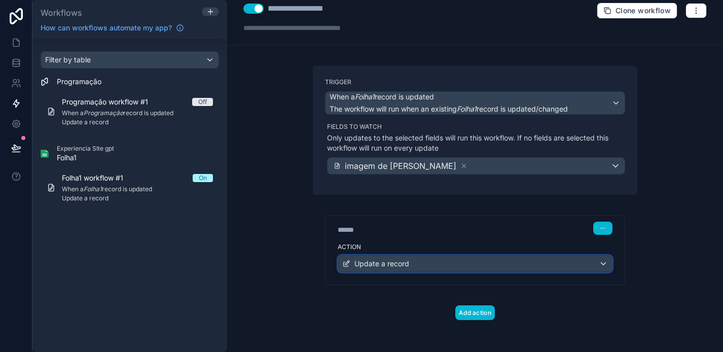
click at [375, 263] on span "Update a record" at bounding box center [382, 264] width 55 height 10
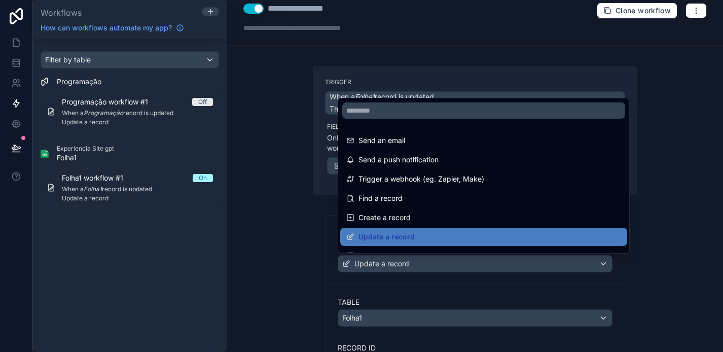
click at [395, 290] on div at bounding box center [361, 176] width 723 height 352
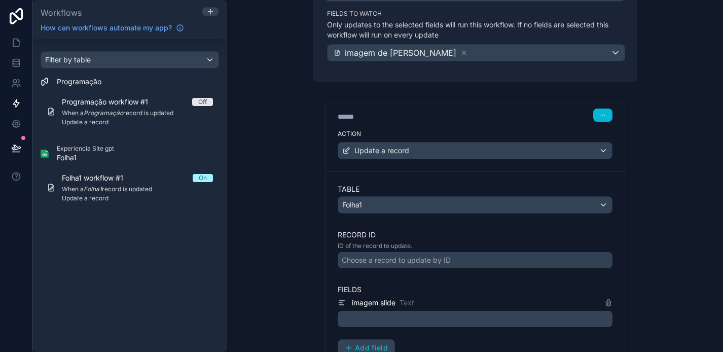
scroll to position [195, 0]
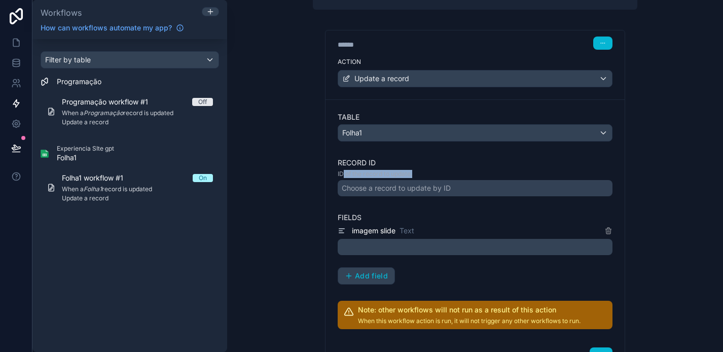
drag, startPoint x: 342, startPoint y: 172, endPoint x: 428, endPoint y: 171, distance: 85.7
click at [428, 172] on p "ID of the record to update." at bounding box center [475, 174] width 275 height 8
click at [428, 171] on p "ID of the record to update." at bounding box center [475, 174] width 275 height 8
drag, startPoint x: 344, startPoint y: 174, endPoint x: 447, endPoint y: 173, distance: 102.5
click at [447, 173] on p "ID of the record to update." at bounding box center [475, 174] width 275 height 8
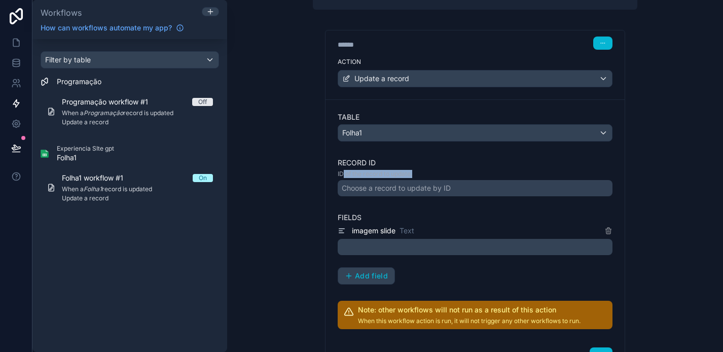
click at [447, 173] on p "ID of the record to update." at bounding box center [475, 174] width 275 height 8
drag, startPoint x: 335, startPoint y: 176, endPoint x: 451, endPoint y: 176, distance: 115.2
click at [452, 176] on div "Table Folha1 Record ID ID of the record to update. Choose a record to update by…" at bounding box center [475, 220] width 299 height 242
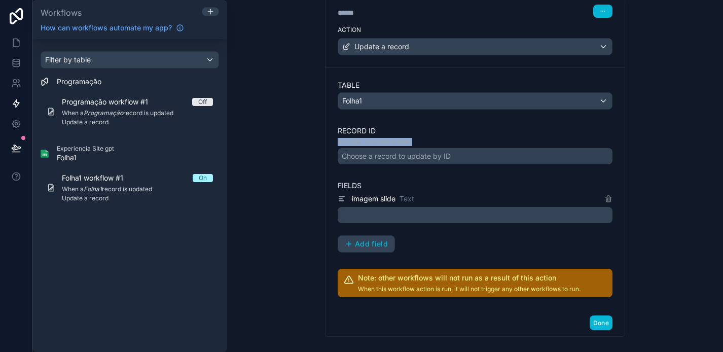
scroll to position [279, 0]
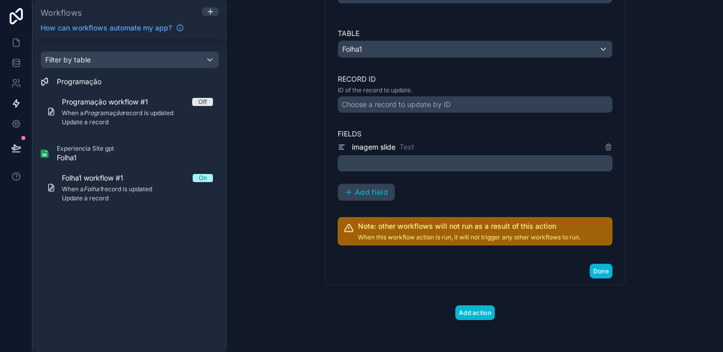
click at [448, 198] on div "imagem slide Text ﻿ Add field" at bounding box center [475, 171] width 275 height 60
click at [425, 161] on p "﻿" at bounding box center [476, 163] width 269 height 12
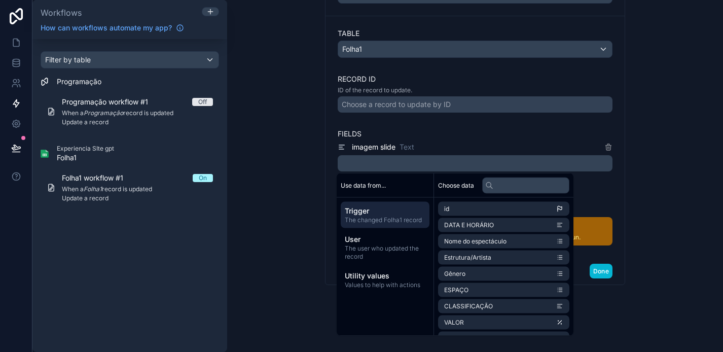
click at [652, 134] on div "**********" at bounding box center [475, 176] width 496 height 352
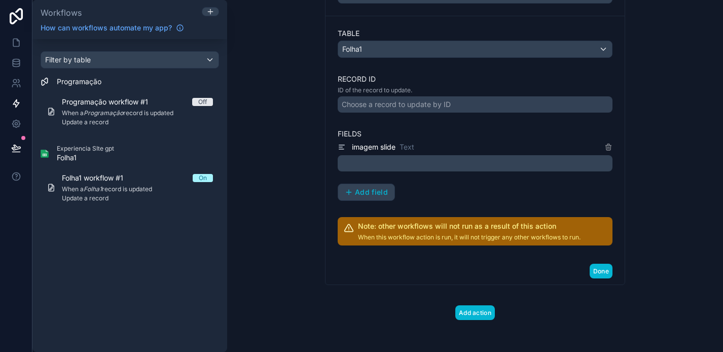
click at [437, 162] on p "﻿" at bounding box center [476, 163] width 269 height 12
click at [495, 103] on div "Choose a record to update by ID" at bounding box center [475, 104] width 275 height 16
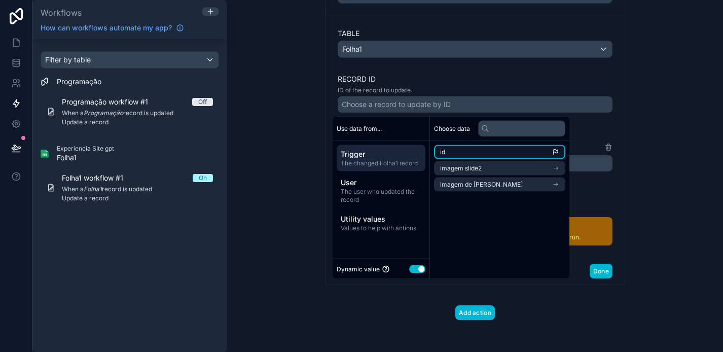
click at [482, 150] on li "id" at bounding box center [499, 152] width 131 height 14
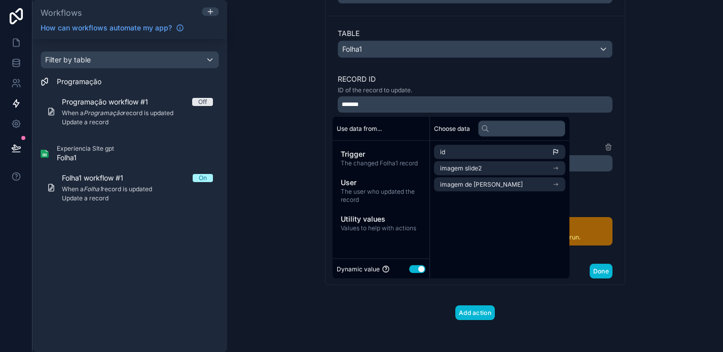
click at [623, 118] on div "Table Folha1 Record ID ID of the record to update. ******* Fields imagem slide …" at bounding box center [475, 137] width 299 height 242
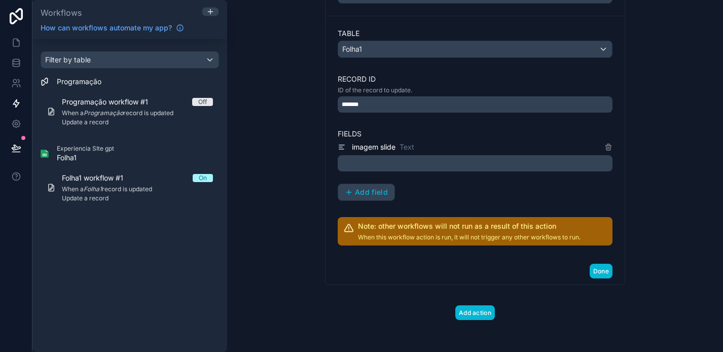
click at [434, 165] on p "﻿" at bounding box center [476, 163] width 269 height 12
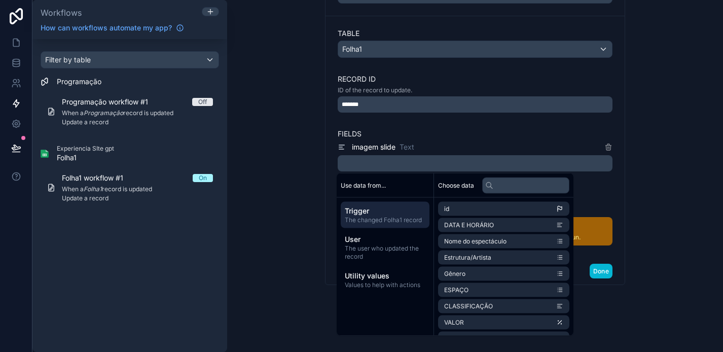
click at [452, 119] on div "Table Folha1 Record ID ID of the record to update. ******* Fields imagem slide …" at bounding box center [475, 136] width 275 height 217
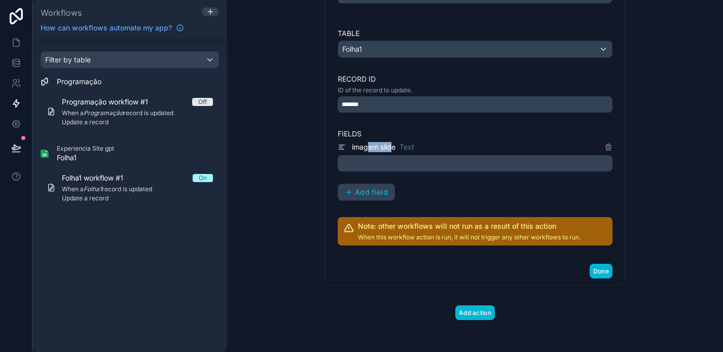
drag, startPoint x: 368, startPoint y: 148, endPoint x: 392, endPoint y: 148, distance: 23.8
click at [392, 148] on span "imagem slide" at bounding box center [374, 147] width 44 height 10
click at [391, 148] on span "imagem slide" at bounding box center [374, 147] width 44 height 10
click at [392, 163] on p "﻿" at bounding box center [476, 163] width 269 height 12
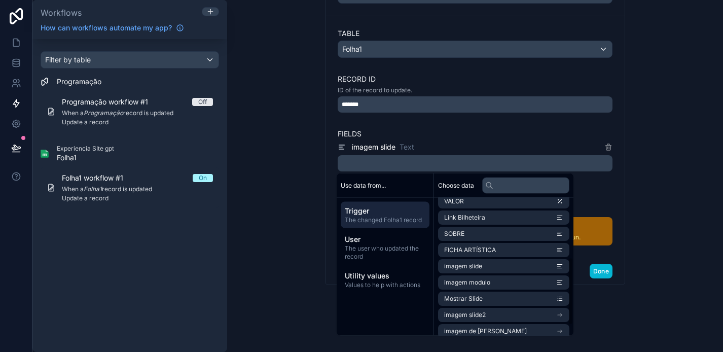
scroll to position [144, 0]
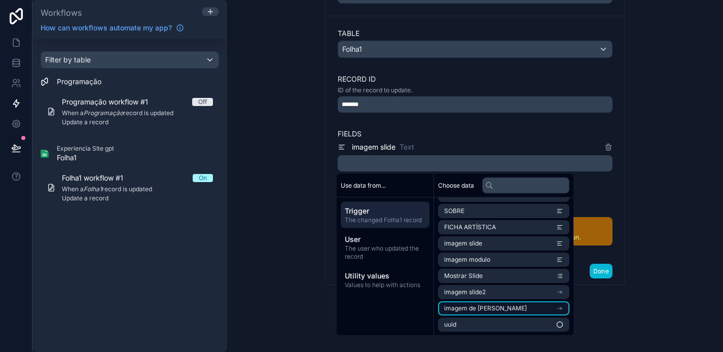
click at [499, 304] on li "imagem de [PERSON_NAME]" at bounding box center [503, 308] width 131 height 14
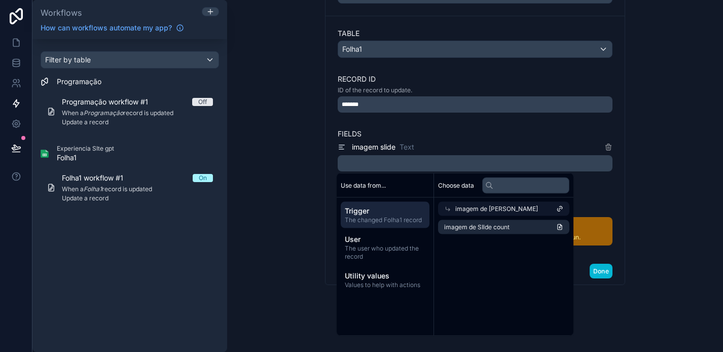
click at [652, 189] on div "**********" at bounding box center [475, 176] width 496 height 352
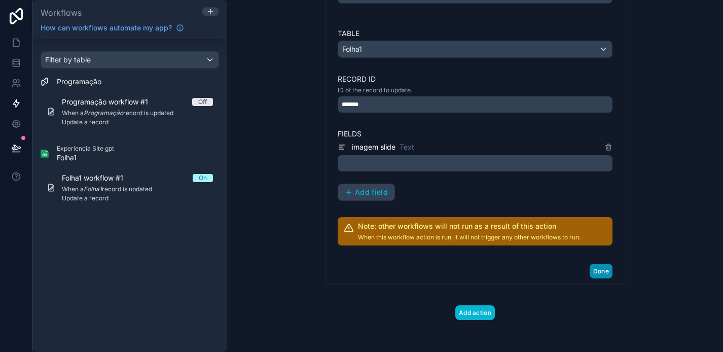
click at [596, 266] on button "Done" at bounding box center [601, 271] width 23 height 15
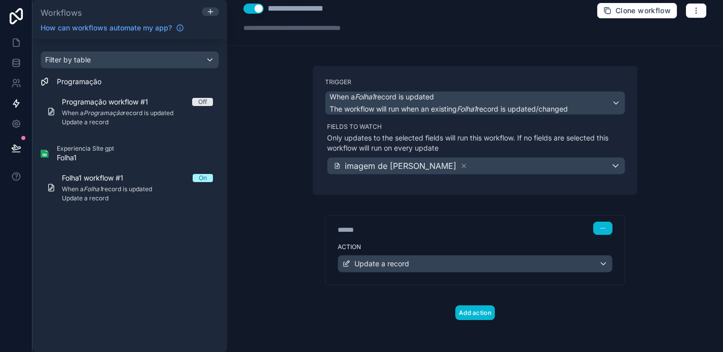
click at [661, 231] on div "**********" at bounding box center [475, 176] width 496 height 352
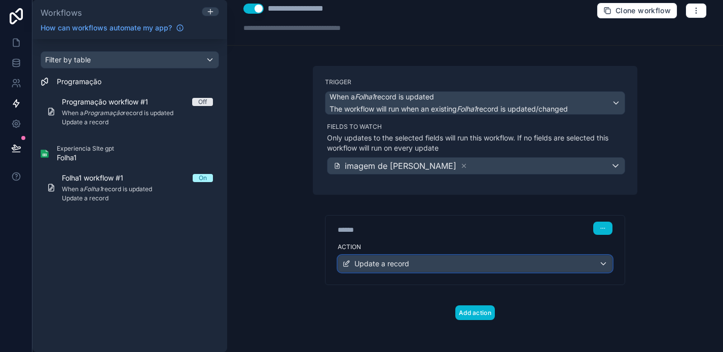
click at [473, 264] on div "Update a record" at bounding box center [475, 264] width 274 height 16
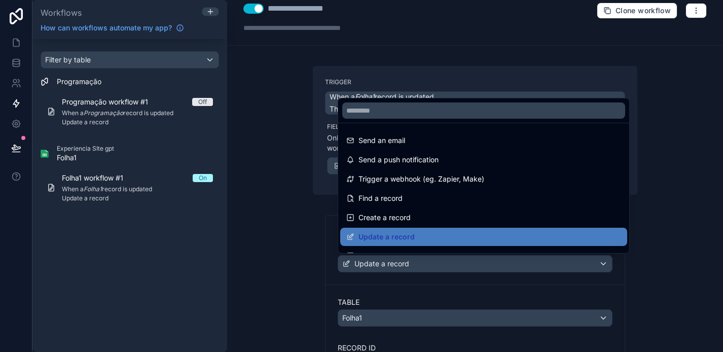
click at [473, 264] on div at bounding box center [361, 176] width 723 height 352
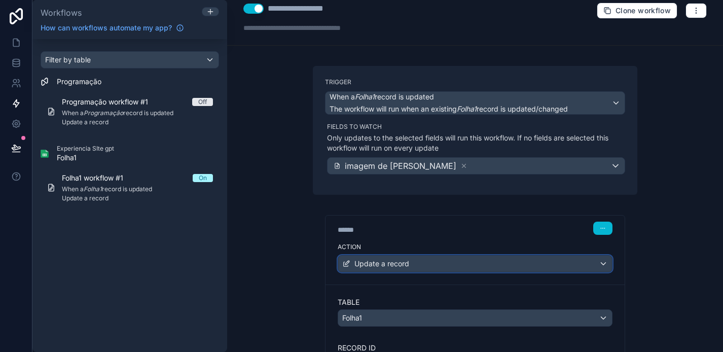
click at [465, 264] on div "Update a record" at bounding box center [475, 264] width 274 height 16
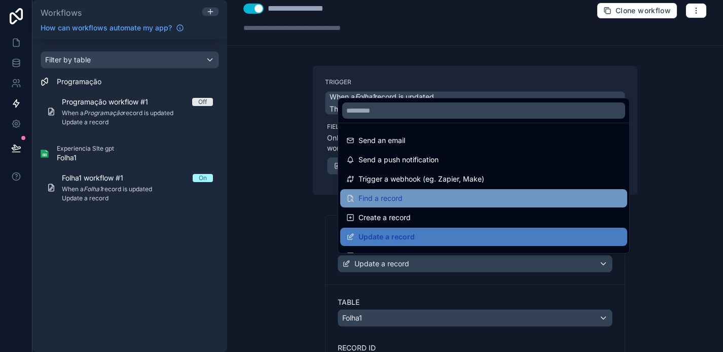
click at [461, 195] on div "Find a record" at bounding box center [484, 198] width 275 height 12
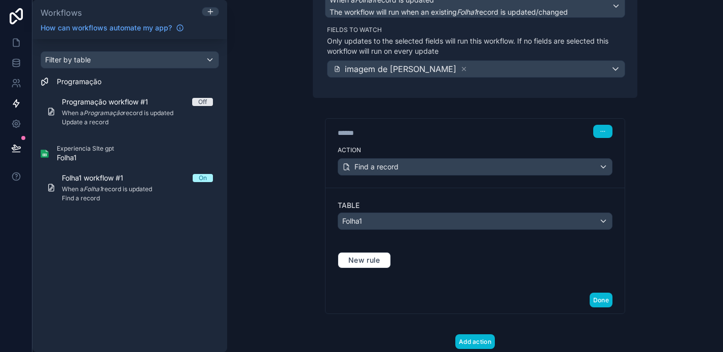
scroll to position [108, 0]
click at [376, 258] on span "New rule" at bounding box center [364, 259] width 40 height 9
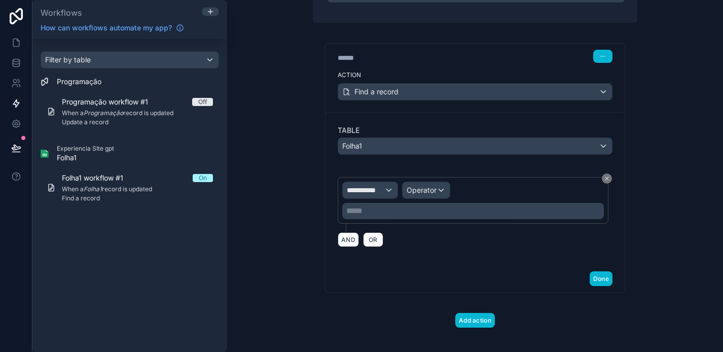
scroll to position [183, 0]
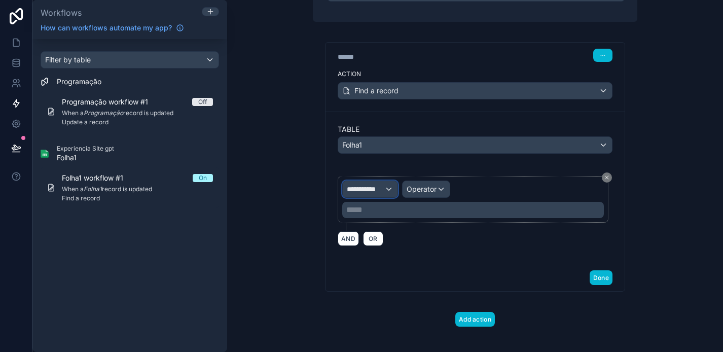
click at [382, 189] on span "**********" at bounding box center [366, 189] width 38 height 10
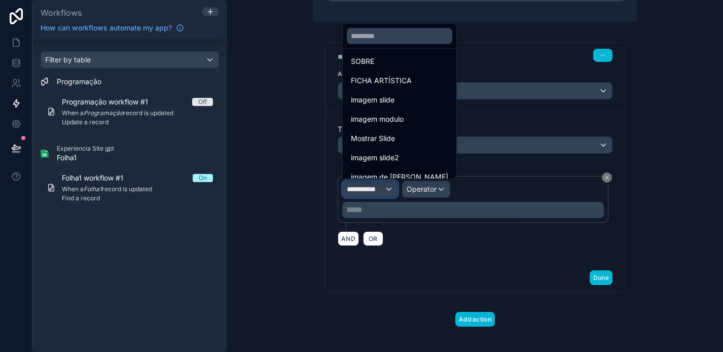
scroll to position [246, 0]
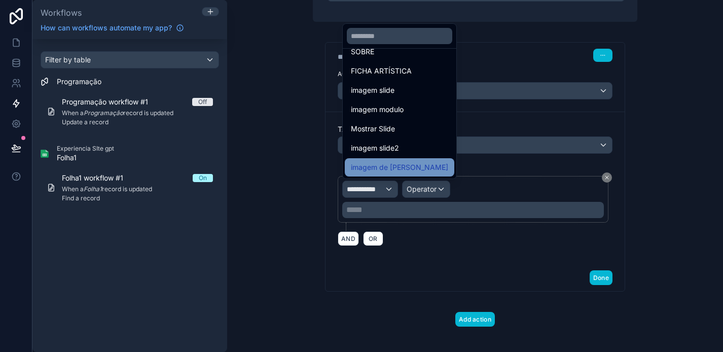
click at [389, 162] on span "imagem de [PERSON_NAME]" at bounding box center [399, 167] width 97 height 12
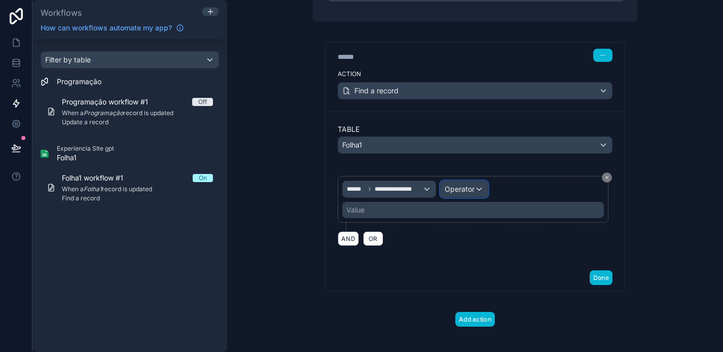
click at [468, 186] on span "Operator" at bounding box center [460, 189] width 30 height 9
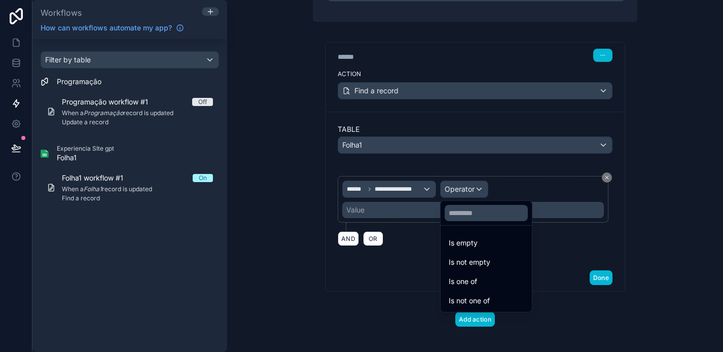
click at [469, 186] on div at bounding box center [361, 176] width 723 height 352
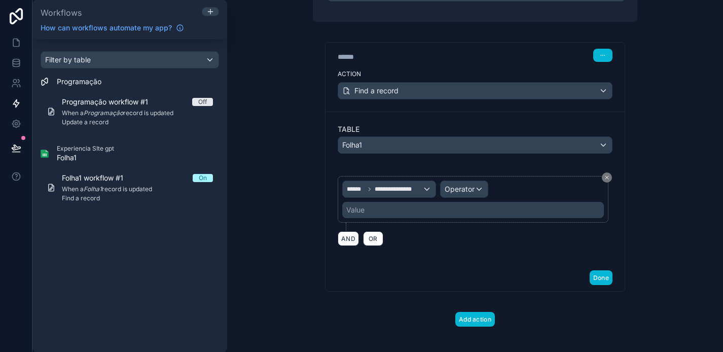
click at [359, 209] on div "Value" at bounding box center [356, 210] width 18 height 10
click at [360, 210] on div "Value" at bounding box center [356, 210] width 18 height 10
click at [343, 241] on button "AND" at bounding box center [348, 238] width 21 height 15
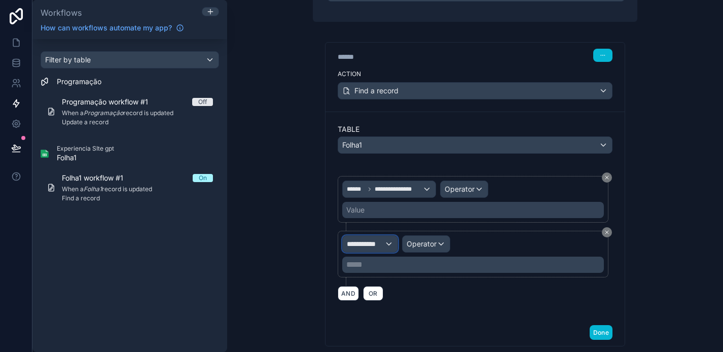
click at [383, 241] on span "**********" at bounding box center [366, 244] width 38 height 10
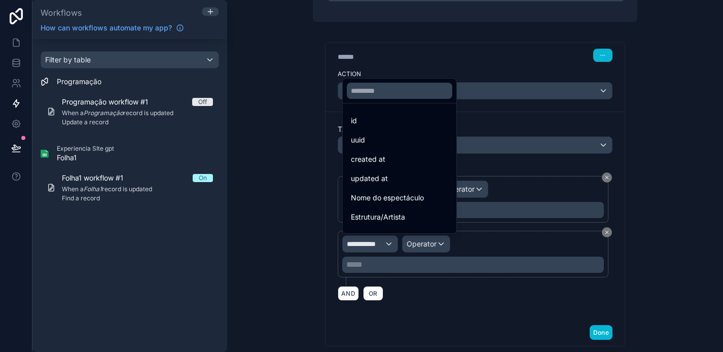
click at [383, 241] on div at bounding box center [361, 176] width 723 height 352
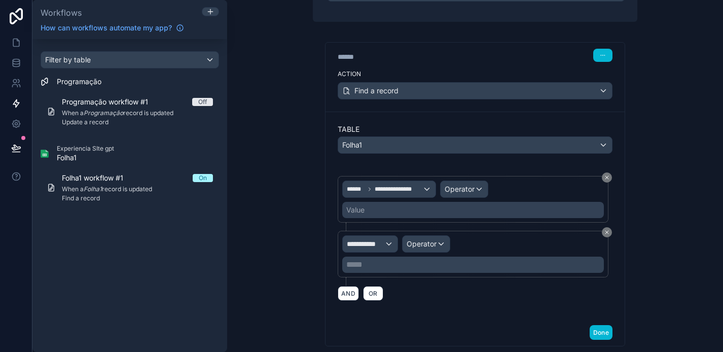
click at [449, 299] on div "AND OR" at bounding box center [475, 293] width 275 height 15
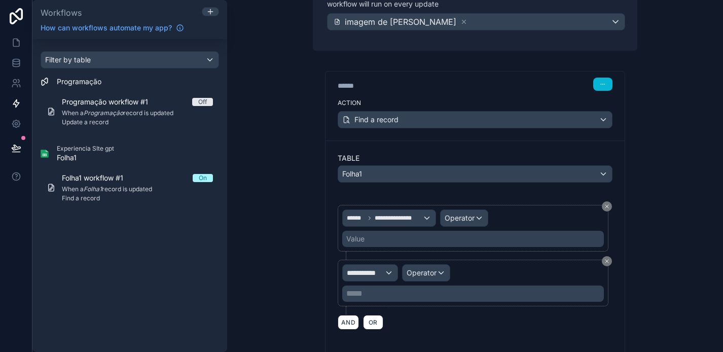
scroll to position [154, 0]
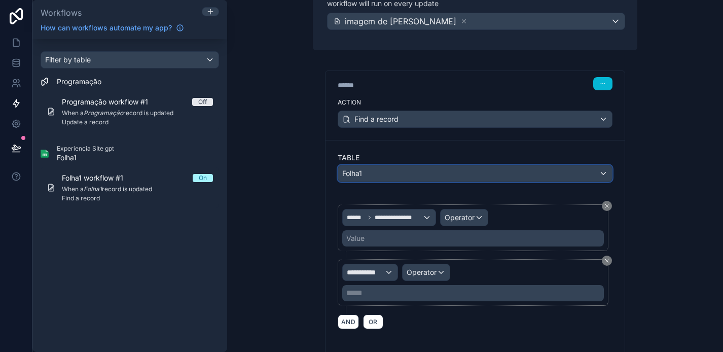
click at [492, 176] on div "Folha1" at bounding box center [475, 173] width 274 height 16
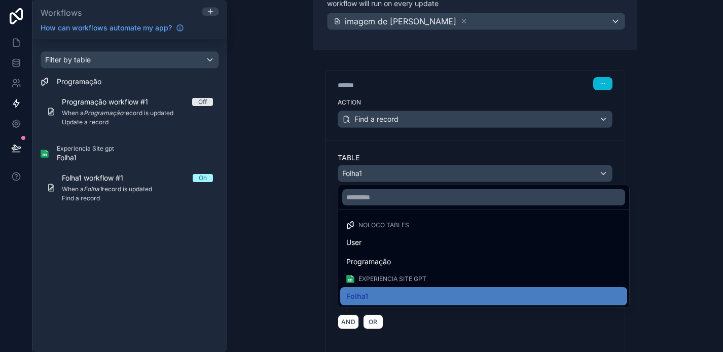
click at [492, 176] on div at bounding box center [361, 176] width 723 height 352
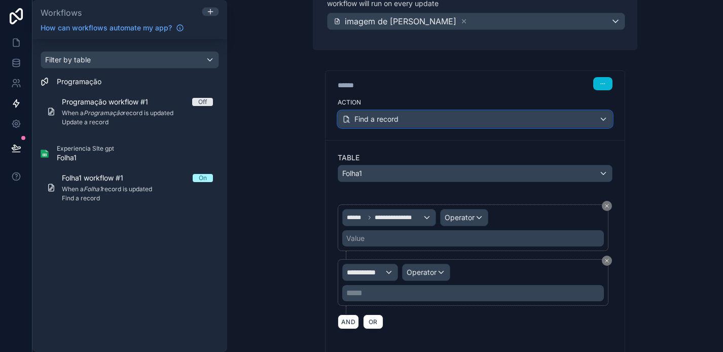
click at [435, 122] on div "Find a record" at bounding box center [475, 119] width 274 height 16
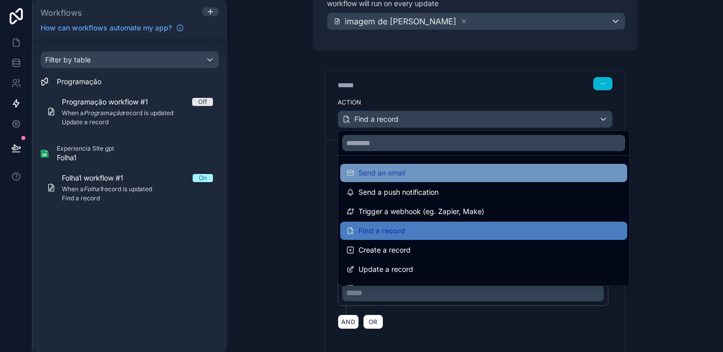
click at [424, 176] on div "Send an email" at bounding box center [484, 173] width 275 height 12
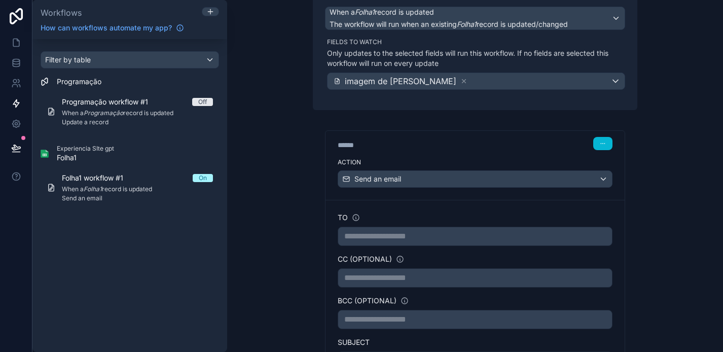
scroll to position [100, 0]
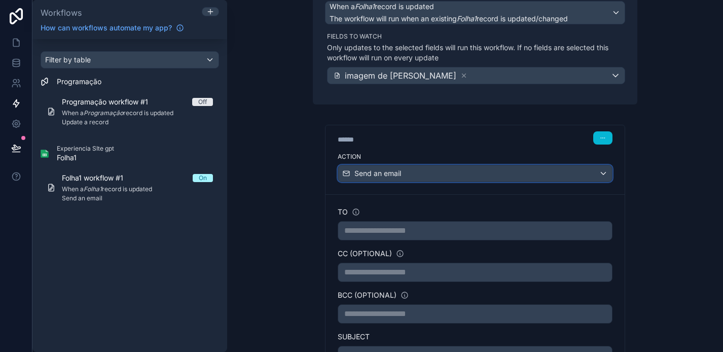
click at [406, 179] on div "Send an email" at bounding box center [475, 173] width 274 height 16
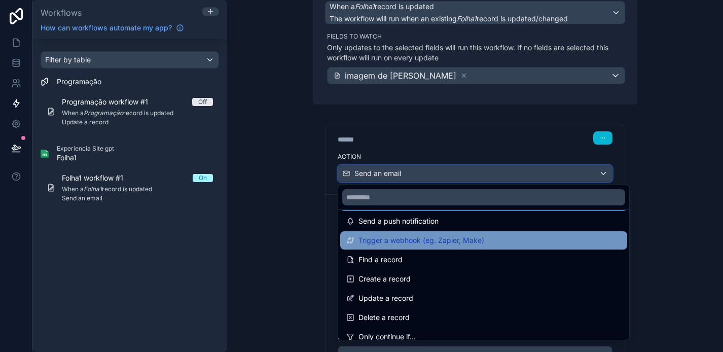
scroll to position [36, 0]
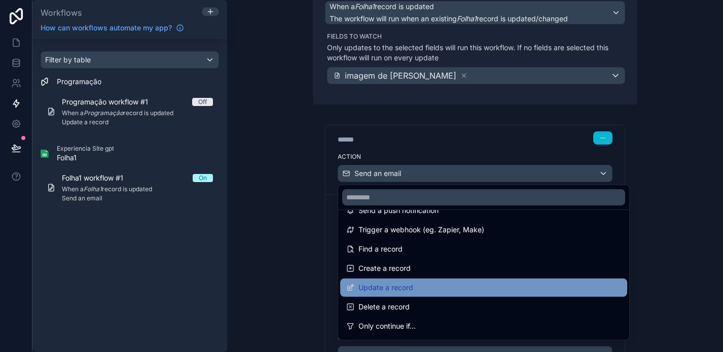
click at [405, 283] on span "Update a record" at bounding box center [386, 288] width 55 height 12
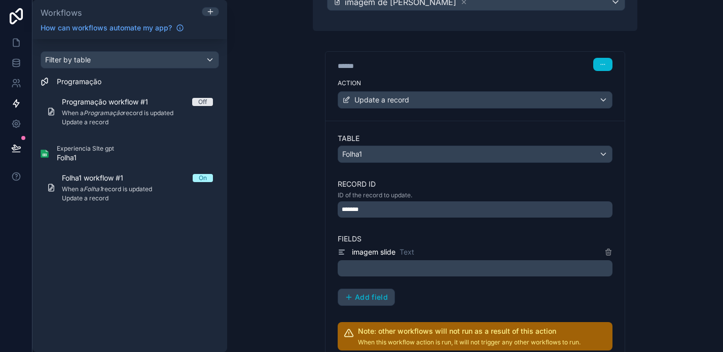
scroll to position [178, 0]
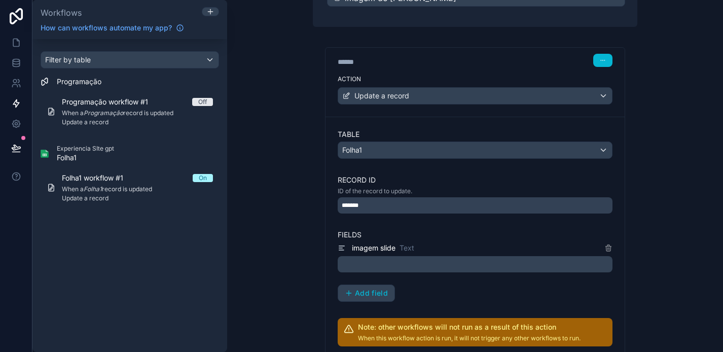
click at [381, 204] on div "*******" at bounding box center [475, 205] width 275 height 16
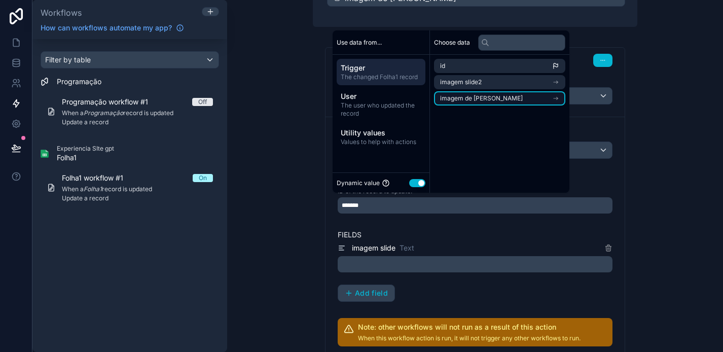
click at [504, 95] on li "imagem de [PERSON_NAME]" at bounding box center [499, 98] width 131 height 14
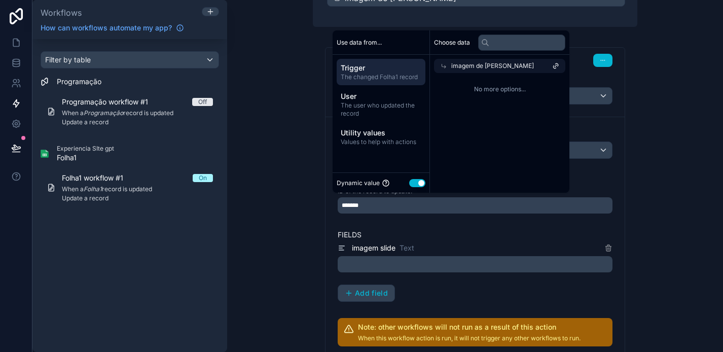
click at [538, 66] on div "imagem de [PERSON_NAME]" at bounding box center [499, 66] width 131 height 14
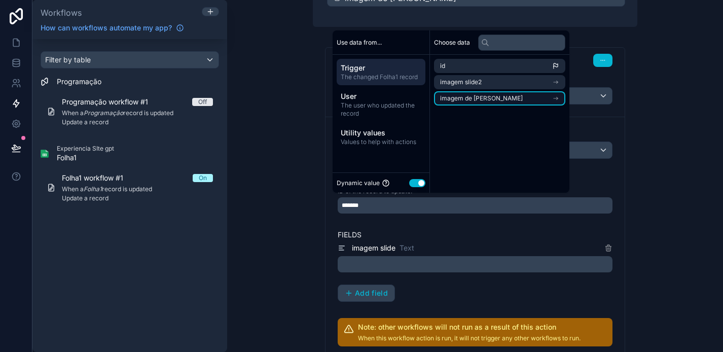
click at [524, 99] on li "imagem de [PERSON_NAME]" at bounding box center [499, 98] width 131 height 14
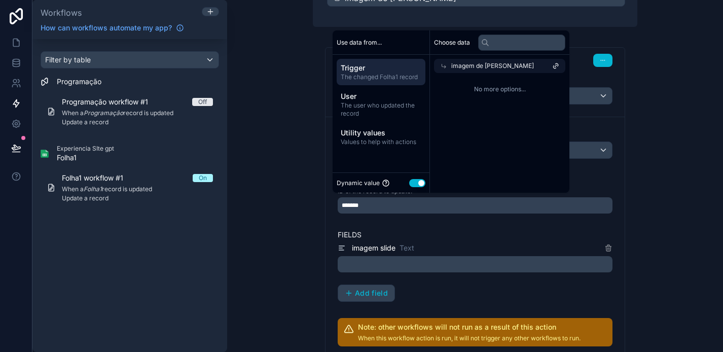
click at [659, 108] on div "**********" at bounding box center [475, 176] width 496 height 352
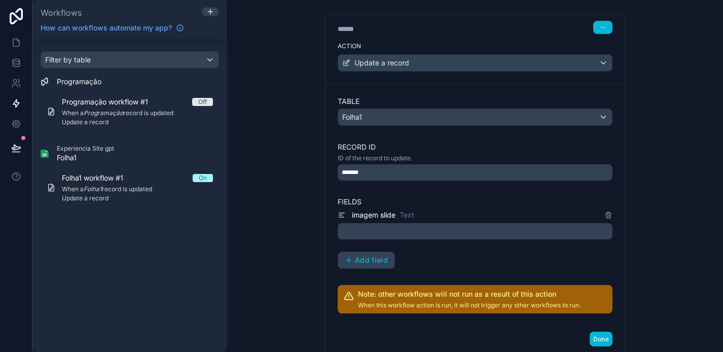
scroll to position [245, 0]
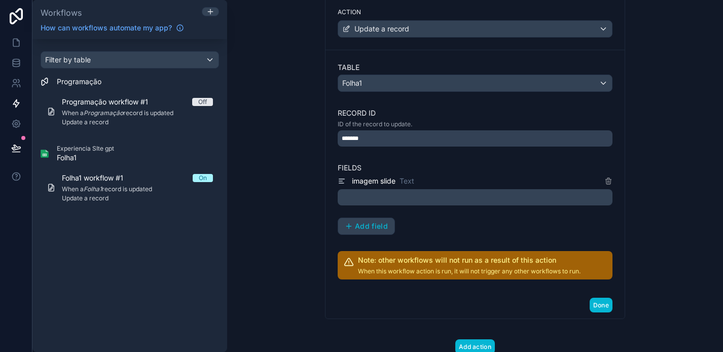
click at [393, 196] on p "﻿" at bounding box center [476, 197] width 269 height 12
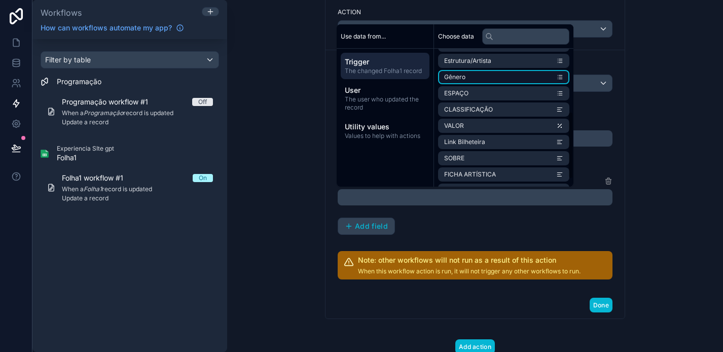
scroll to position [144, 0]
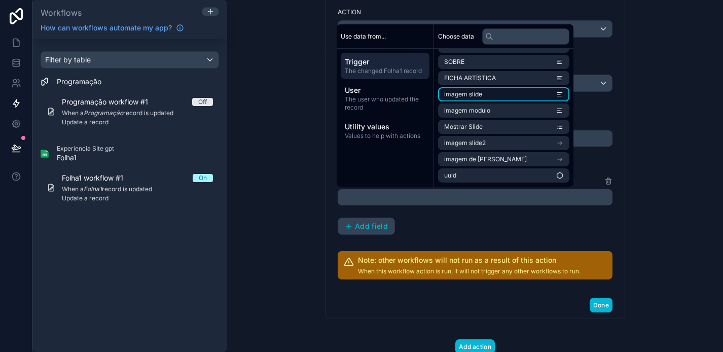
click at [503, 90] on li "imagem slide" at bounding box center [503, 94] width 131 height 14
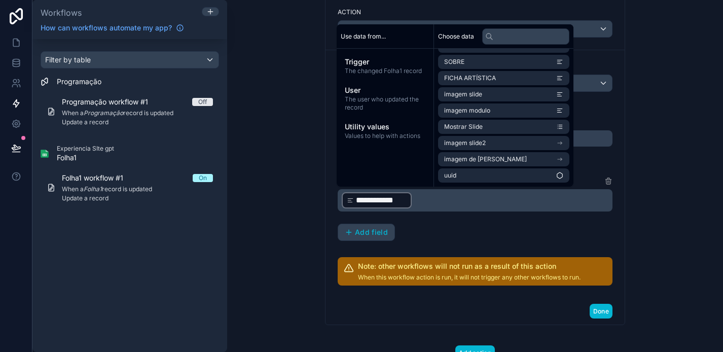
click at [544, 230] on div "**********" at bounding box center [475, 208] width 275 height 66
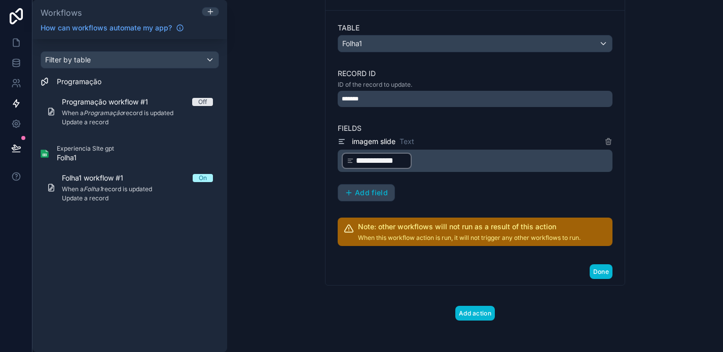
scroll to position [285, 0]
click at [605, 273] on button "Done" at bounding box center [601, 271] width 23 height 15
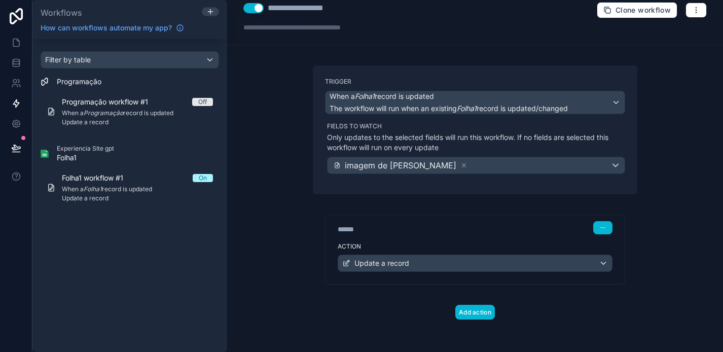
scroll to position [10, 0]
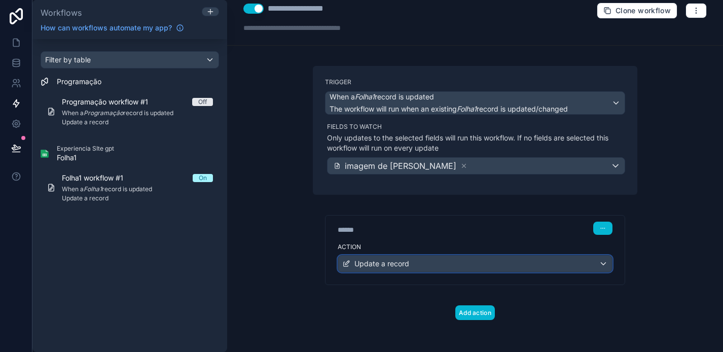
click at [466, 265] on div "Update a record" at bounding box center [475, 264] width 274 height 16
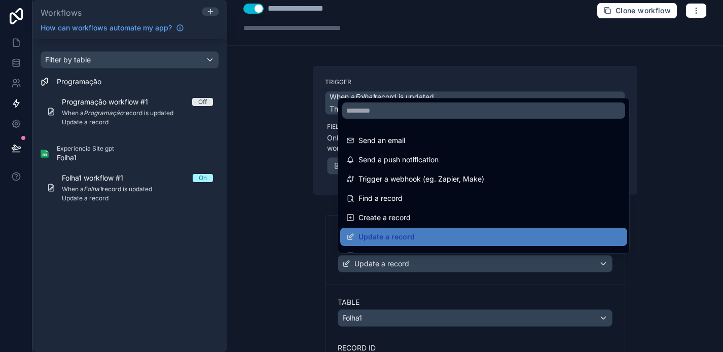
click at [464, 294] on div at bounding box center [361, 176] width 723 height 352
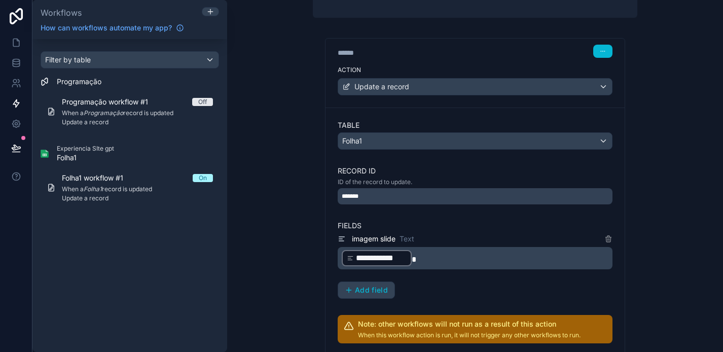
scroll to position [221, 0]
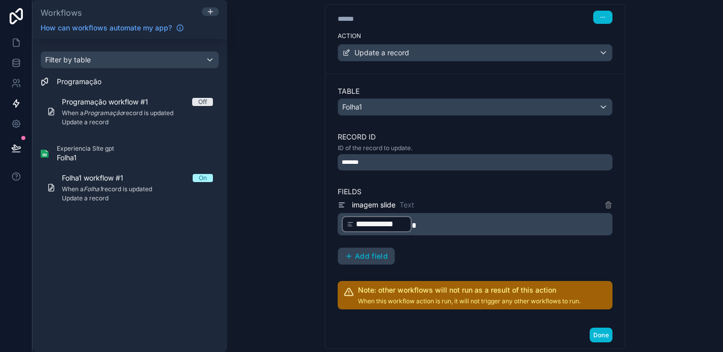
click at [403, 161] on div "*******" at bounding box center [475, 162] width 275 height 16
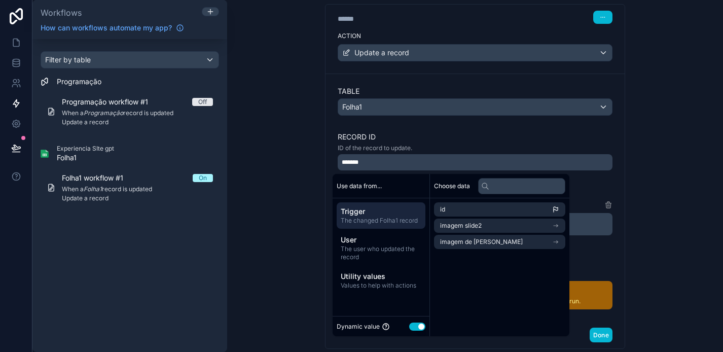
click at [403, 161] on div "*******" at bounding box center [475, 162] width 275 height 16
click at [425, 132] on label "Record ID" at bounding box center [475, 137] width 275 height 10
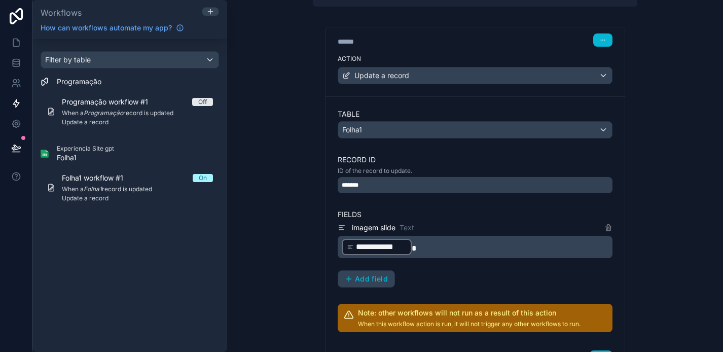
scroll to position [189, 0]
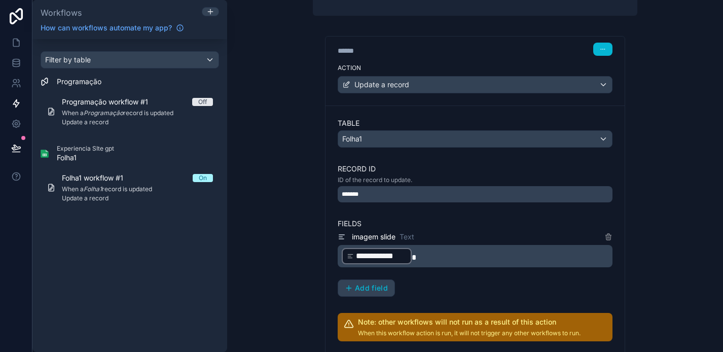
click at [443, 193] on div "*******" at bounding box center [475, 194] width 275 height 16
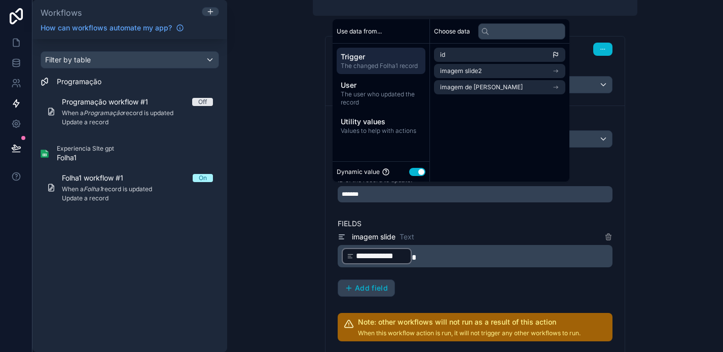
click at [393, 57] on span "Trigger" at bounding box center [381, 57] width 81 height 10
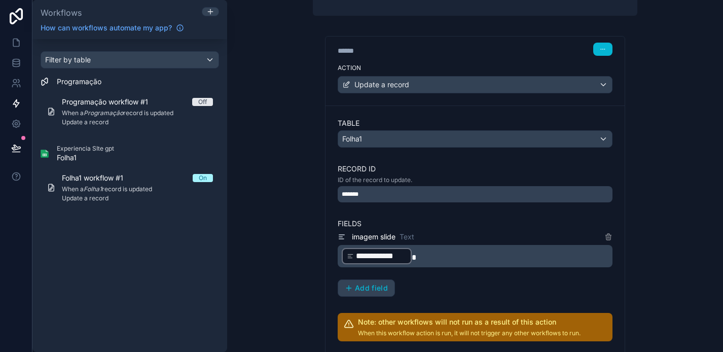
click at [672, 154] on div "**********" at bounding box center [475, 176] width 496 height 352
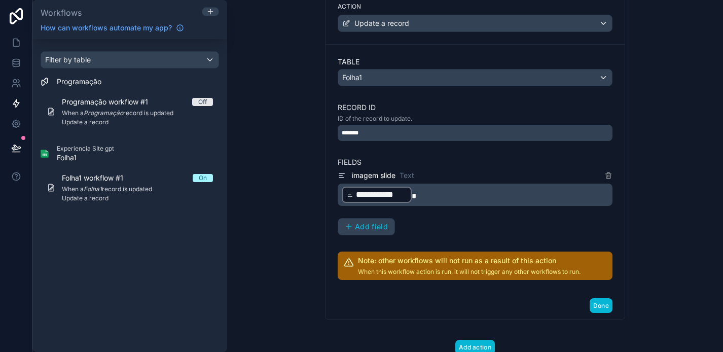
scroll to position [249, 0]
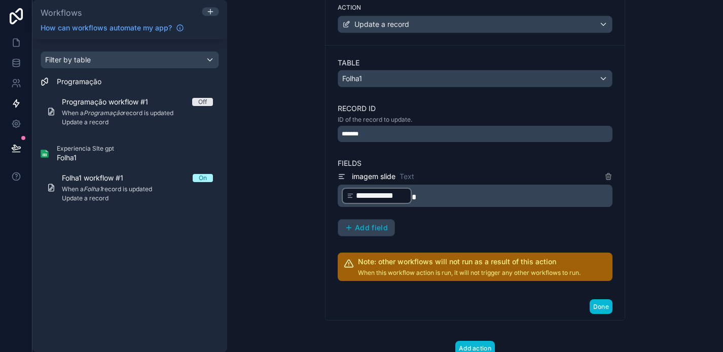
click at [358, 132] on span "*******" at bounding box center [352, 134] width 21 height 8
click at [316, 125] on div "**********" at bounding box center [475, 137] width 325 height 365
click at [419, 194] on p "**********" at bounding box center [476, 196] width 269 height 18
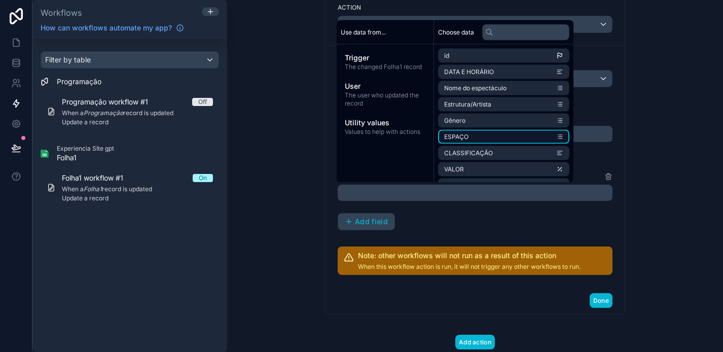
scroll to position [144, 0]
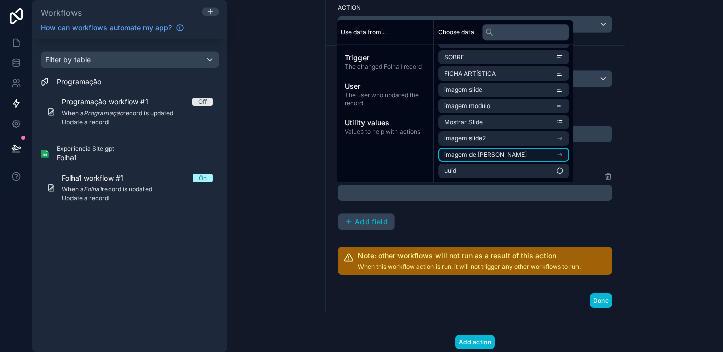
click at [493, 153] on li "imagem de [PERSON_NAME]" at bounding box center [503, 155] width 131 height 14
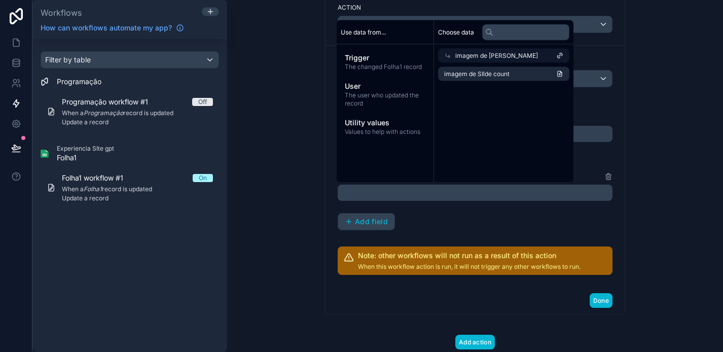
scroll to position [0, 0]
click at [513, 71] on li "imagem de SIlde count" at bounding box center [503, 74] width 131 height 14
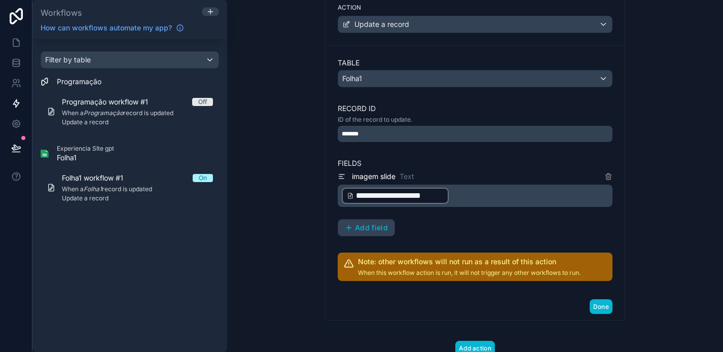
click at [512, 224] on div "**********" at bounding box center [475, 203] width 275 height 66
click at [602, 307] on button "Done" at bounding box center [601, 306] width 23 height 15
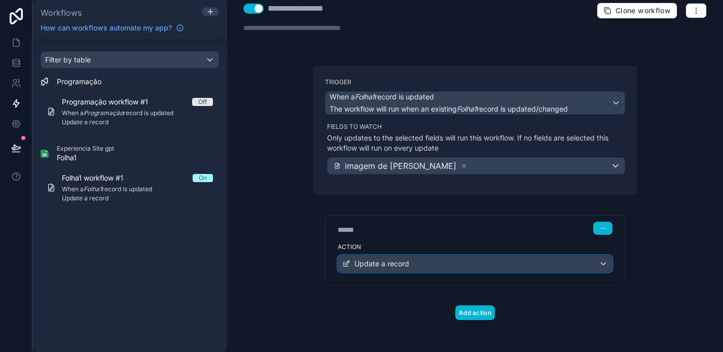
click at [551, 256] on div "Update a record" at bounding box center [475, 264] width 274 height 16
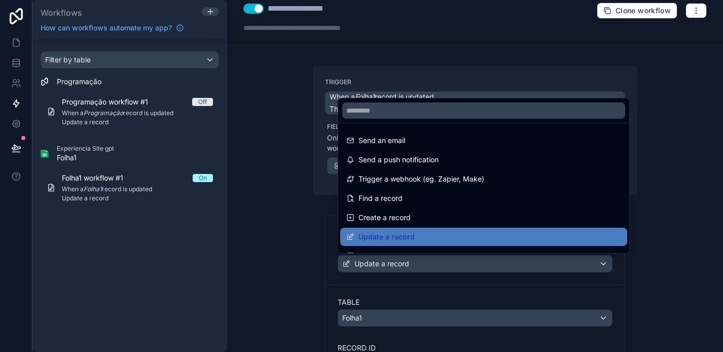
click at [478, 291] on div at bounding box center [361, 176] width 723 height 352
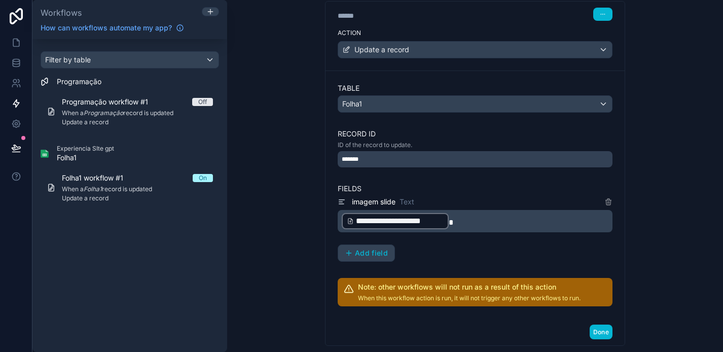
scroll to position [252, 0]
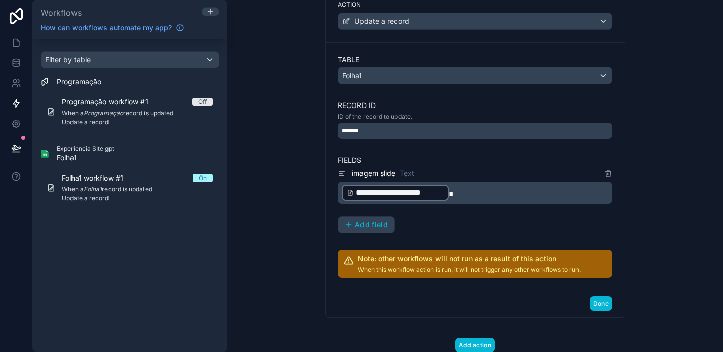
click at [481, 198] on p "**********" at bounding box center [476, 193] width 269 height 18
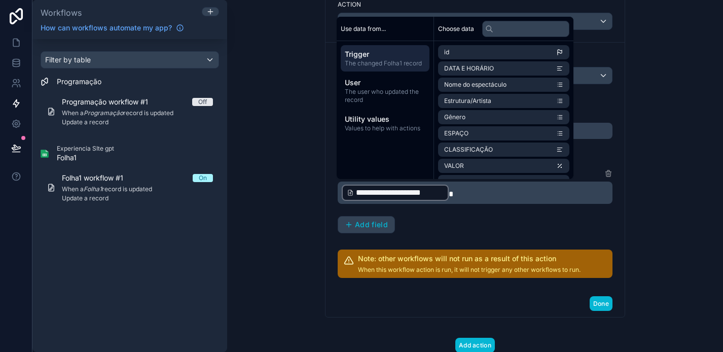
click at [491, 232] on div "**********" at bounding box center [475, 200] width 275 height 66
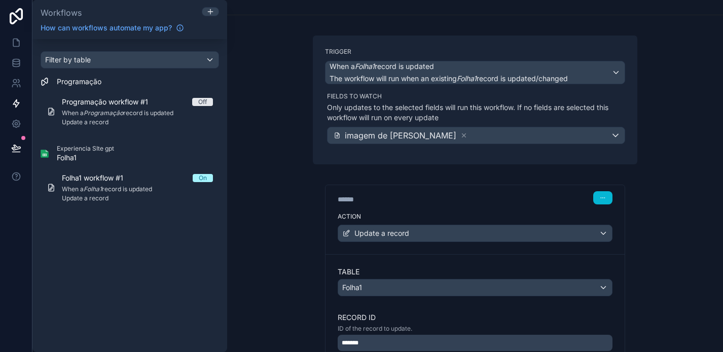
scroll to position [10, 0]
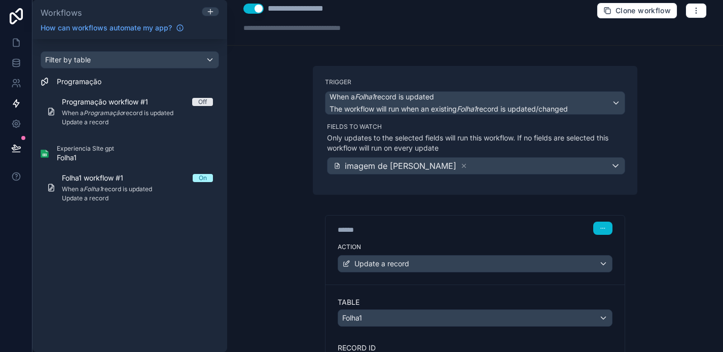
click at [252, 9] on button "Use setting" at bounding box center [254, 9] width 20 height 10
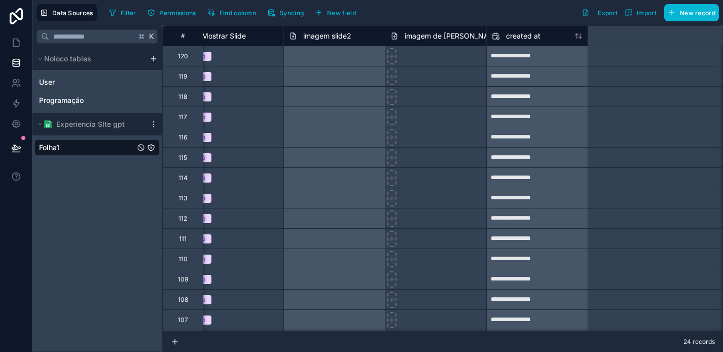
scroll to position [0, 1306]
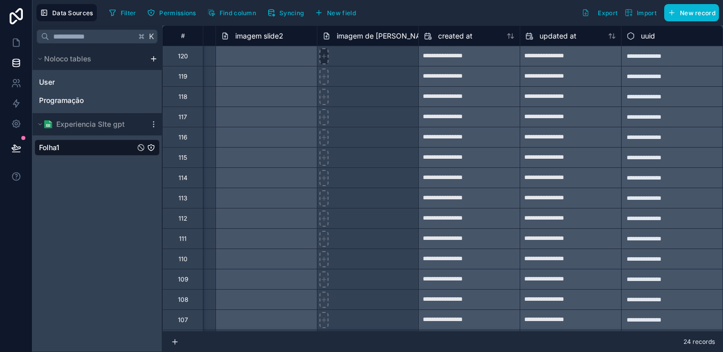
click at [325, 57] on icon at bounding box center [324, 56] width 7 height 7
type input "**********"
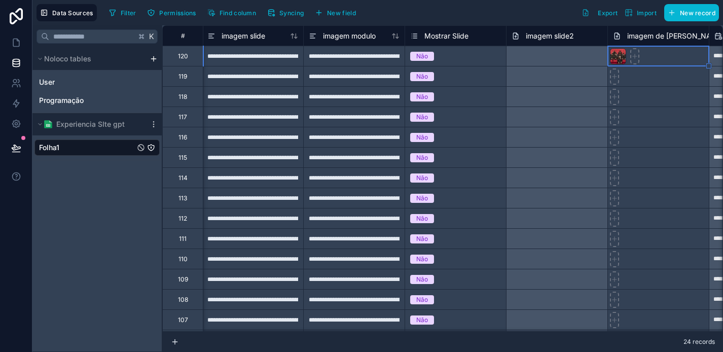
scroll to position [0, 1020]
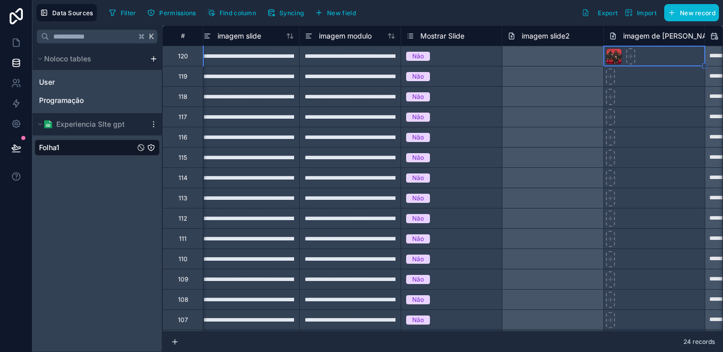
click at [532, 101] on div at bounding box center [552, 96] width 101 height 20
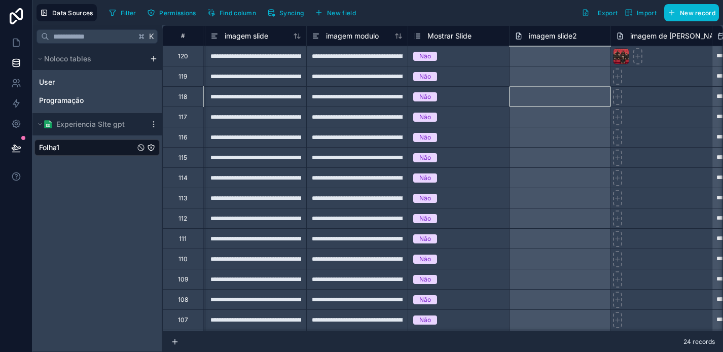
scroll to position [0, 1007]
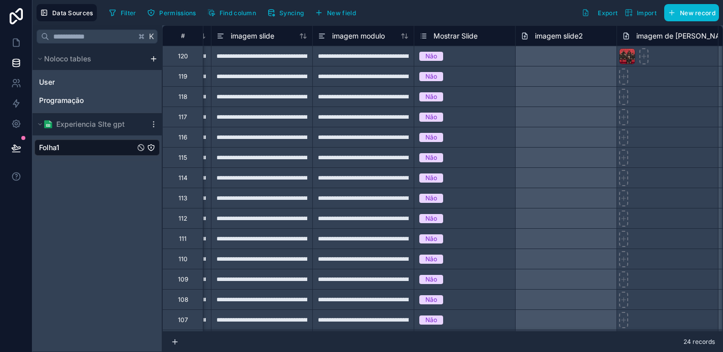
click at [86, 194] on div "K Noloco tables User Programação Experiencia SIte gpt Folha1" at bounding box center [97, 188] width 130 height 327
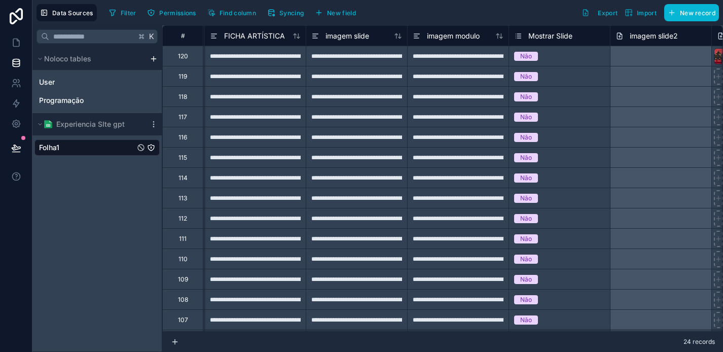
scroll to position [0, 911]
click at [336, 54] on div "**********" at bounding box center [356, 56] width 101 height 20
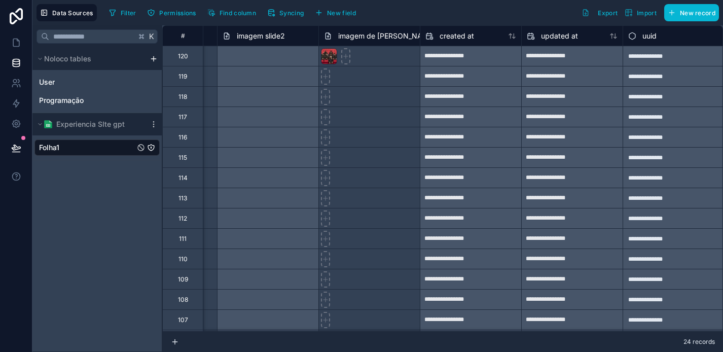
scroll to position [0, 1306]
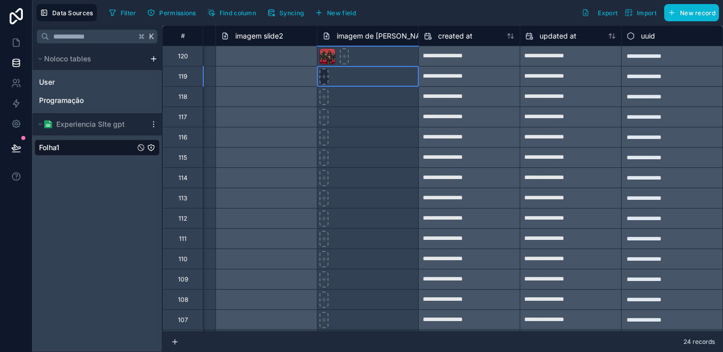
click at [323, 77] on icon at bounding box center [324, 77] width 4 height 0
type input "**********"
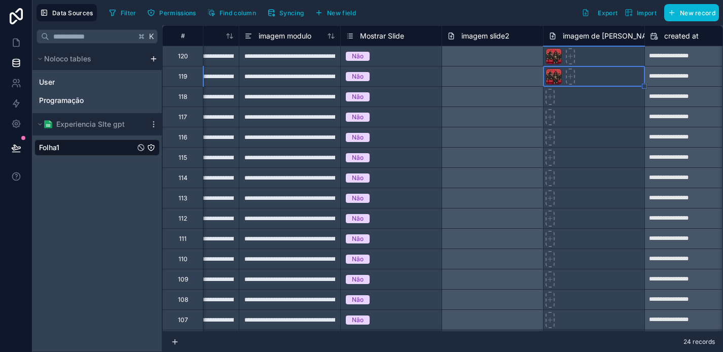
scroll to position [0, 980]
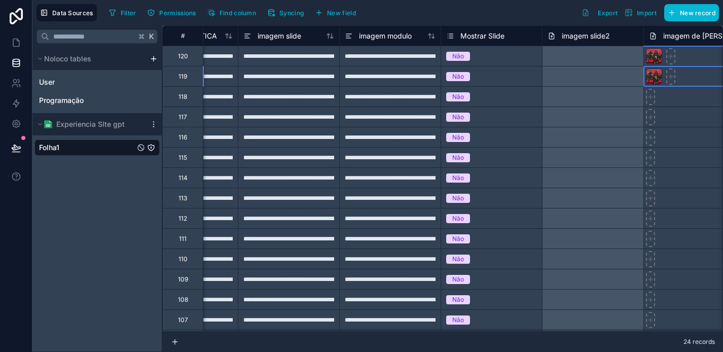
click at [269, 75] on div "**********" at bounding box center [288, 76] width 101 height 20
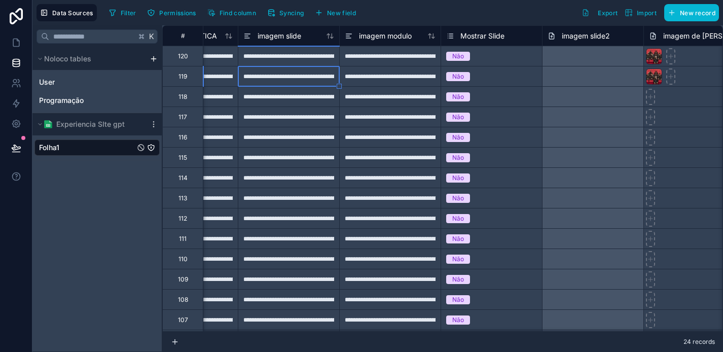
click at [278, 56] on div "**********" at bounding box center [288, 56] width 101 height 20
click at [292, 127] on div "**********" at bounding box center [288, 137] width 101 height 20
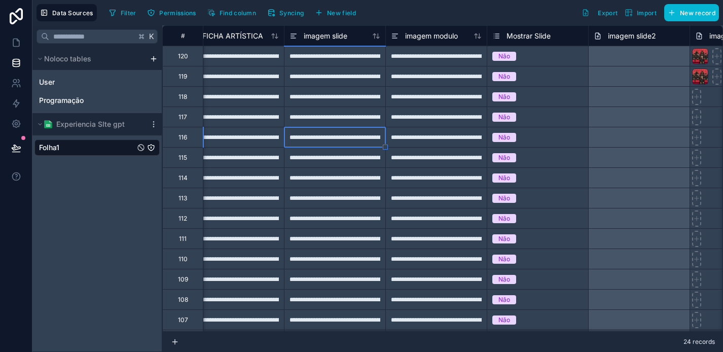
scroll to position [0, 918]
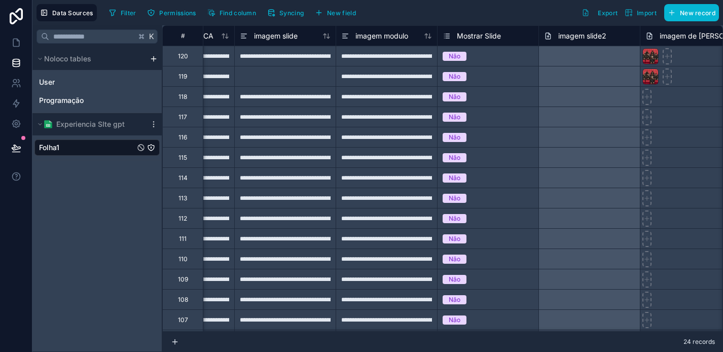
scroll to position [0, 985]
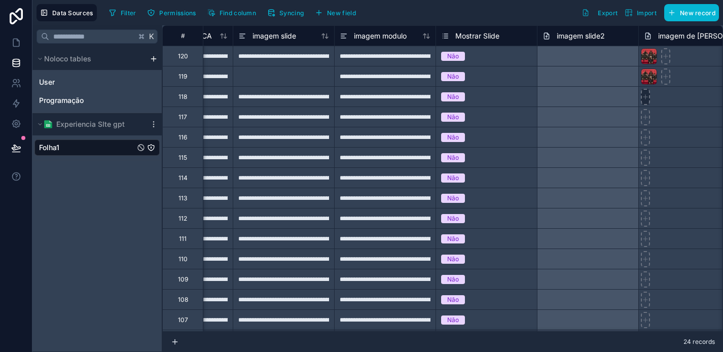
click at [647, 101] on div at bounding box center [689, 96] width 101 height 20
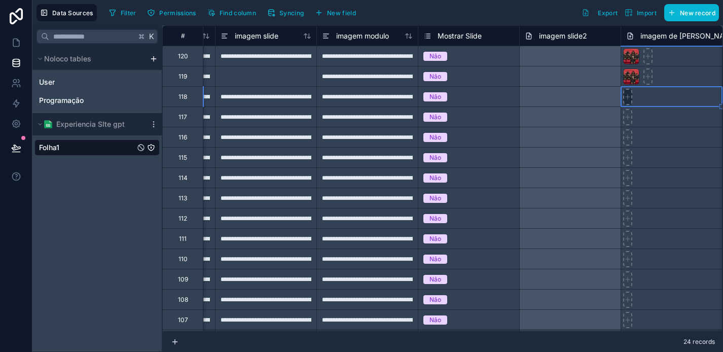
click at [627, 97] on icon at bounding box center [628, 96] width 7 height 7
type input "**********"
click at [546, 92] on div at bounding box center [570, 96] width 101 height 20
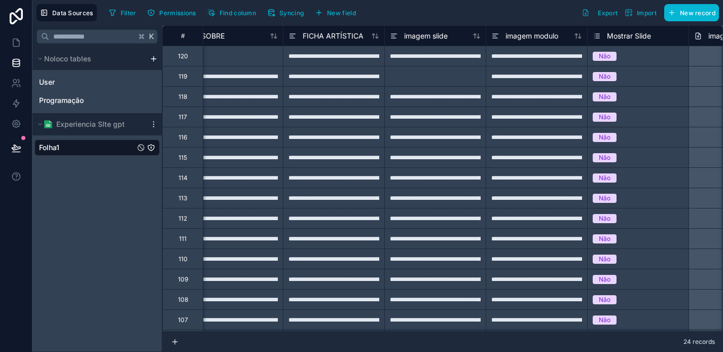
scroll to position [0, 960]
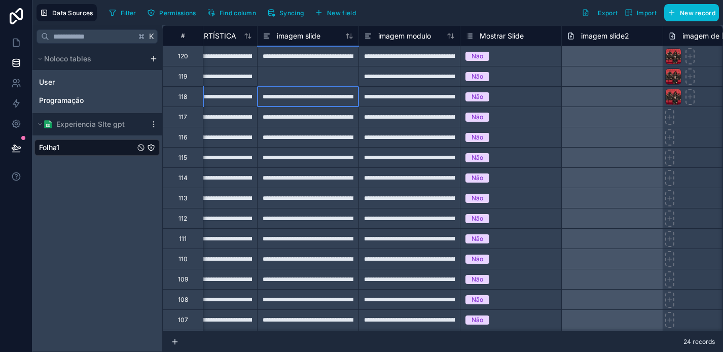
click at [306, 103] on div "**********" at bounding box center [307, 96] width 101 height 20
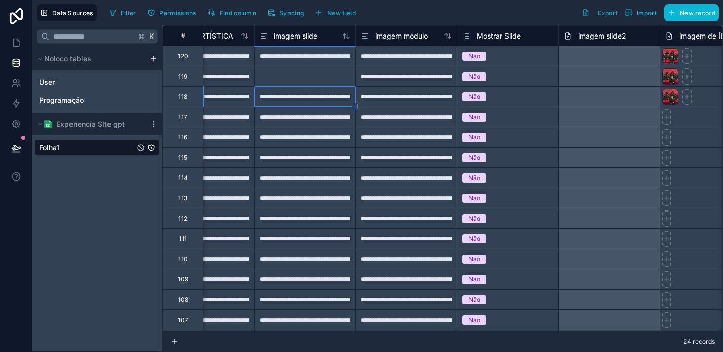
scroll to position [0, 966]
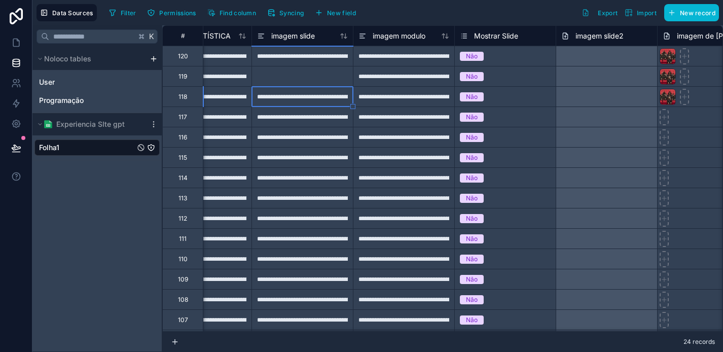
click at [307, 82] on div at bounding box center [302, 76] width 101 height 20
click at [307, 82] on input at bounding box center [302, 76] width 101 height 20
click at [308, 100] on div "**********" at bounding box center [302, 96] width 101 height 20
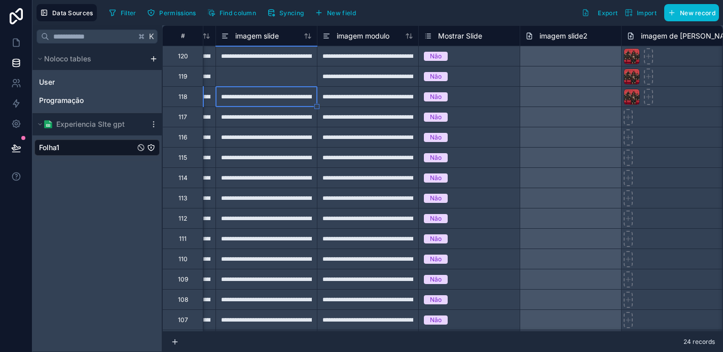
scroll to position [0, 1001]
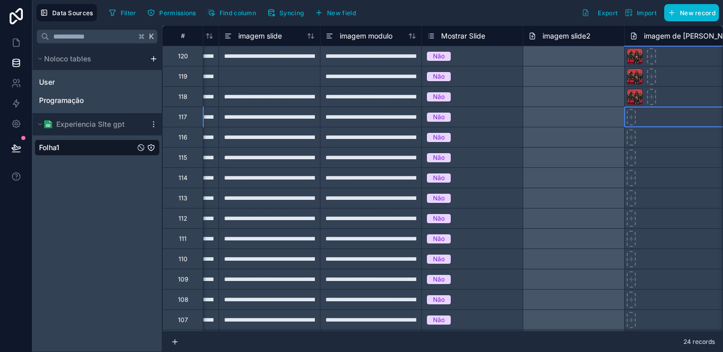
scroll to position [0, 1002]
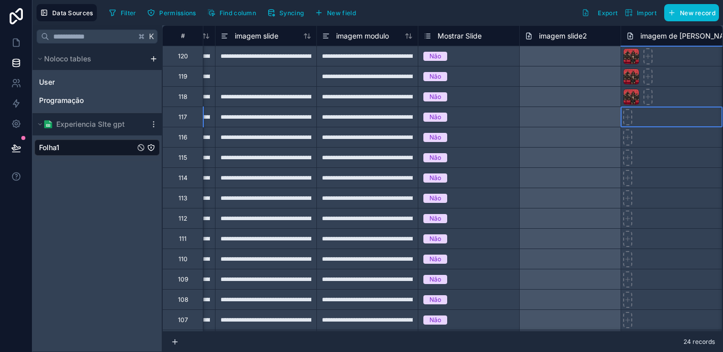
click at [636, 120] on div at bounding box center [671, 117] width 101 height 20
click at [628, 119] on icon at bounding box center [628, 117] width 7 height 7
type input "**********"
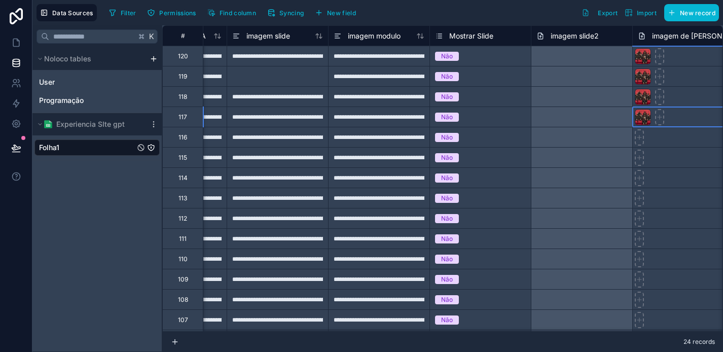
scroll to position [0, 990]
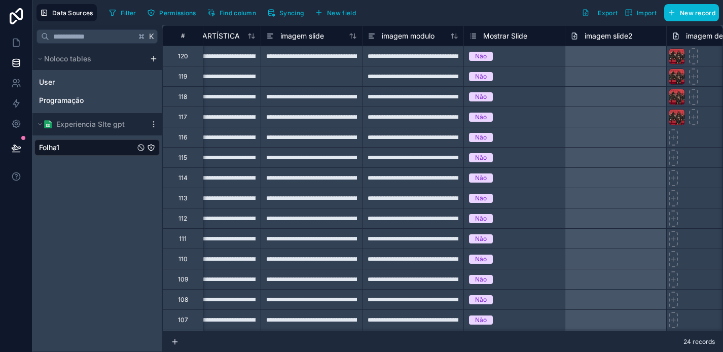
scroll to position [0, 959]
